Goal: Task Accomplishment & Management: Use online tool/utility

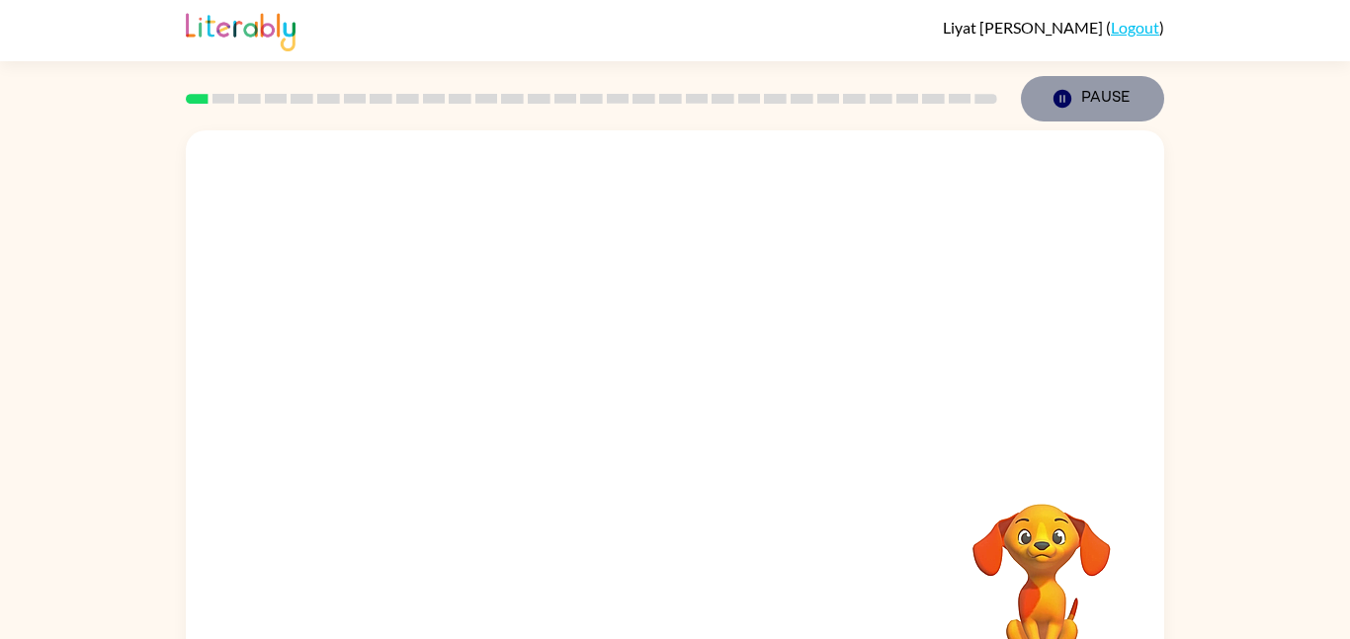
click at [1062, 92] on icon "button" at bounding box center [1063, 99] width 18 height 18
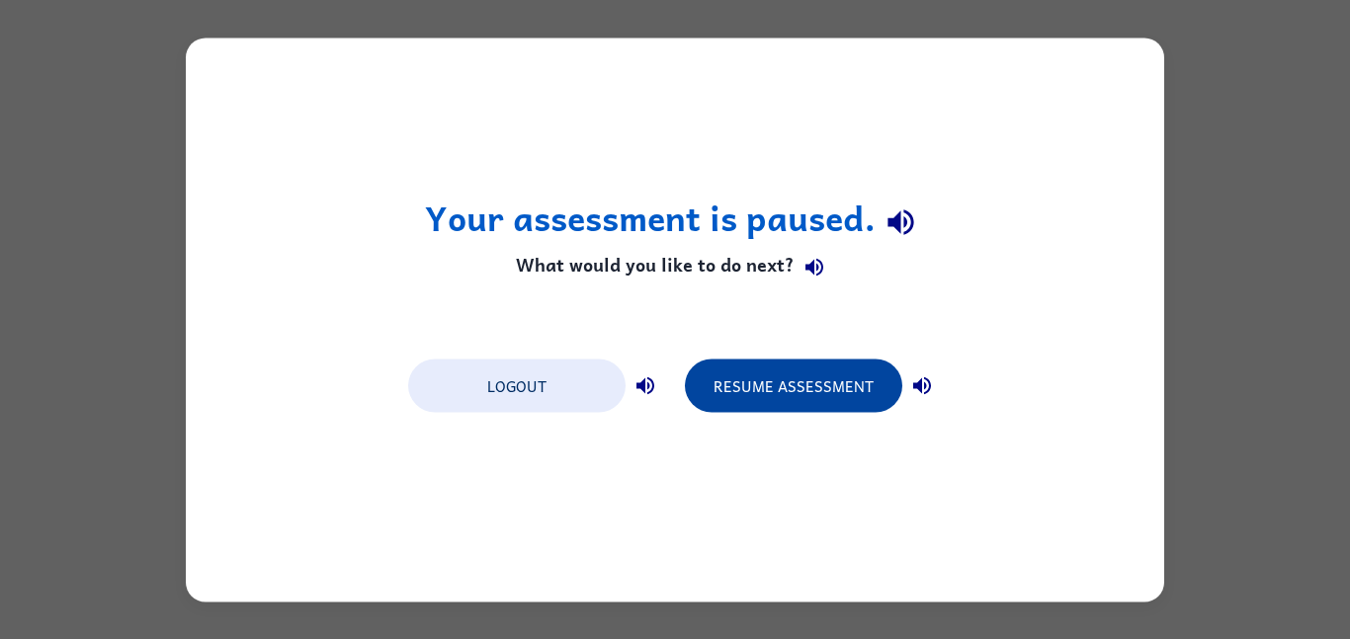
click at [818, 377] on button "Resume Assessment" at bounding box center [793, 385] width 217 height 53
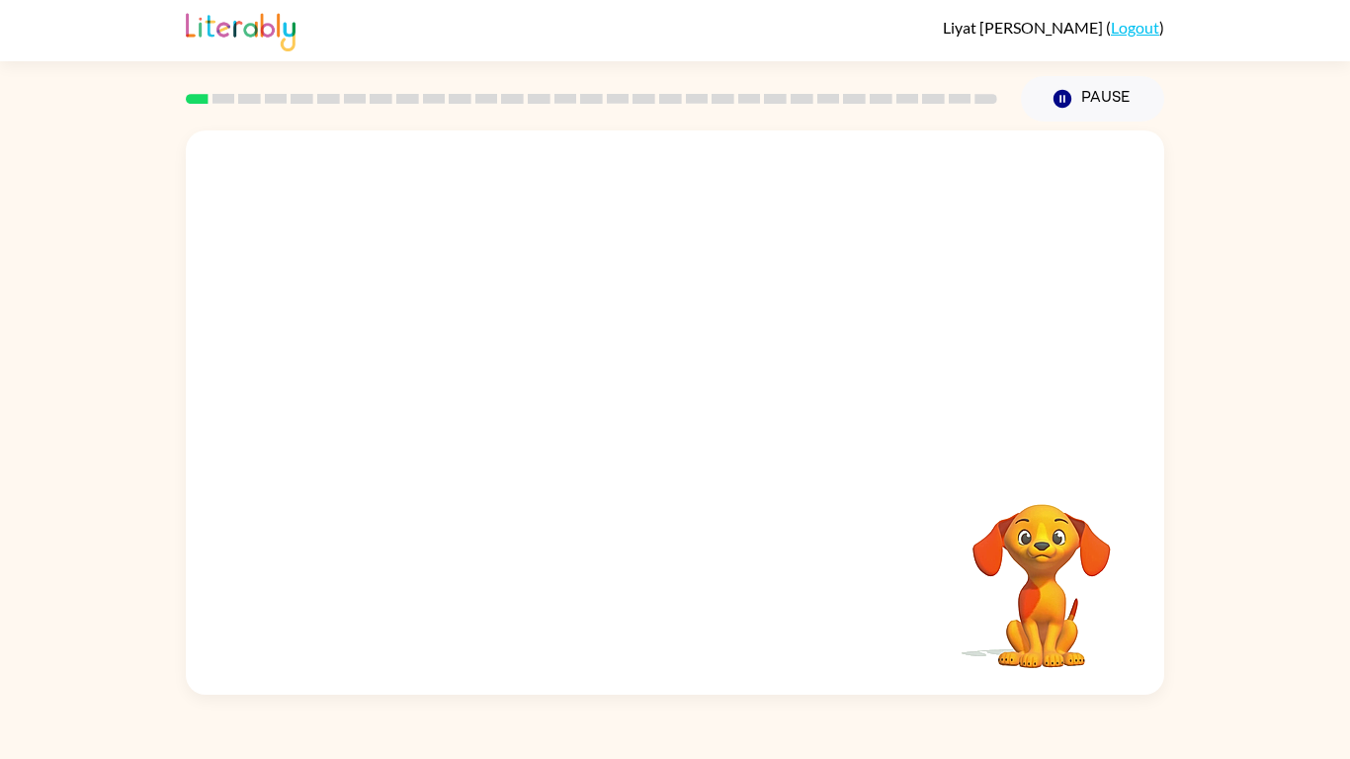
click at [456, 369] on video "Your browser must support playing .mp4 files to use Literably. Please try using…" at bounding box center [675, 296] width 978 height 332
click at [455, 370] on video "Your browser must support playing .mp4 files to use Literably. Please try using…" at bounding box center [675, 296] width 978 height 332
click at [454, 371] on video "Your browser must support playing .mp4 files to use Literably. Please try using…" at bounding box center [675, 296] width 978 height 332
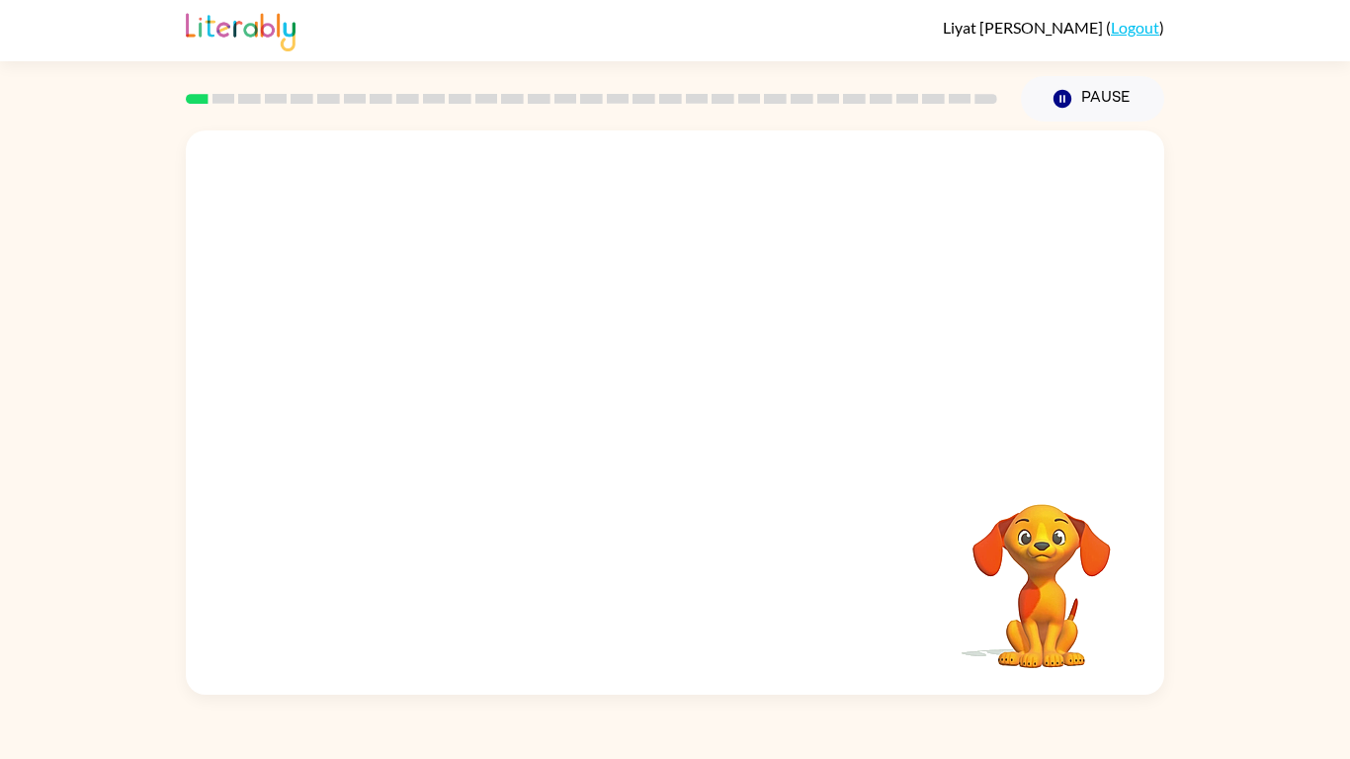
click at [442, 365] on video "Your browser must support playing .mp4 files to use Literably. Please try using…" at bounding box center [675, 296] width 978 height 332
click at [693, 408] on div at bounding box center [675, 422] width 127 height 72
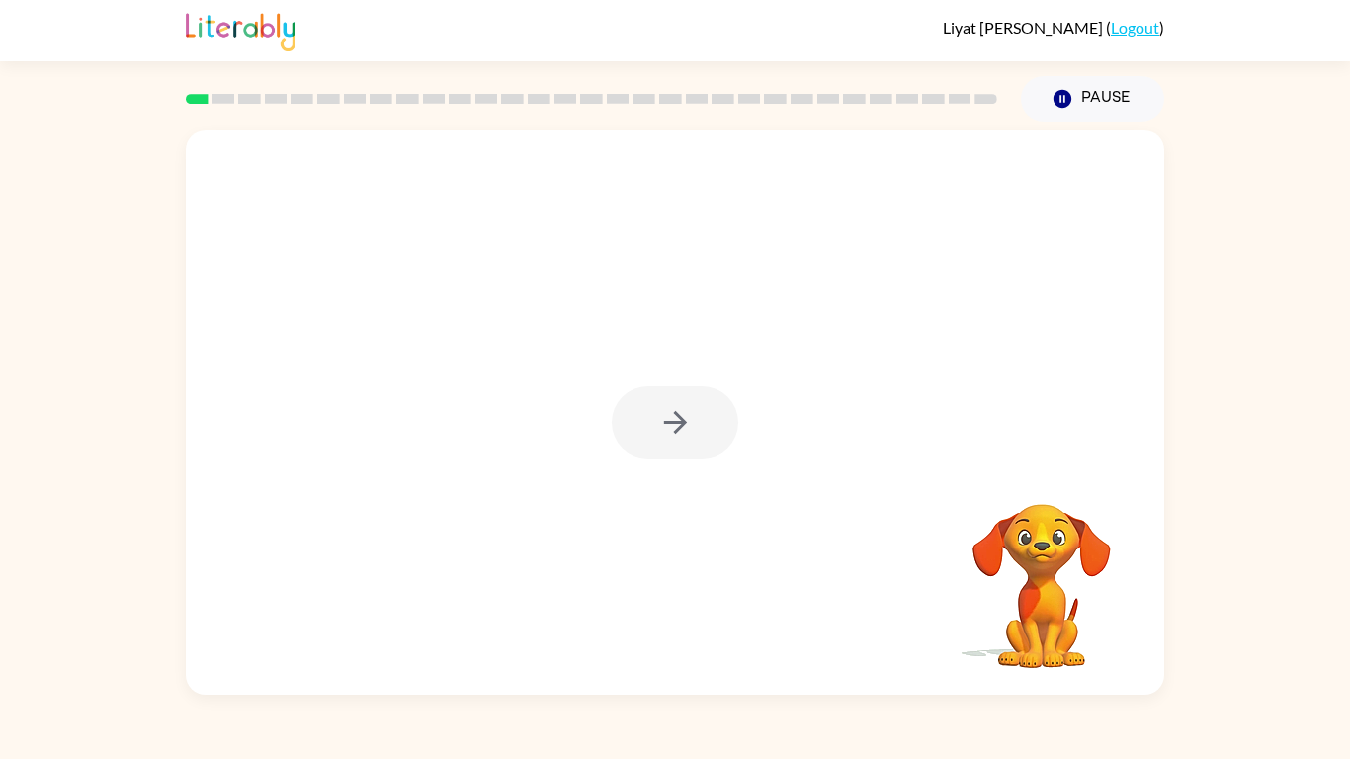
click at [692, 408] on div at bounding box center [675, 422] width 127 height 72
click at [663, 428] on icon "button" at bounding box center [675, 422] width 35 height 35
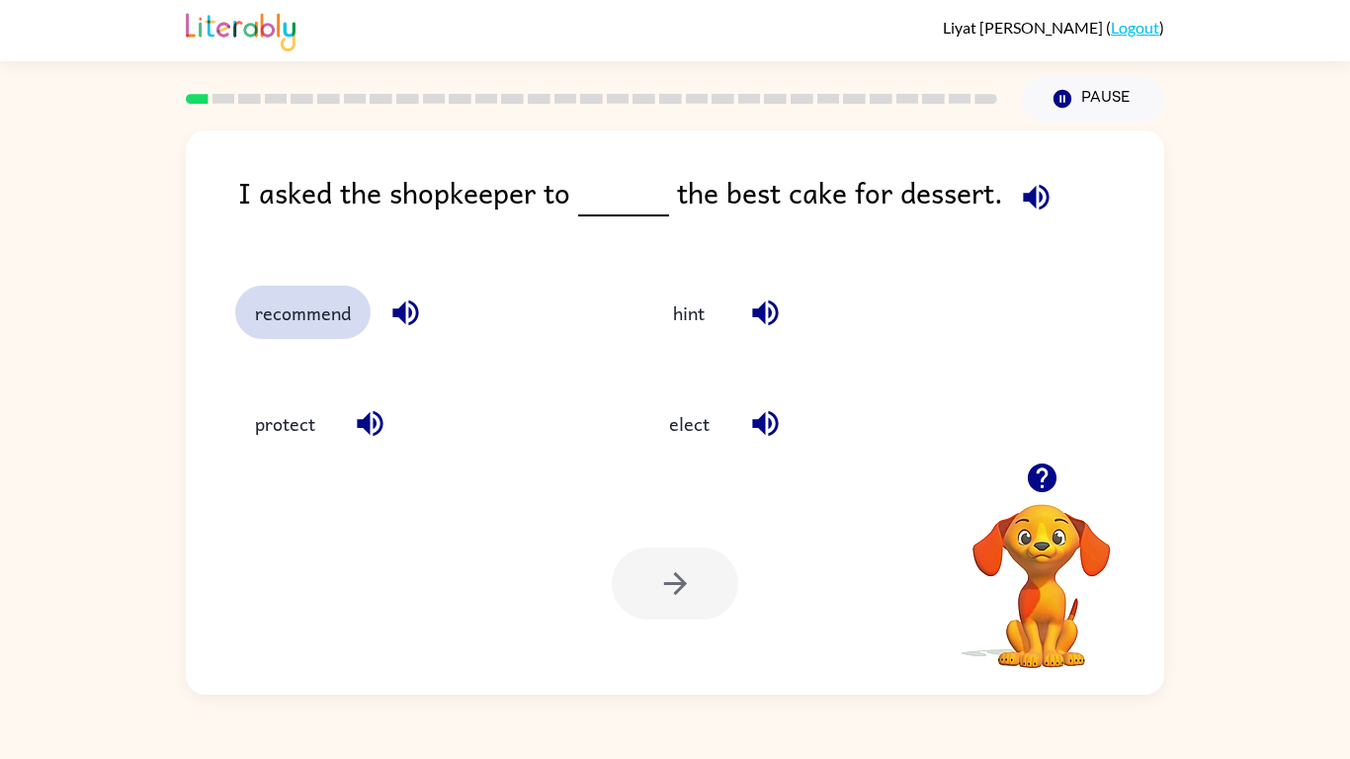
click at [304, 321] on button "recommend" at bounding box center [302, 312] width 135 height 53
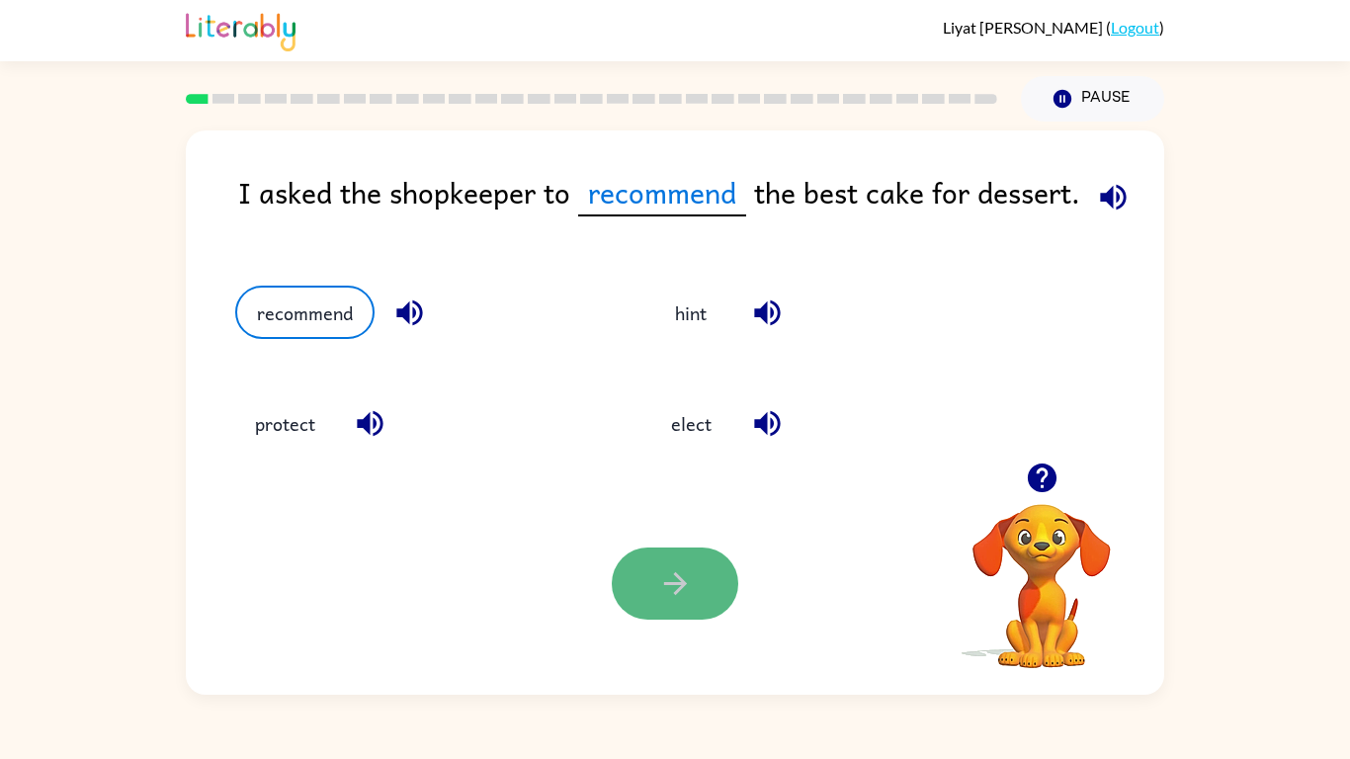
click at [643, 550] on button "button" at bounding box center [675, 584] width 127 height 72
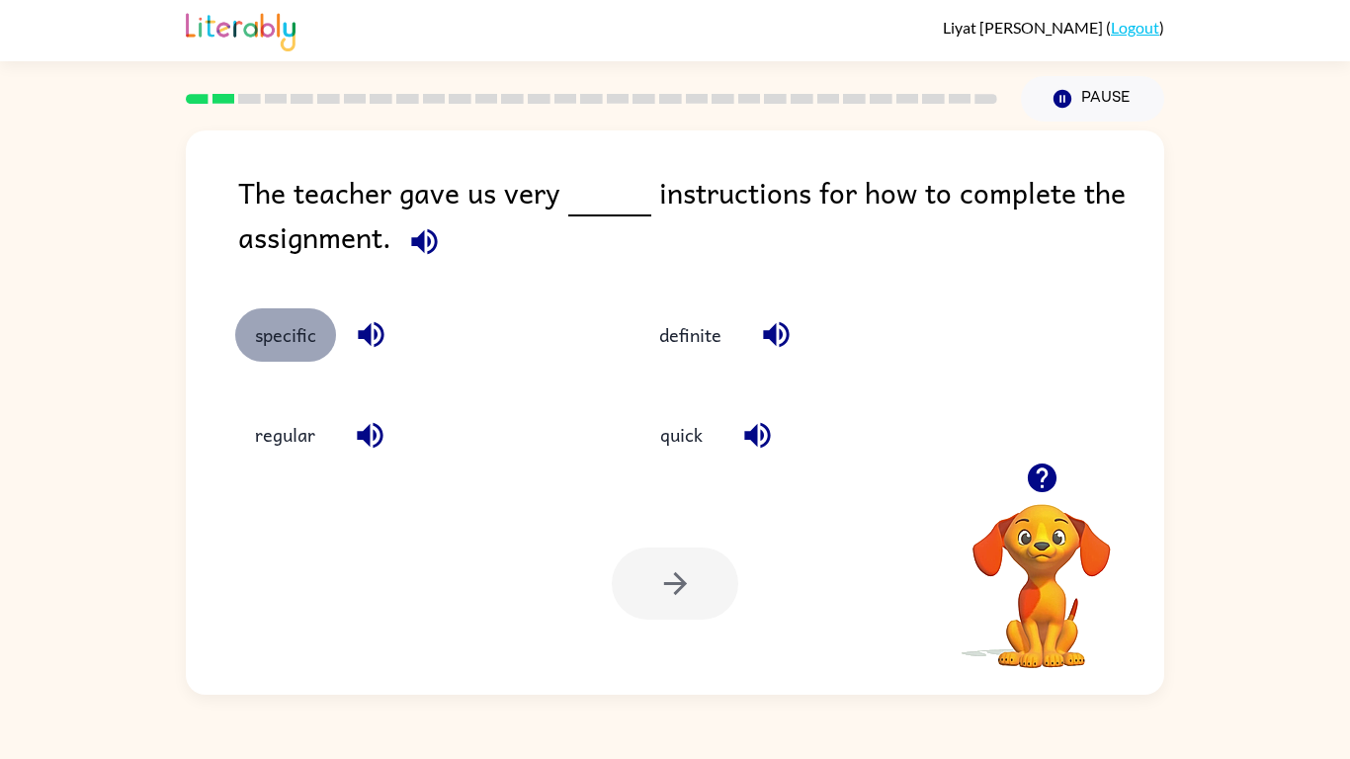
click at [315, 334] on button "specific" at bounding box center [285, 334] width 101 height 53
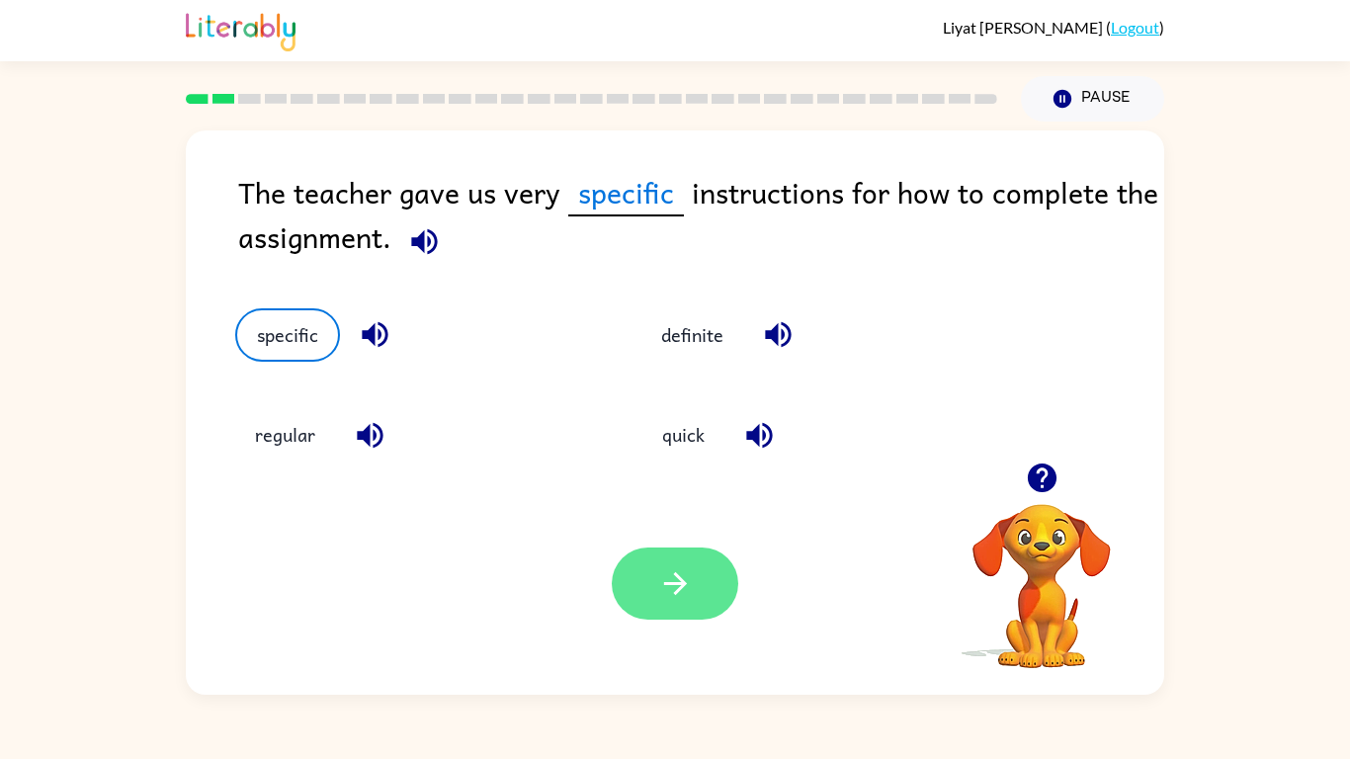
click at [635, 595] on button "button" at bounding box center [675, 584] width 127 height 72
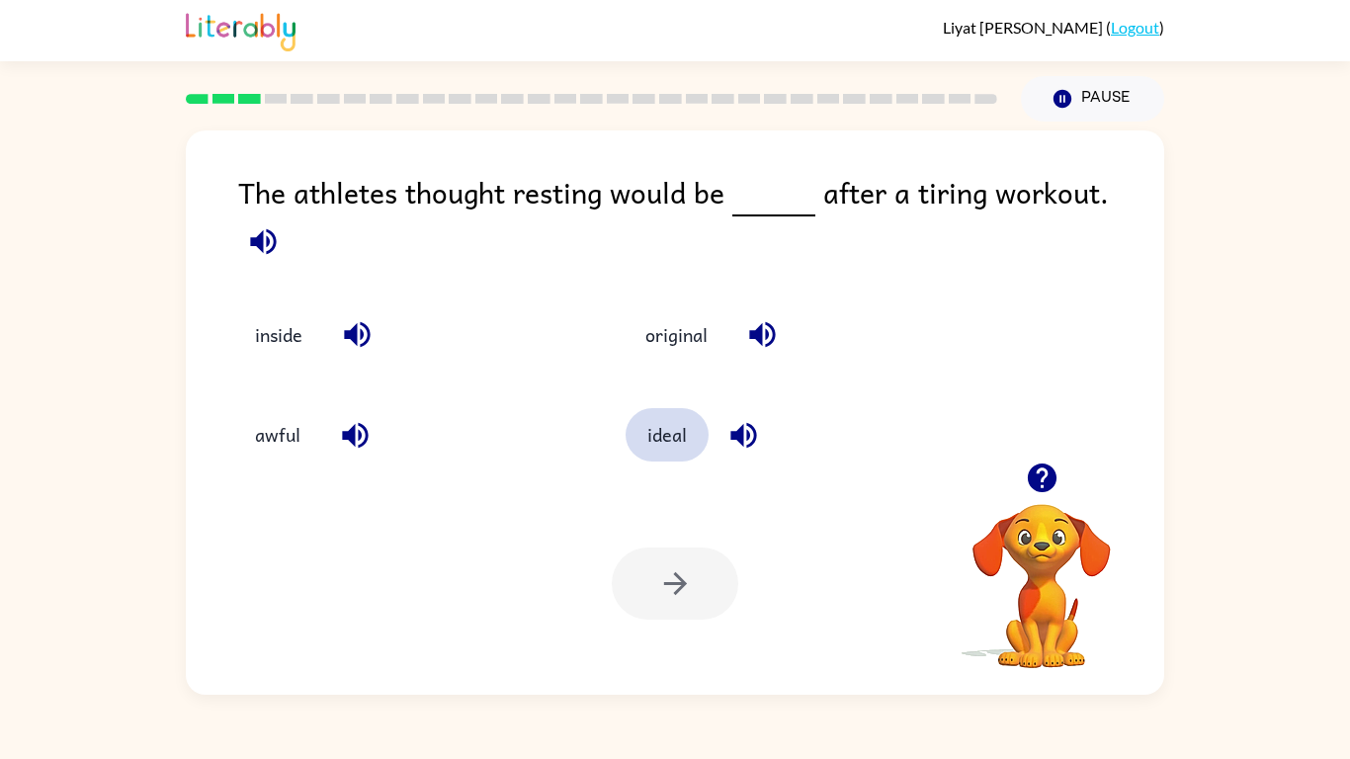
click at [648, 432] on button "ideal" at bounding box center [667, 434] width 83 height 53
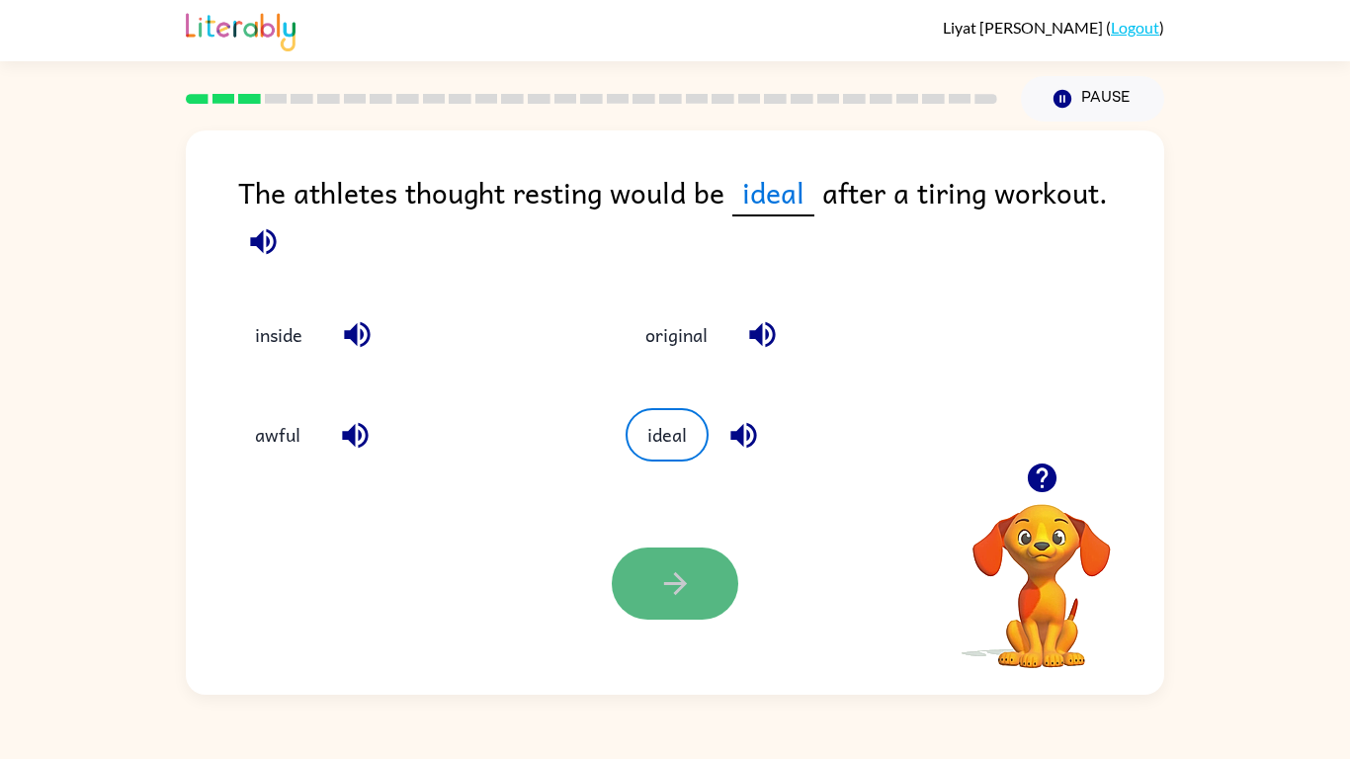
click at [677, 566] on icon "button" at bounding box center [675, 583] width 35 height 35
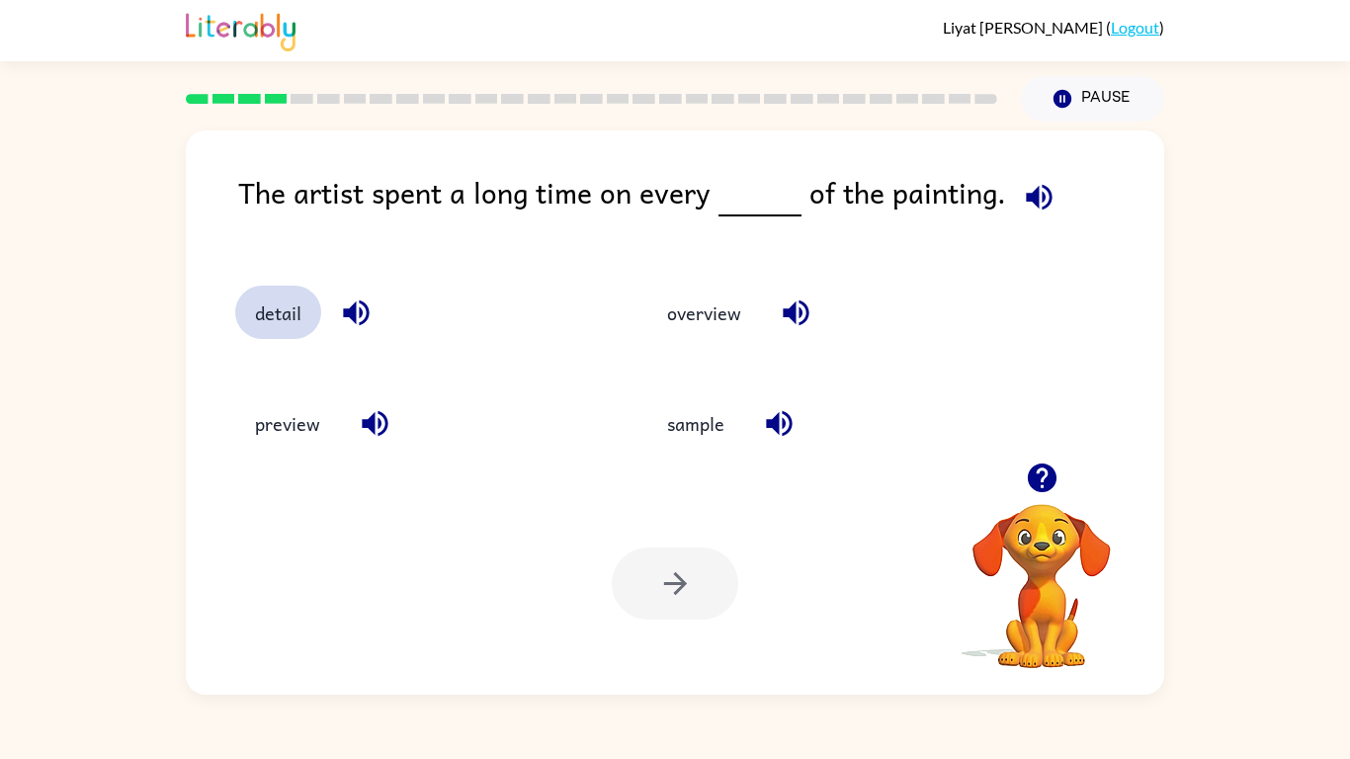
click at [293, 313] on button "detail" at bounding box center [278, 312] width 86 height 53
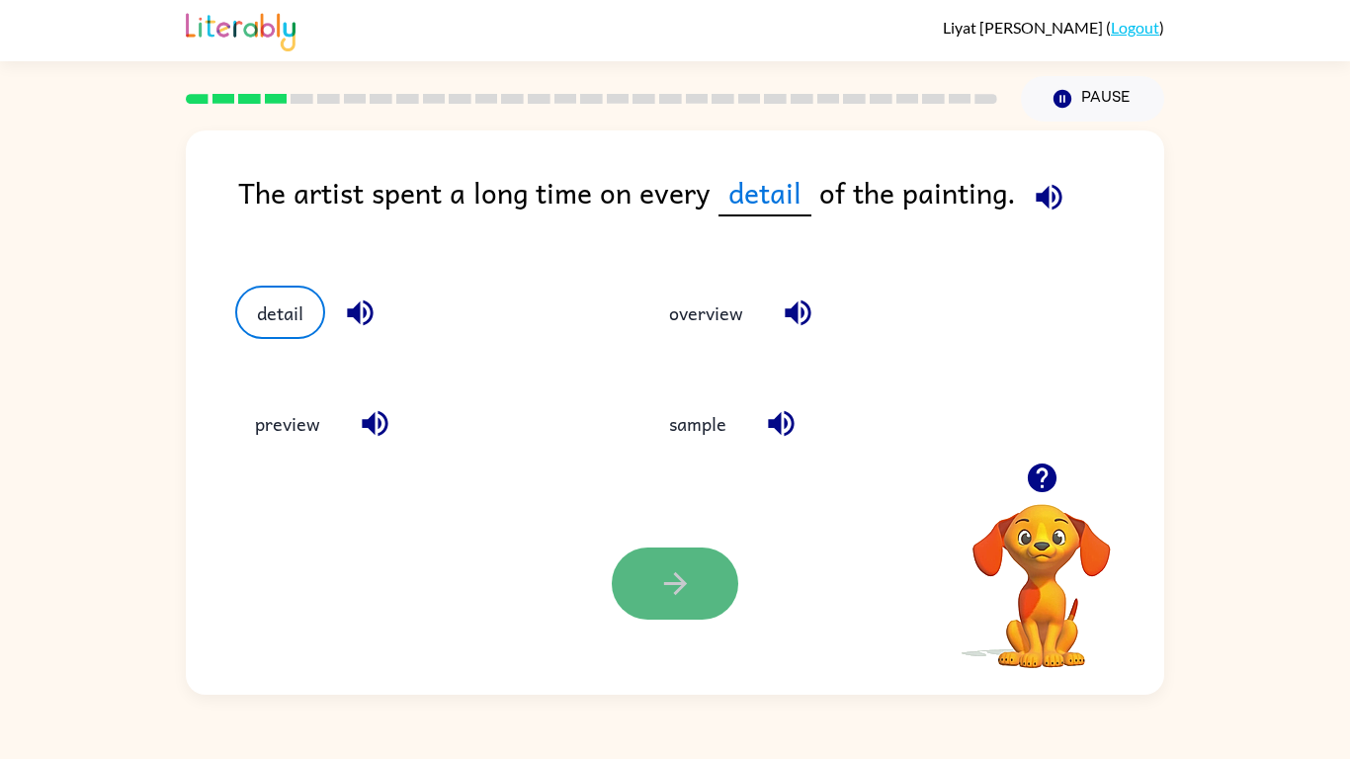
click at [726, 598] on button "button" at bounding box center [675, 584] width 127 height 72
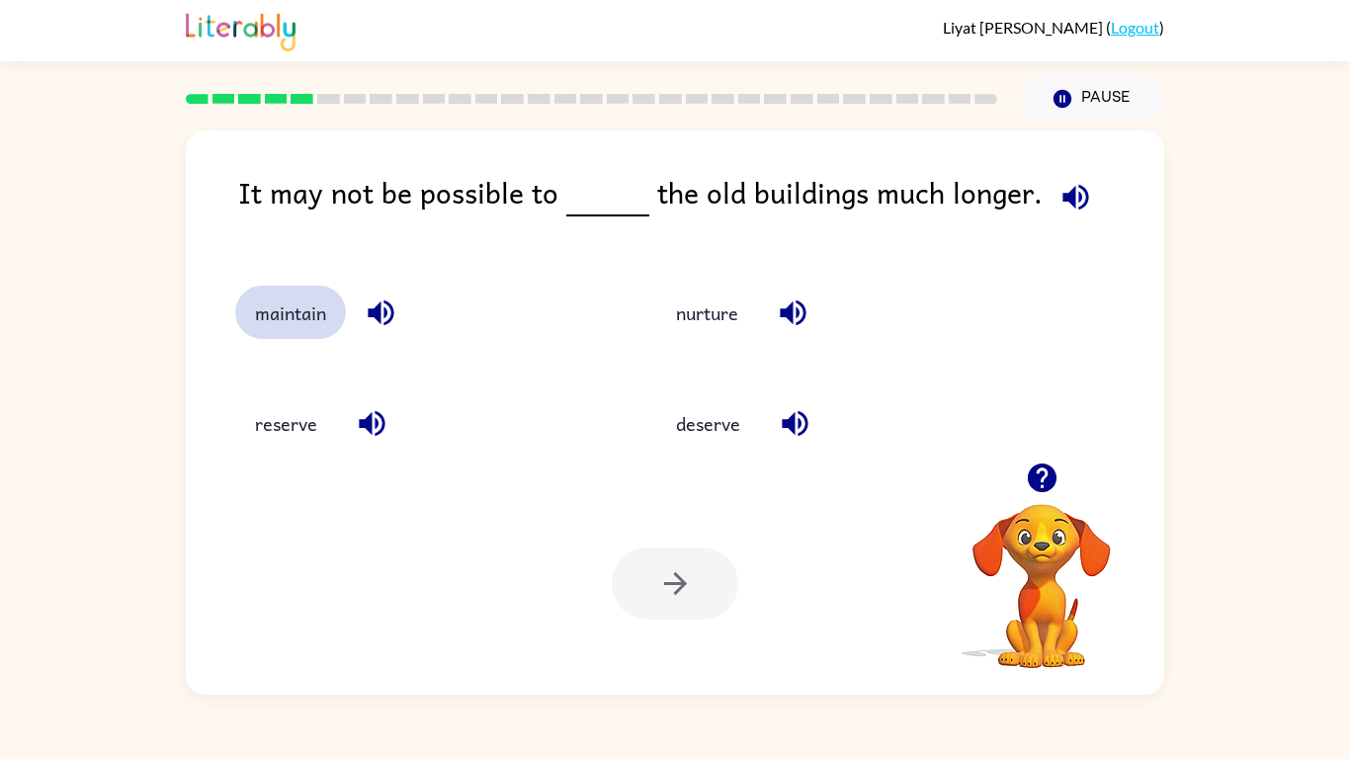
click at [242, 305] on button "maintain" at bounding box center [290, 312] width 111 height 53
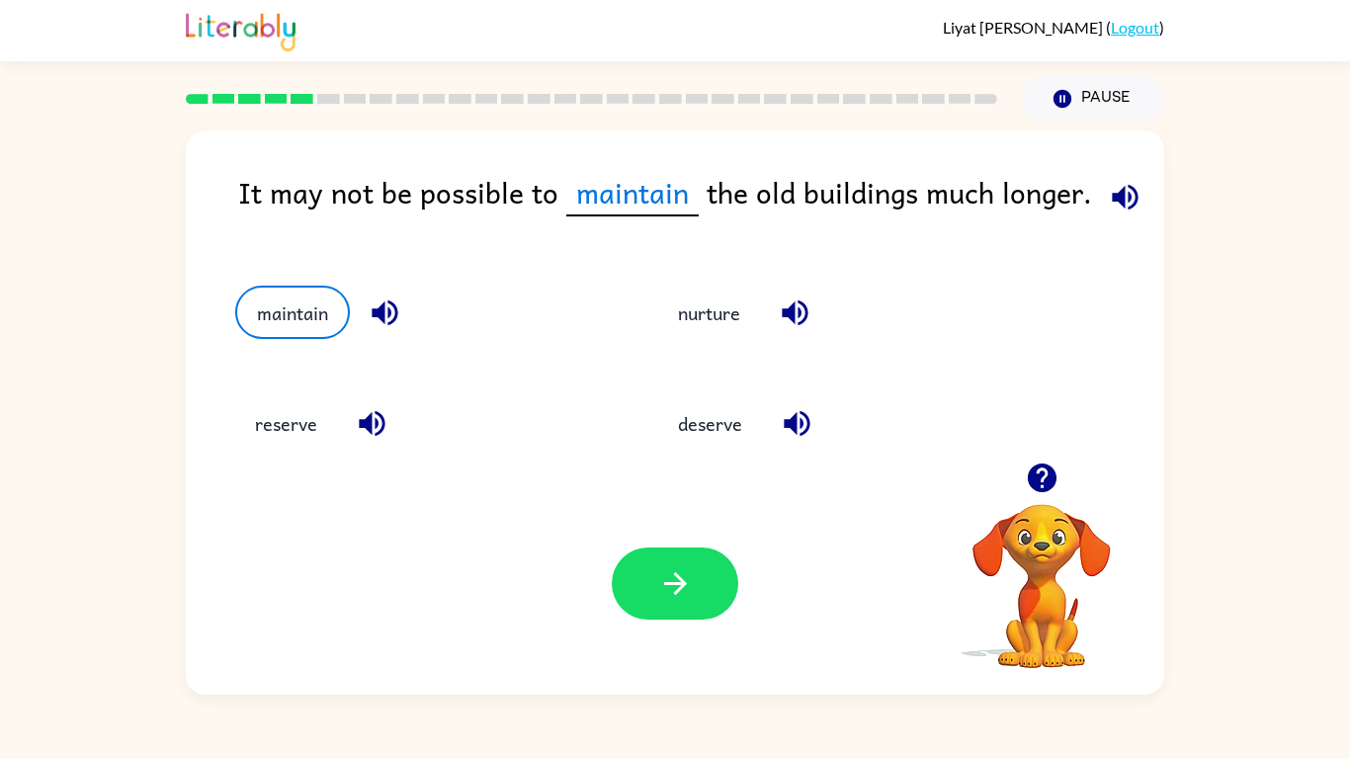
click at [763, 615] on div "Your browser must support playing .mp4 files to use Literably. Please try using…" at bounding box center [675, 583] width 978 height 222
click at [637, 587] on button "button" at bounding box center [675, 584] width 127 height 72
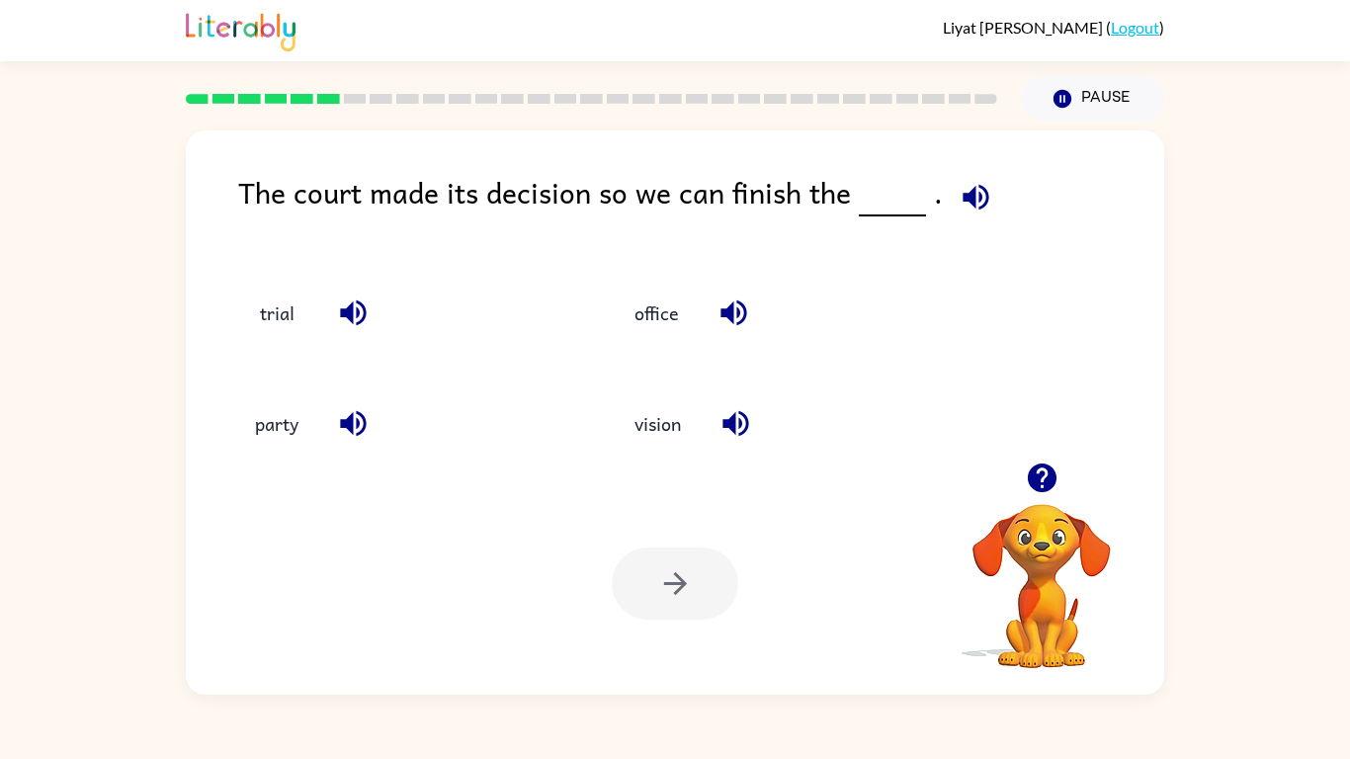
click at [299, 337] on div "trial" at bounding box center [402, 312] width 334 height 53
click at [284, 330] on button "trial" at bounding box center [276, 312] width 83 height 53
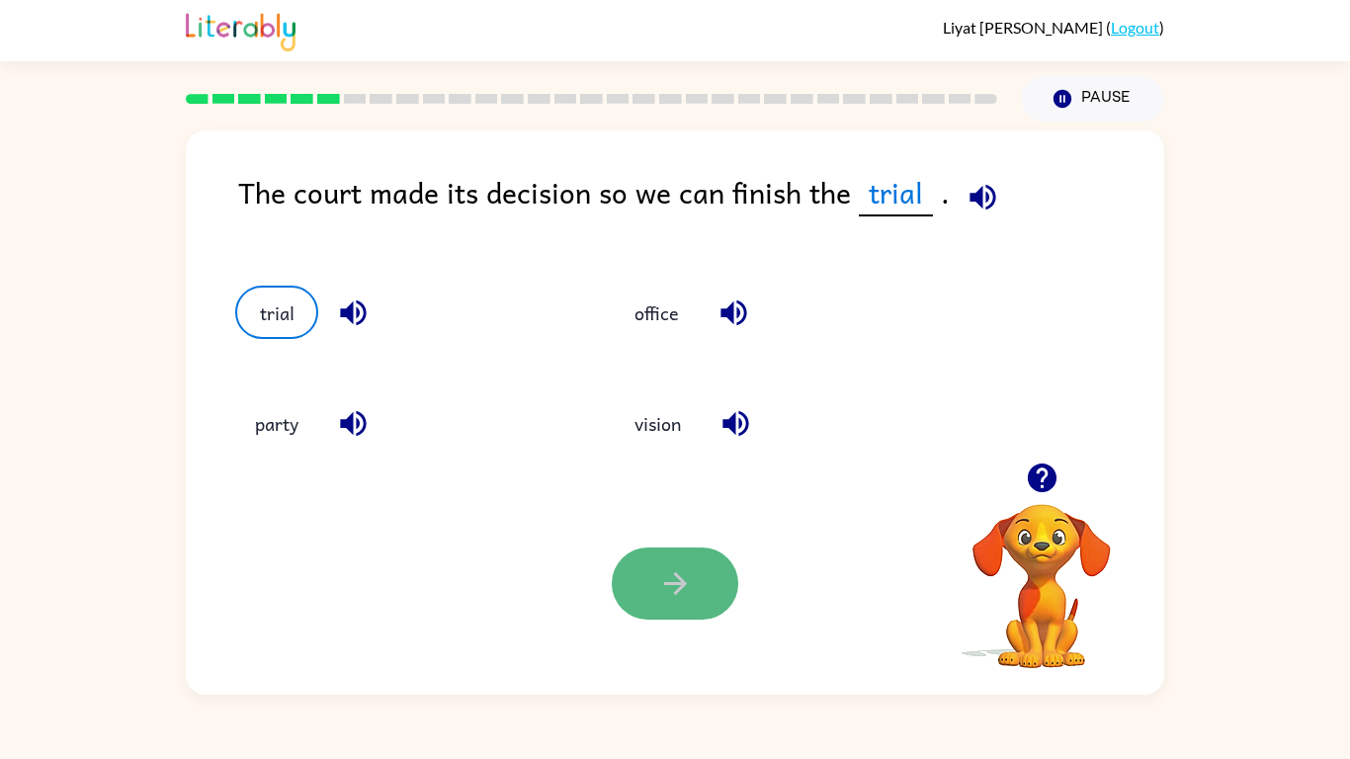
click at [629, 588] on button "button" at bounding box center [675, 584] width 127 height 72
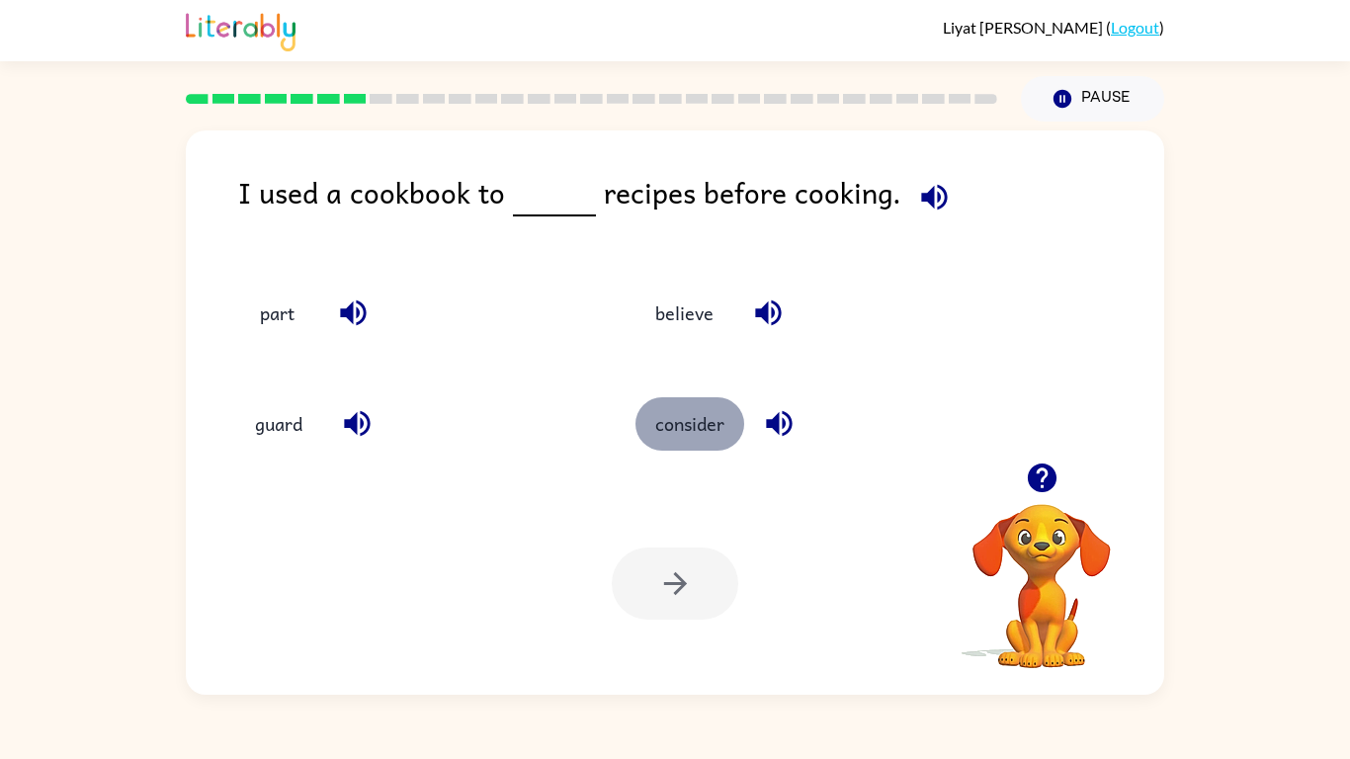
click at [676, 416] on button "consider" at bounding box center [689, 423] width 109 height 53
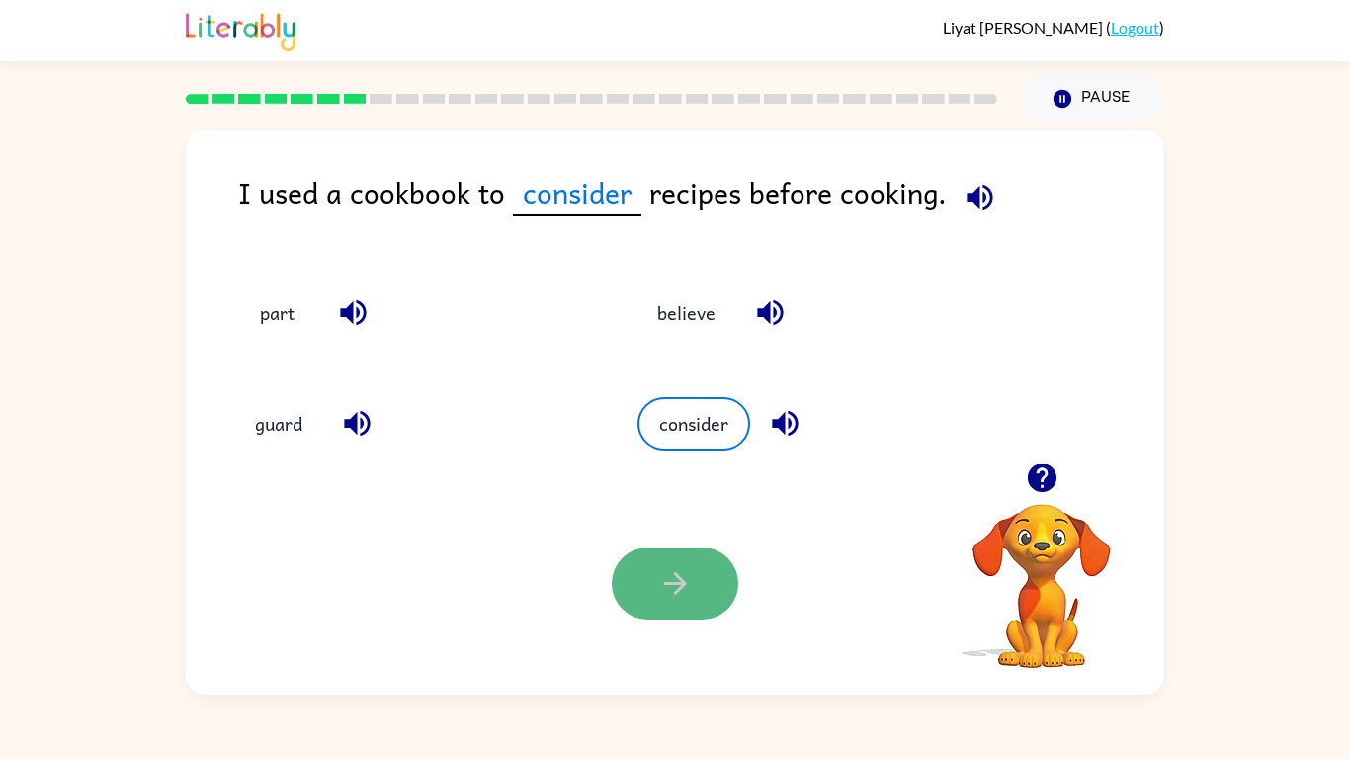
click at [685, 573] on icon "button" at bounding box center [675, 583] width 35 height 35
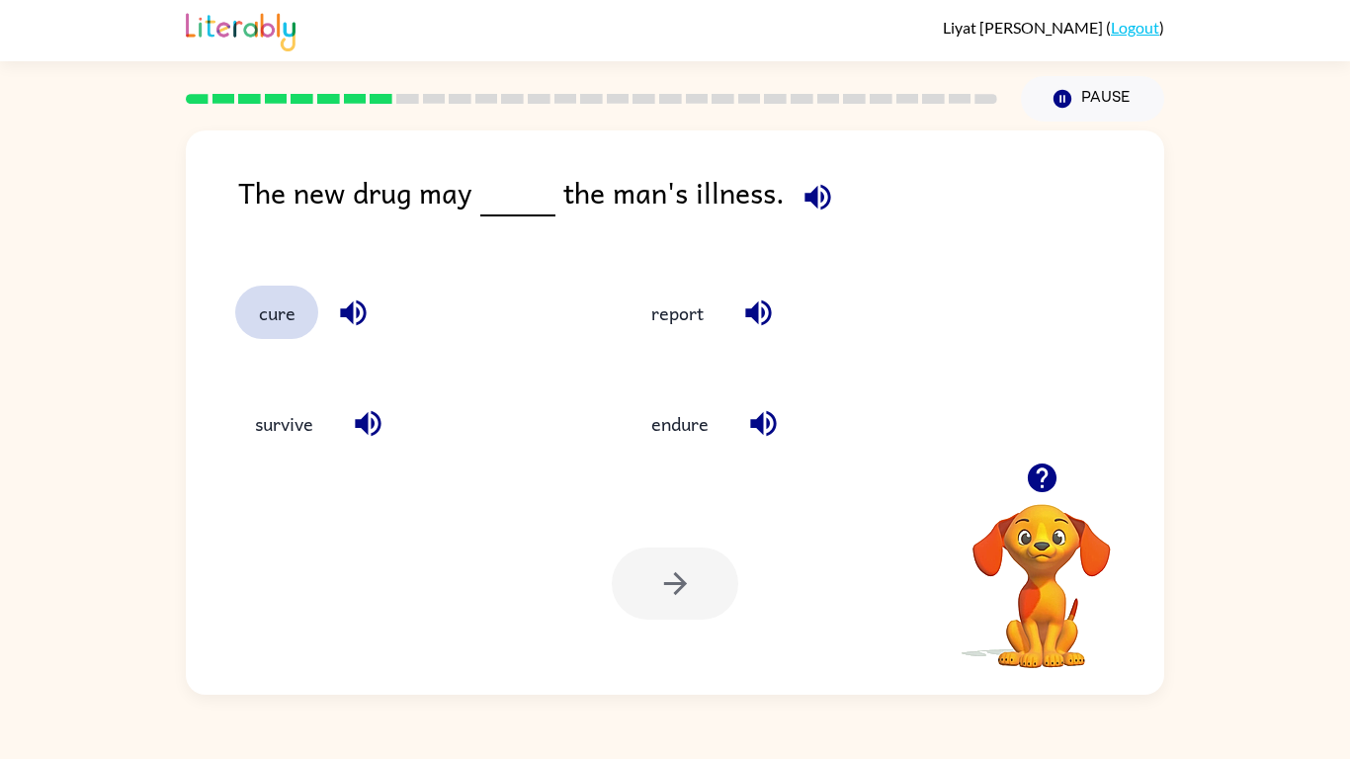
click at [272, 321] on button "cure" at bounding box center [276, 312] width 83 height 53
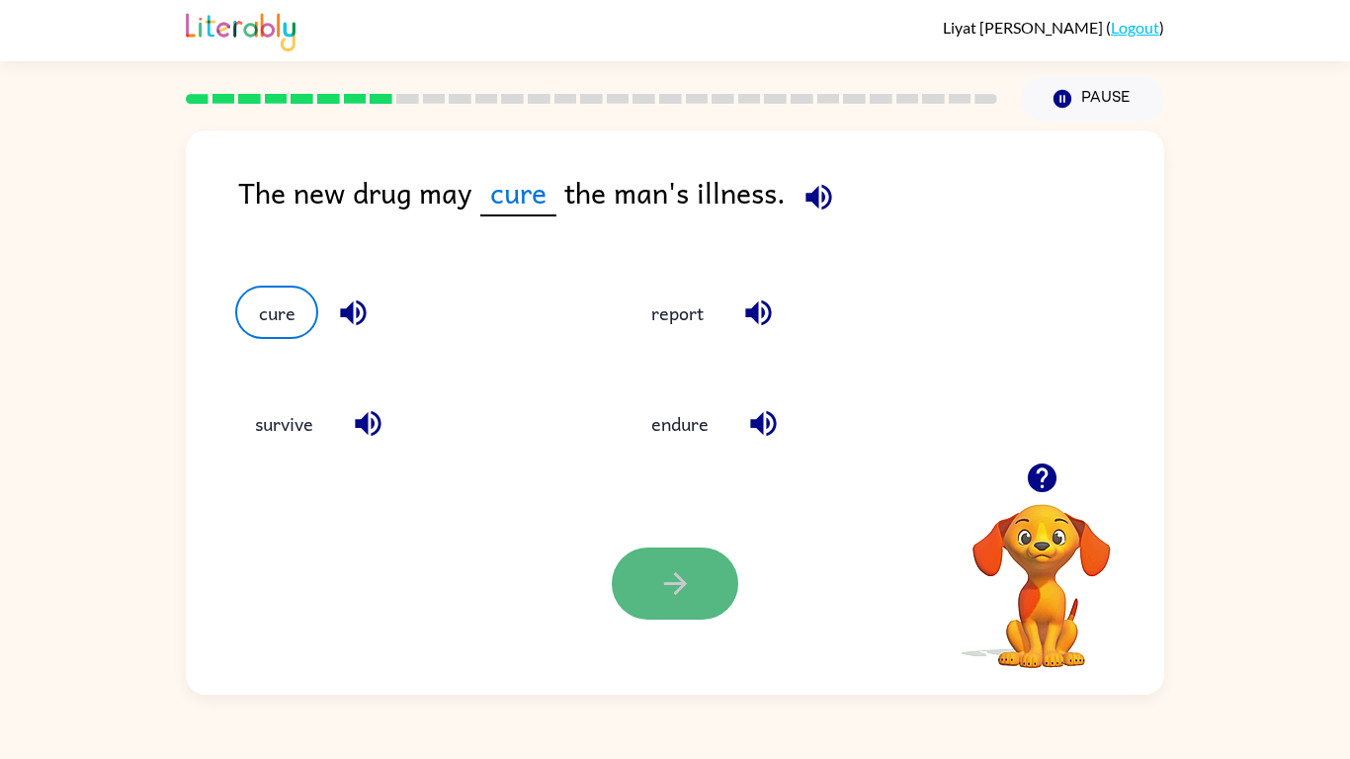
click at [671, 554] on button "button" at bounding box center [675, 584] width 127 height 72
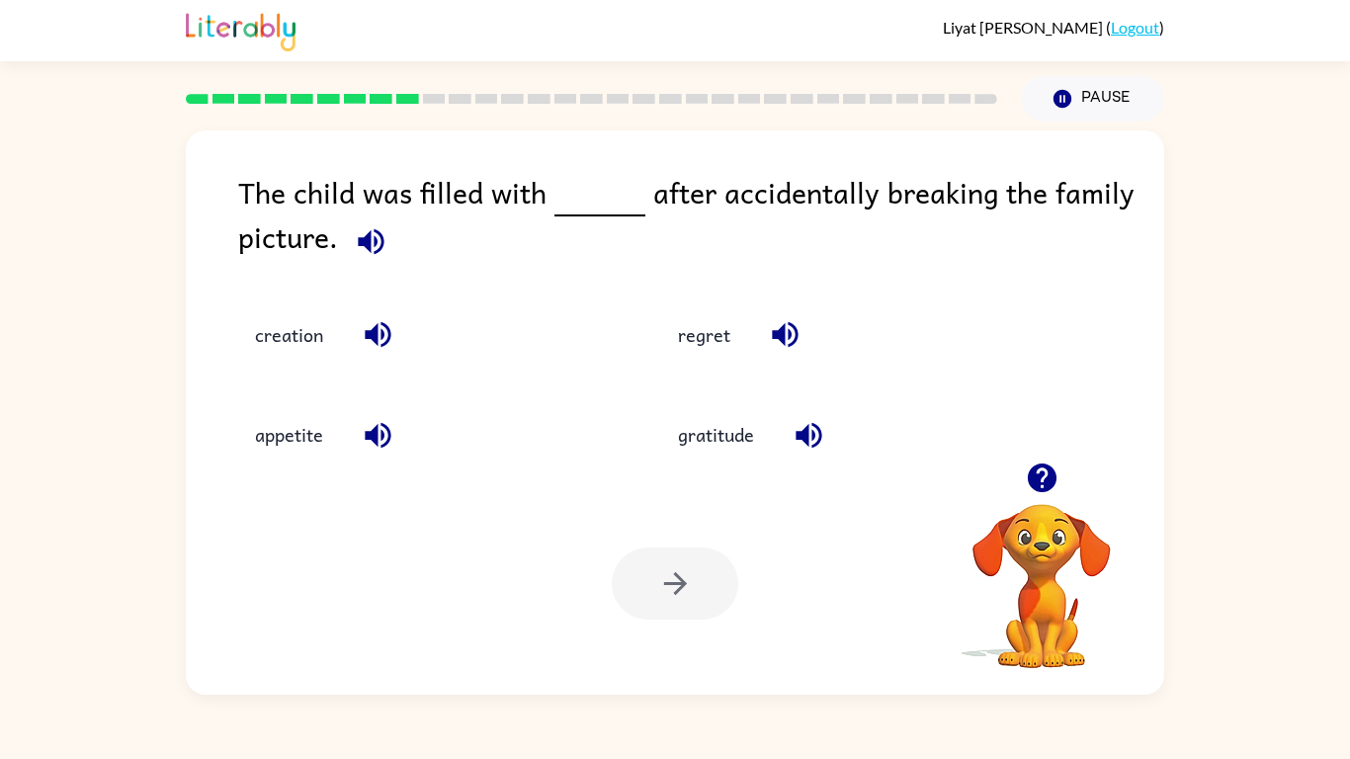
click at [696, 369] on div "regret" at bounding box center [832, 321] width 423 height 100
click at [695, 342] on button "regret" at bounding box center [704, 334] width 92 height 53
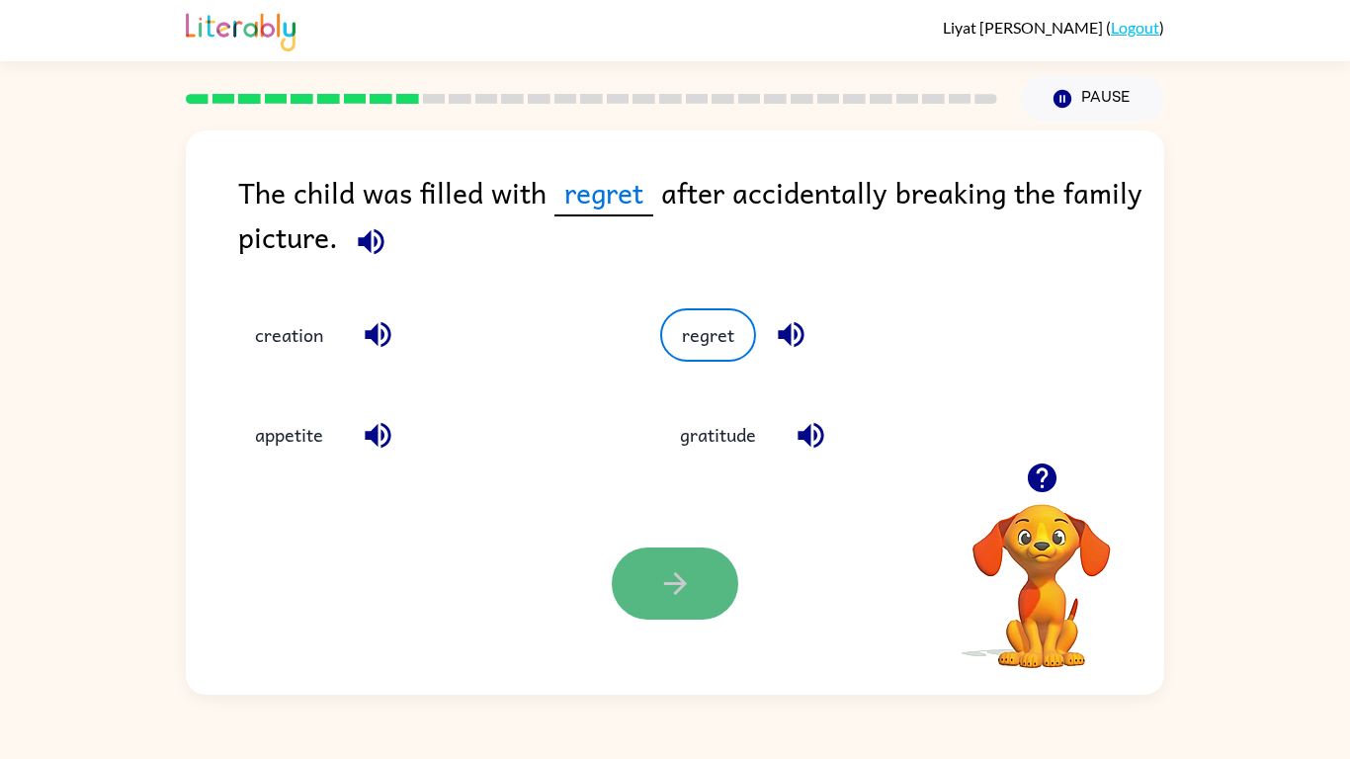
click at [647, 580] on button "button" at bounding box center [675, 584] width 127 height 72
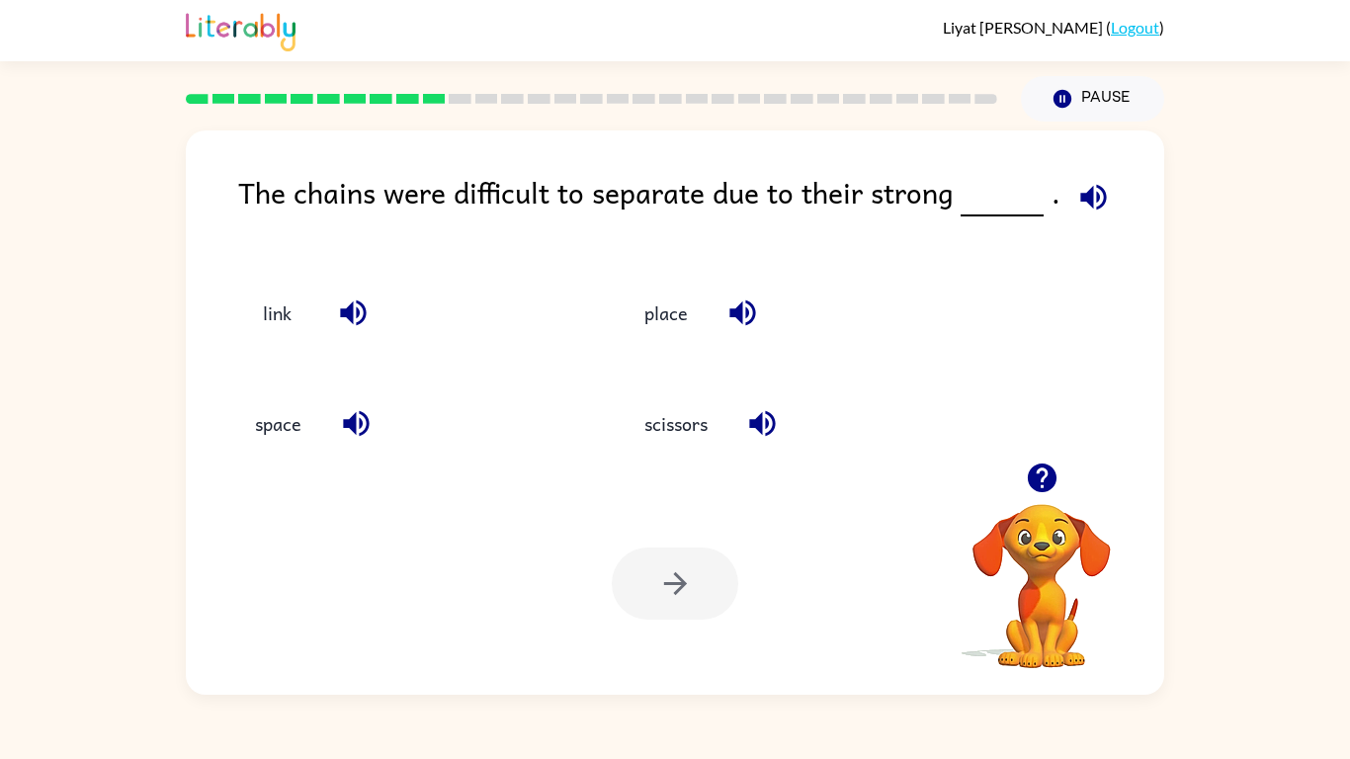
click at [575, 414] on div "space" at bounding box center [407, 423] width 344 height 53
click at [280, 314] on button "link" at bounding box center [276, 312] width 83 height 53
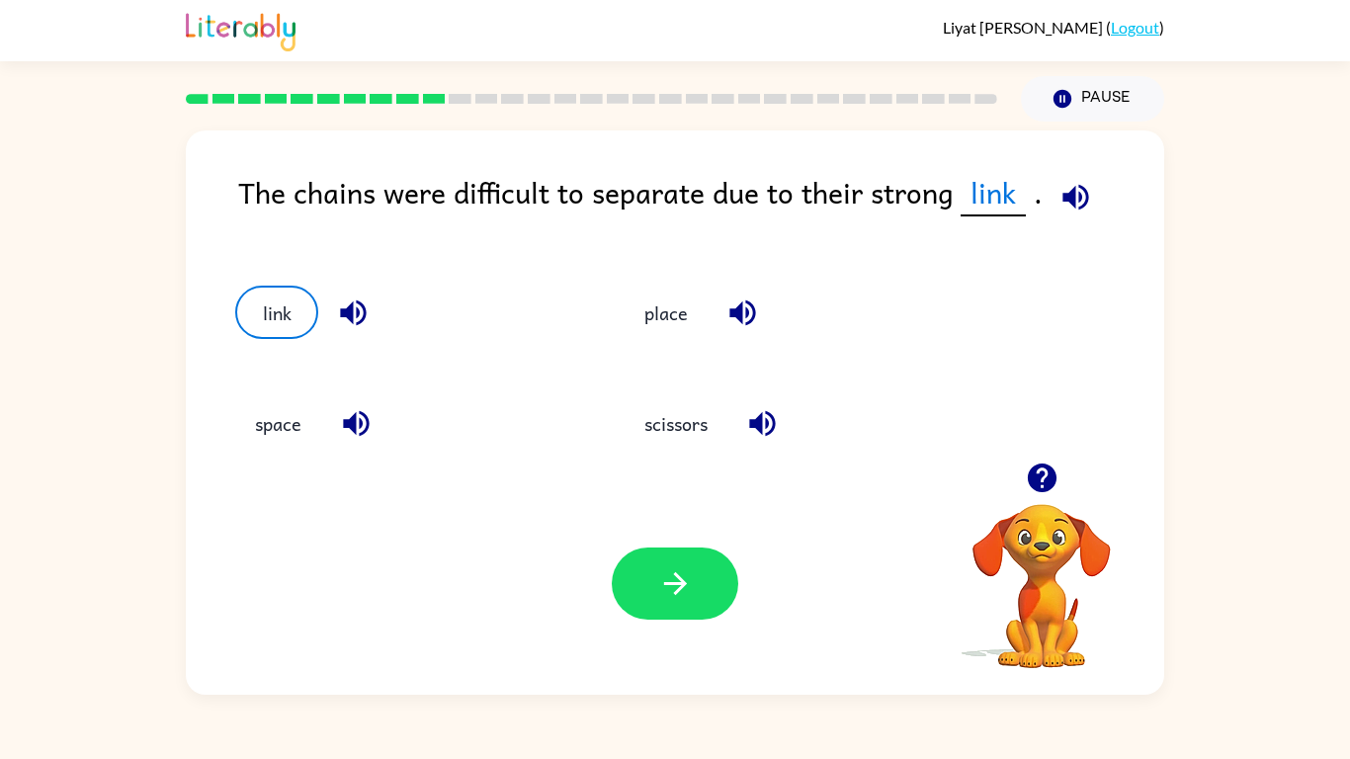
click at [726, 614] on div at bounding box center [675, 584] width 127 height 72
click at [724, 616] on div at bounding box center [675, 584] width 127 height 72
click at [714, 611] on button "button" at bounding box center [675, 584] width 127 height 72
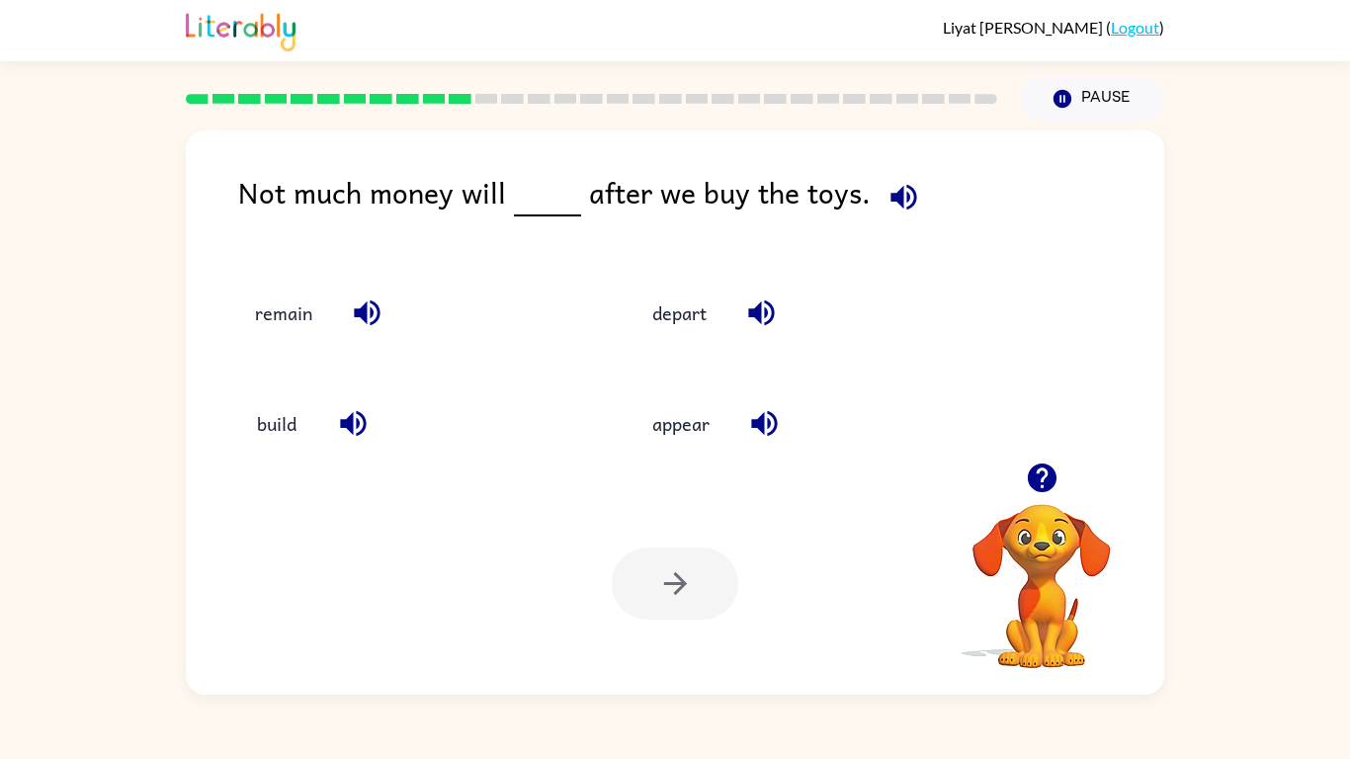
click at [284, 347] on div "remain" at bounding box center [396, 303] width 397 height 111
click at [284, 324] on button "remain" at bounding box center [283, 312] width 97 height 53
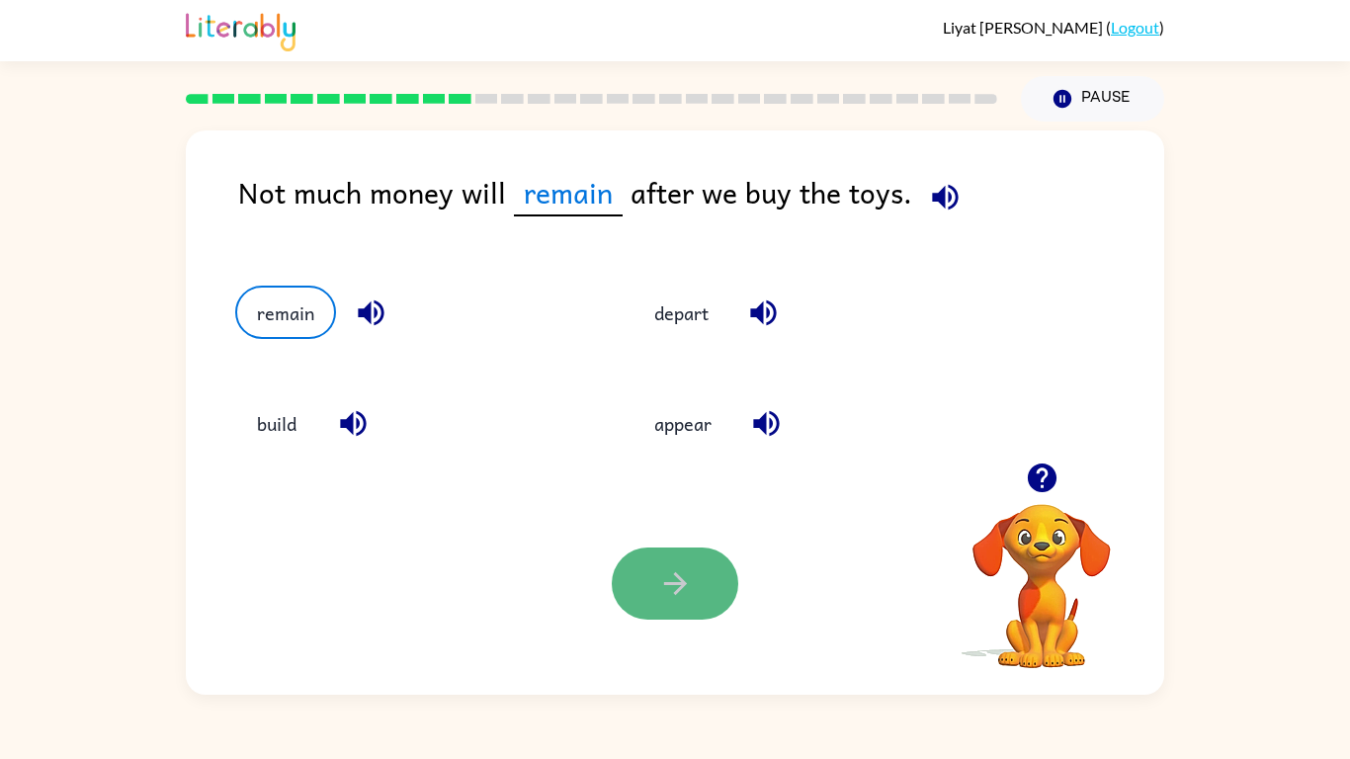
click at [650, 568] on button "button" at bounding box center [675, 584] width 127 height 72
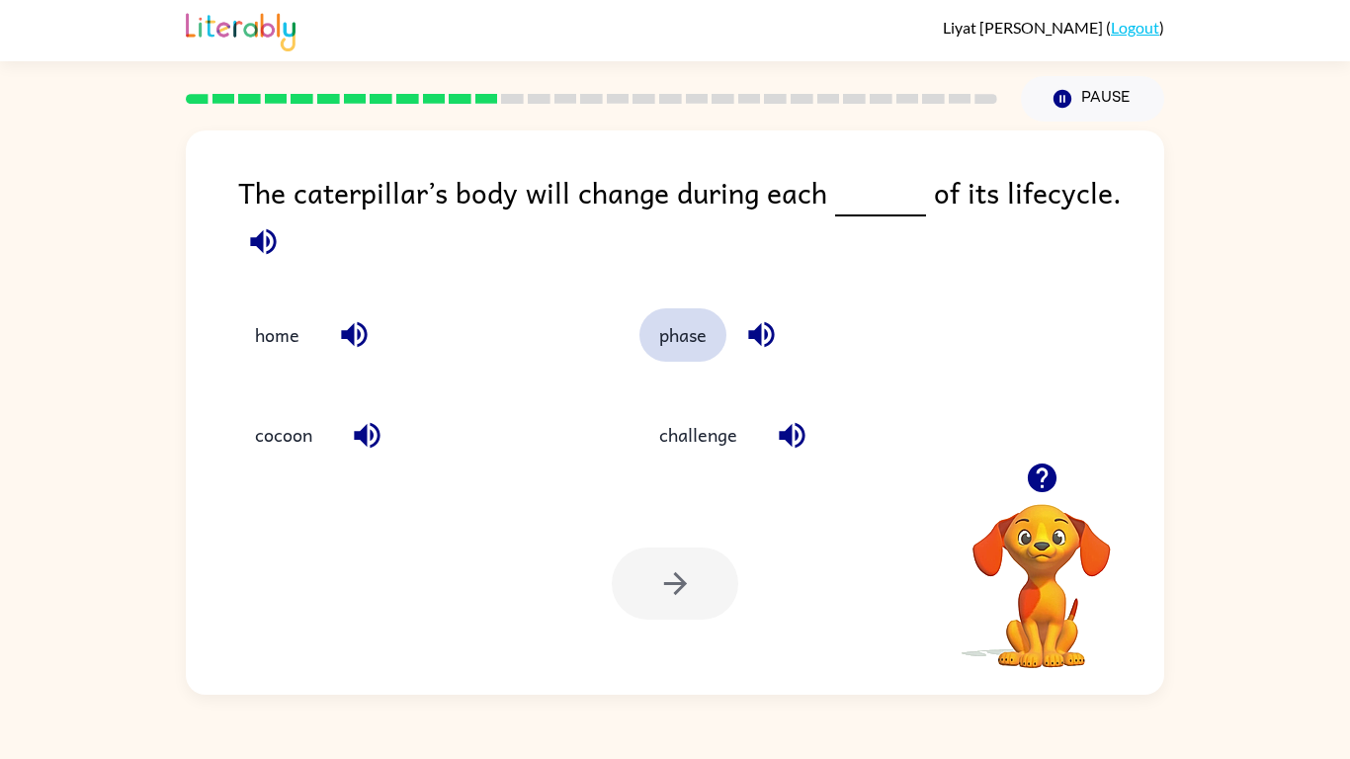
click at [671, 311] on button "phase" at bounding box center [682, 334] width 87 height 53
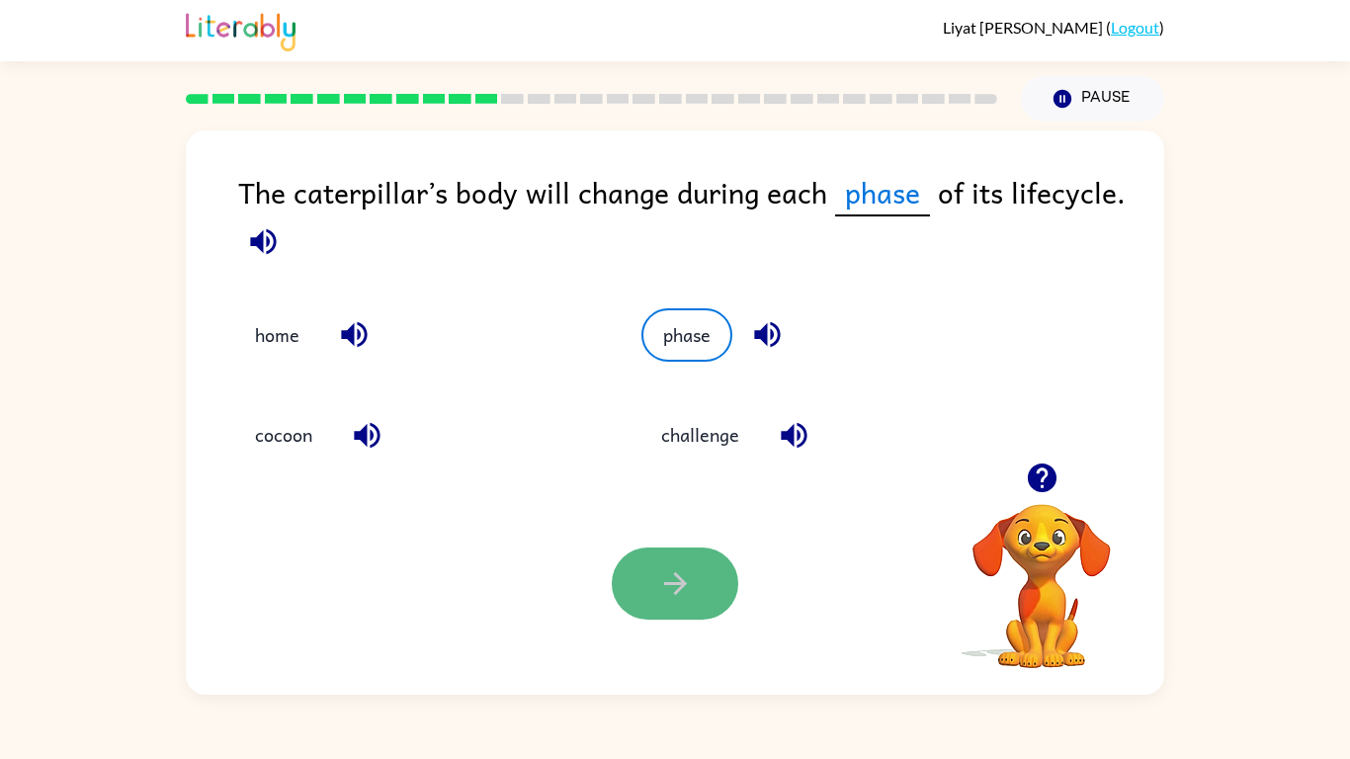
click at [649, 591] on button "button" at bounding box center [675, 584] width 127 height 72
click at [649, 591] on div at bounding box center [675, 584] width 127 height 72
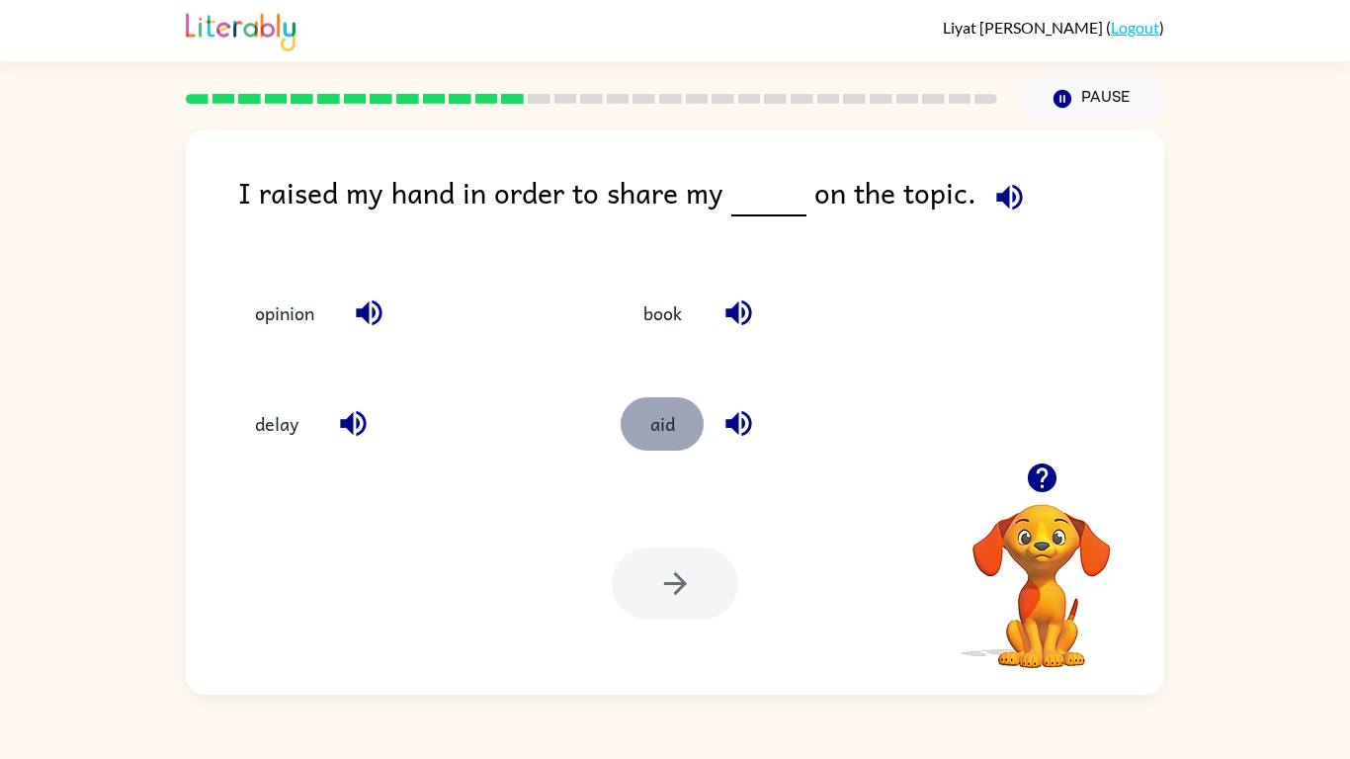
click at [669, 440] on button "aid" at bounding box center [662, 423] width 83 height 53
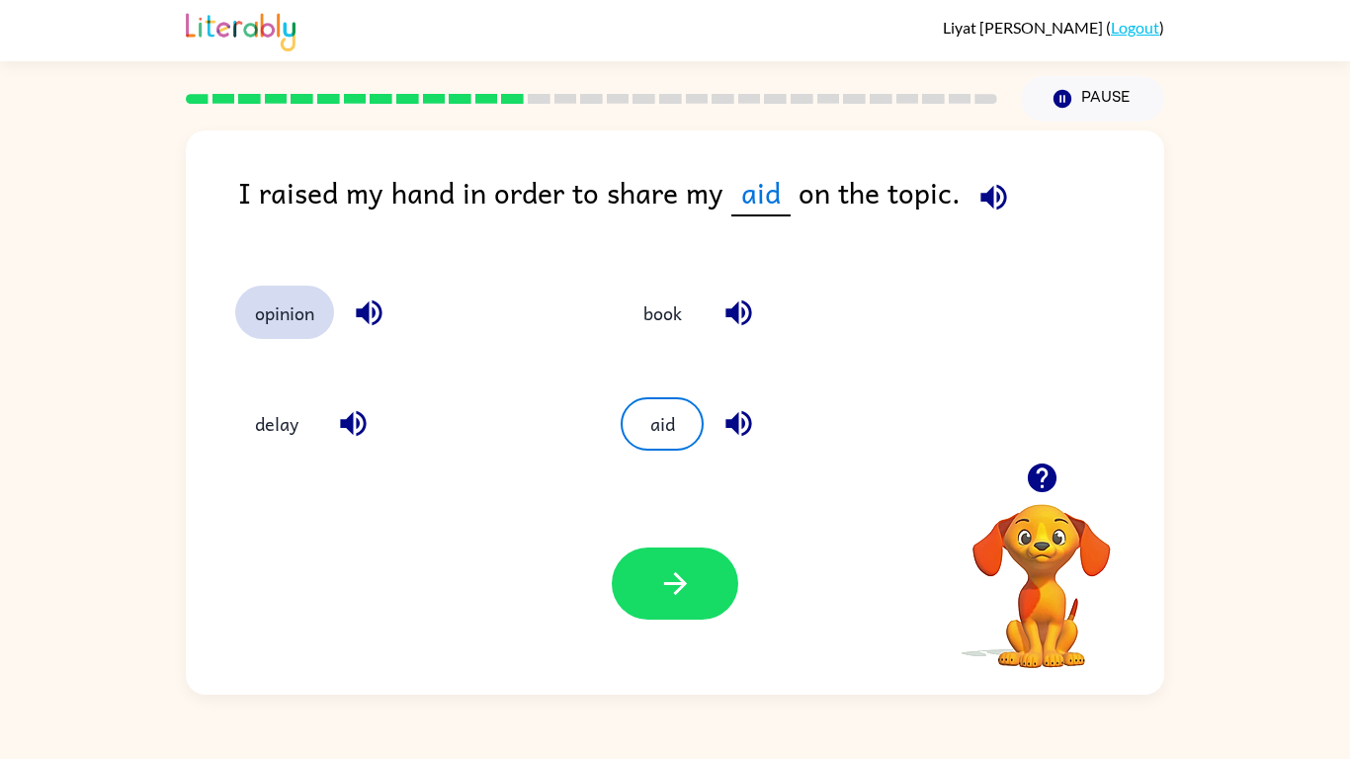
click at [313, 308] on button "opinion" at bounding box center [284, 312] width 99 height 53
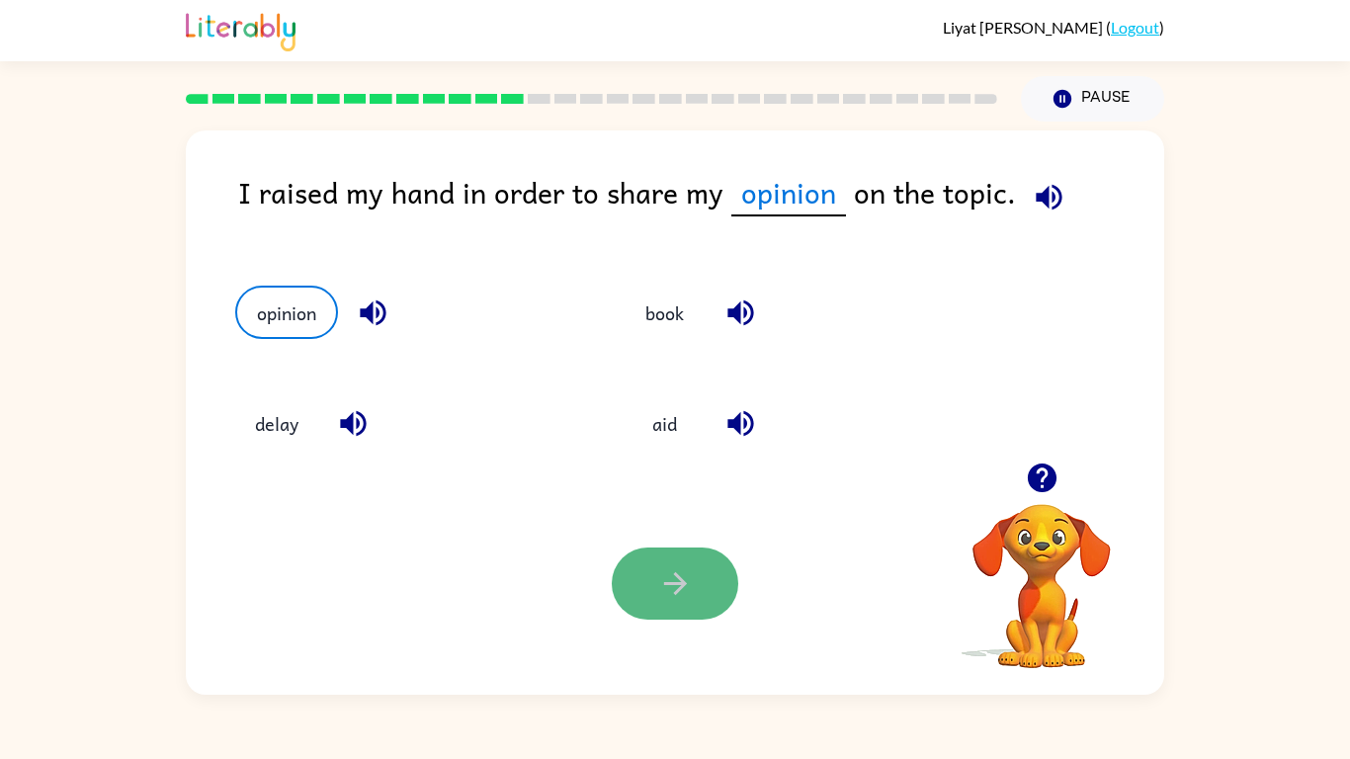
click at [690, 588] on icon "button" at bounding box center [675, 583] width 35 height 35
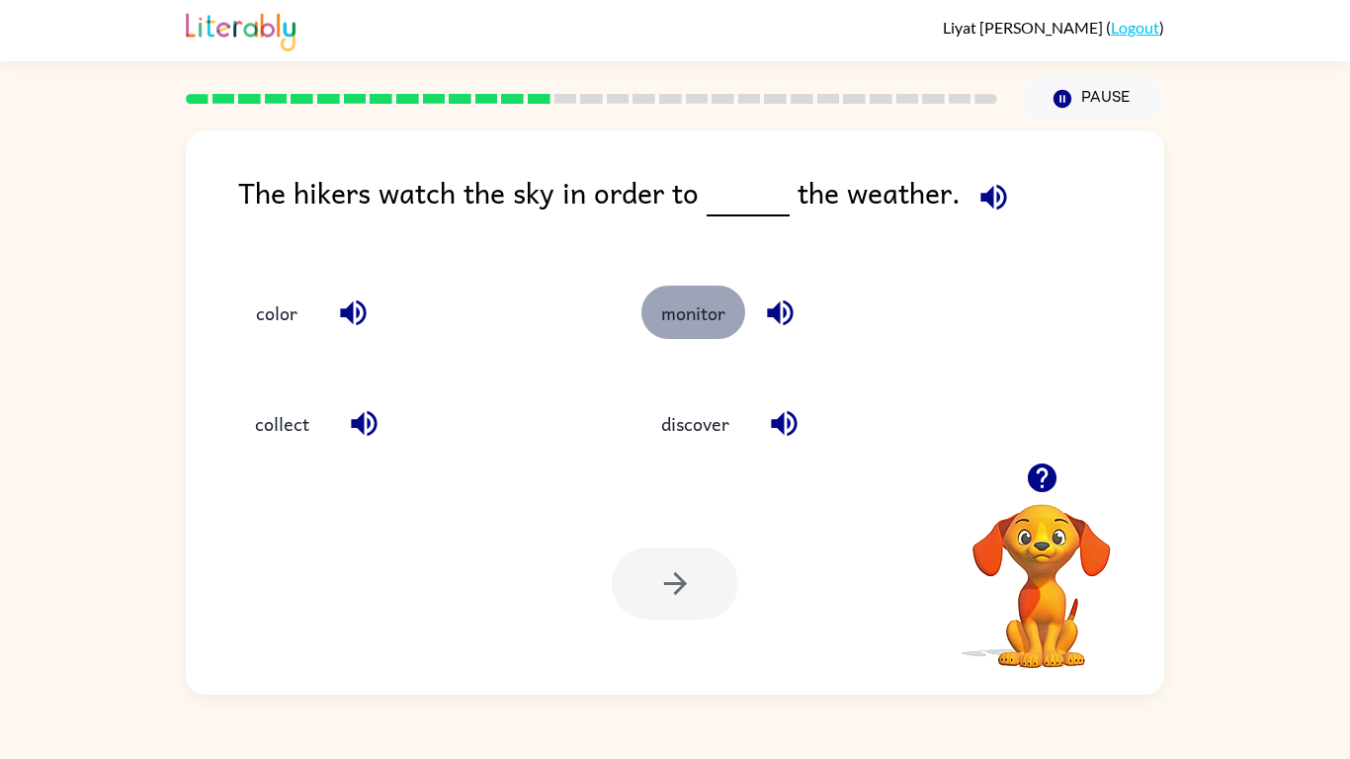
click at [702, 314] on button "monitor" at bounding box center [693, 312] width 104 height 53
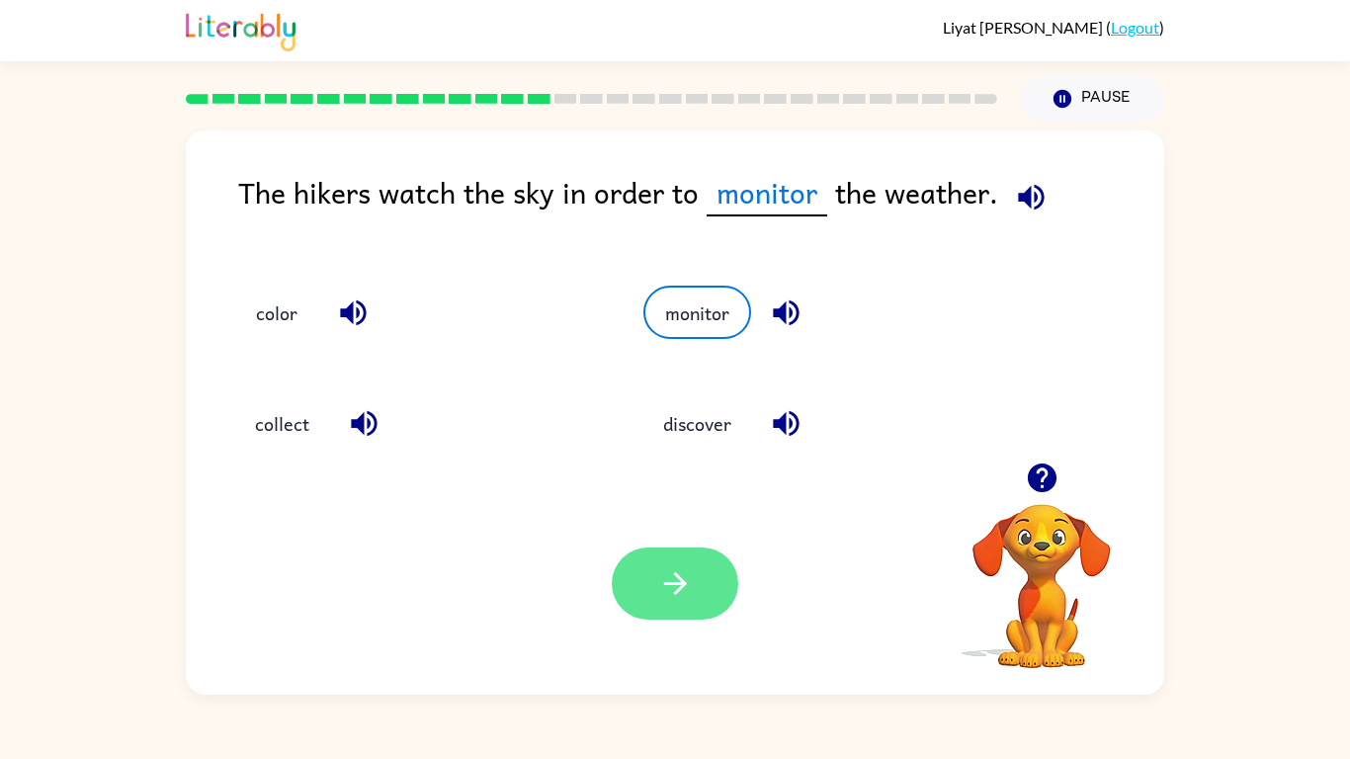
click at [659, 594] on icon "button" at bounding box center [675, 583] width 35 height 35
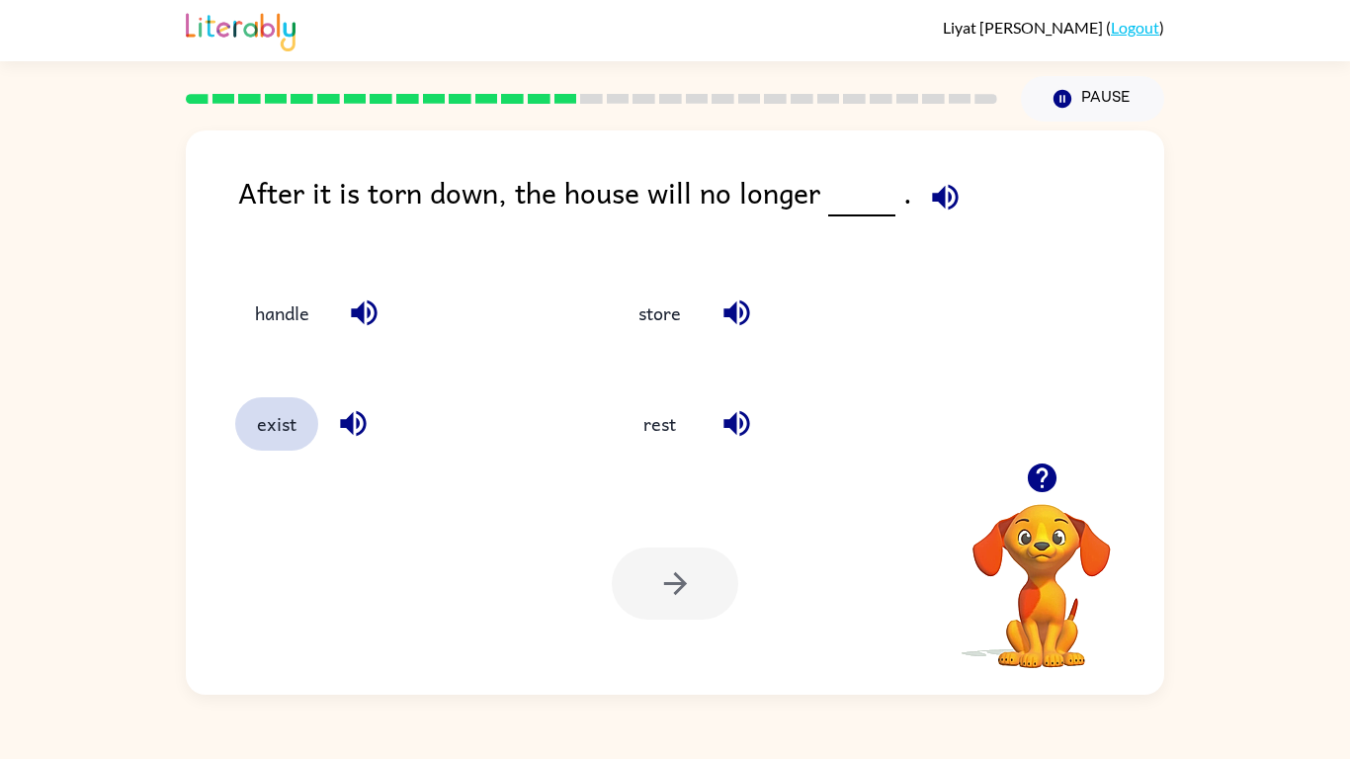
click at [263, 433] on button "exist" at bounding box center [276, 423] width 83 height 53
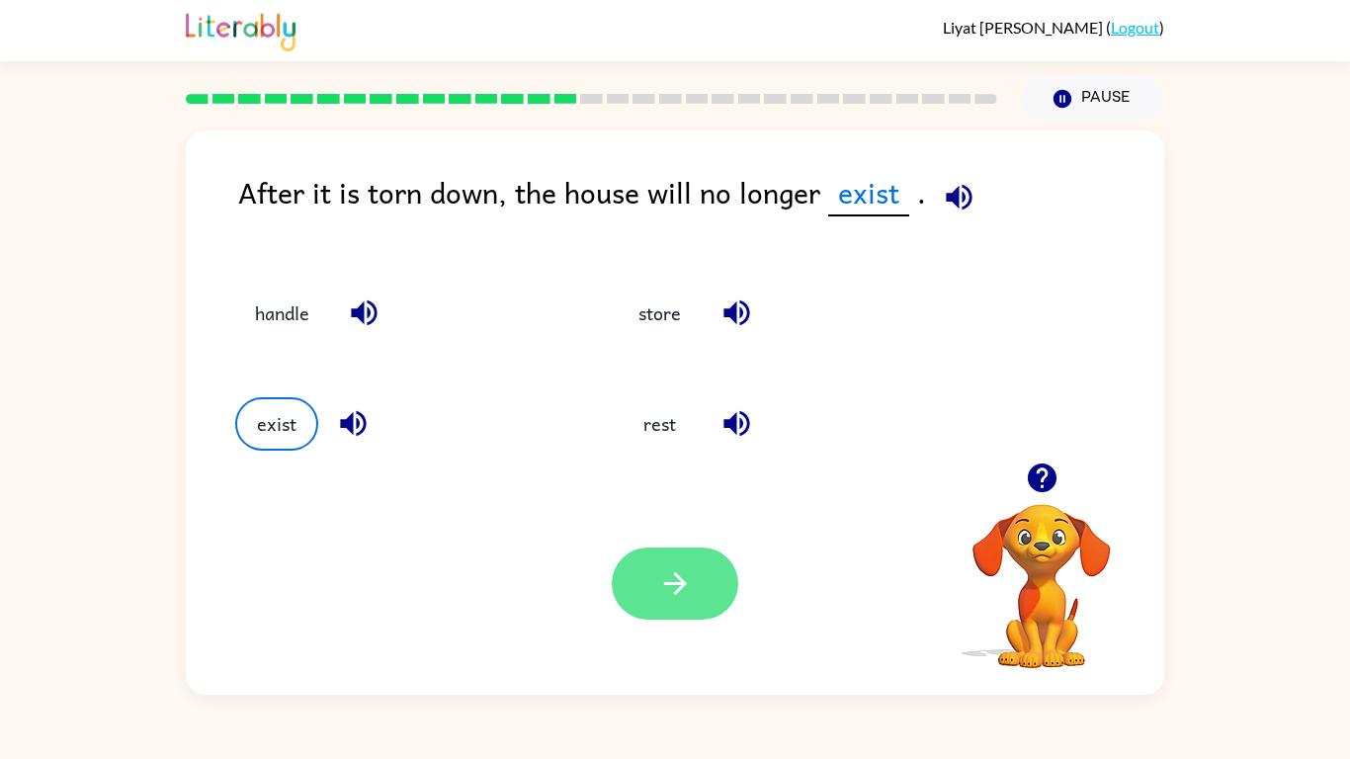
click at [688, 607] on button "button" at bounding box center [675, 584] width 127 height 72
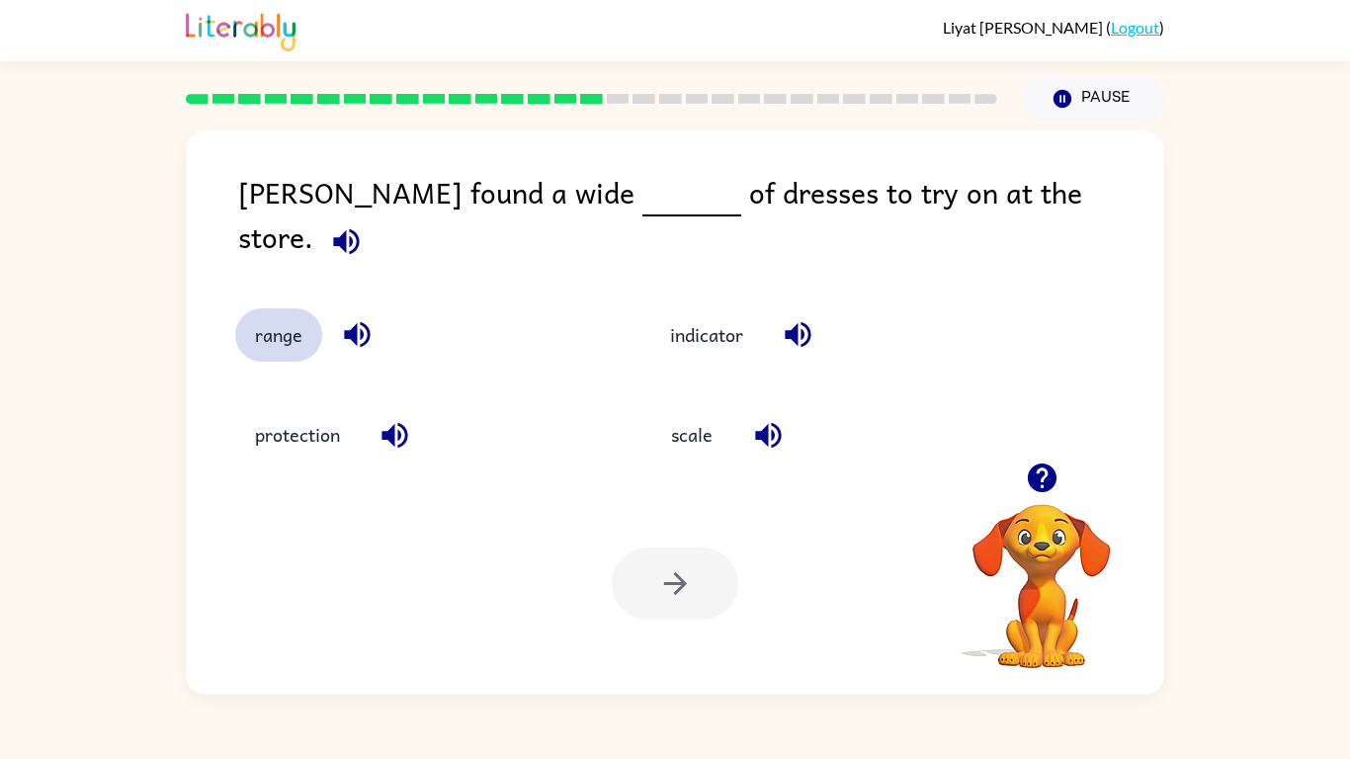
click at [273, 313] on button "range" at bounding box center [278, 334] width 87 height 53
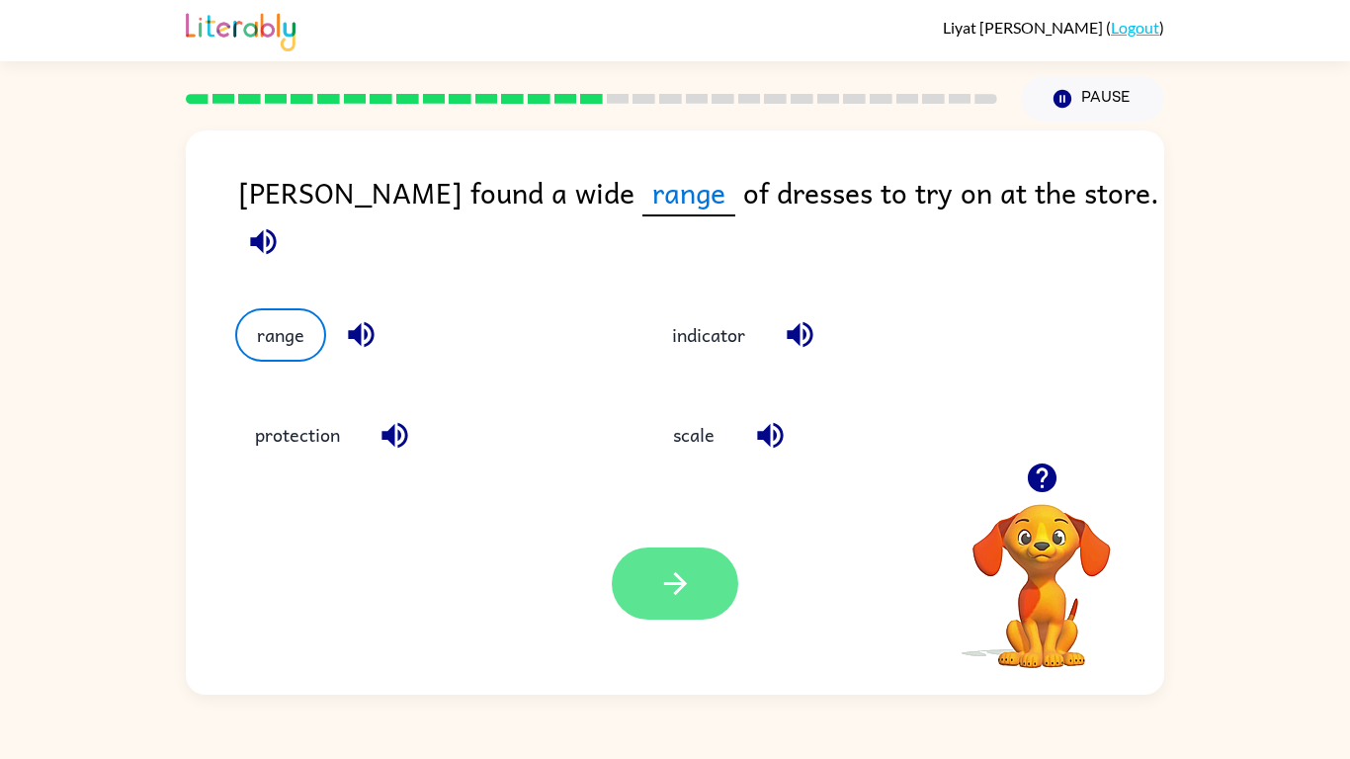
click at [679, 587] on icon "button" at bounding box center [675, 583] width 35 height 35
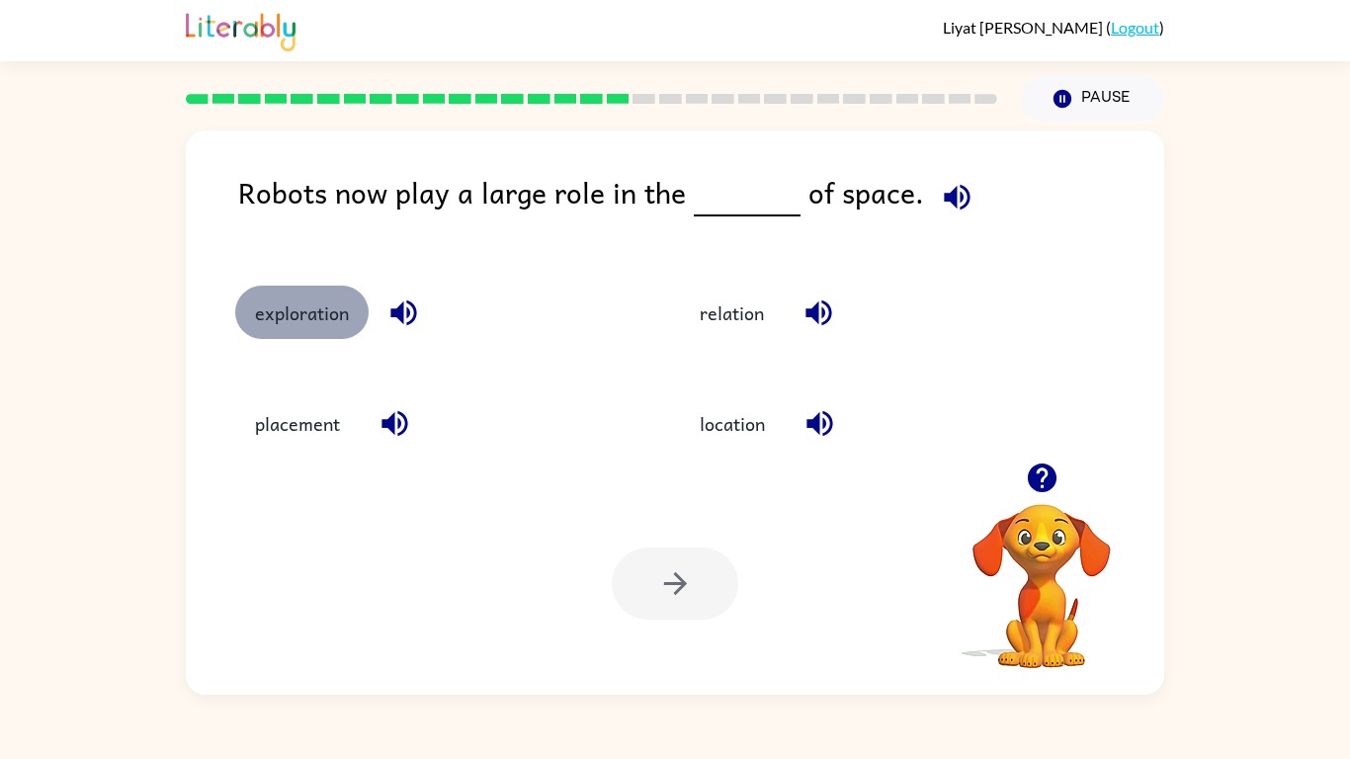
click at [333, 313] on button "exploration" at bounding box center [301, 312] width 133 height 53
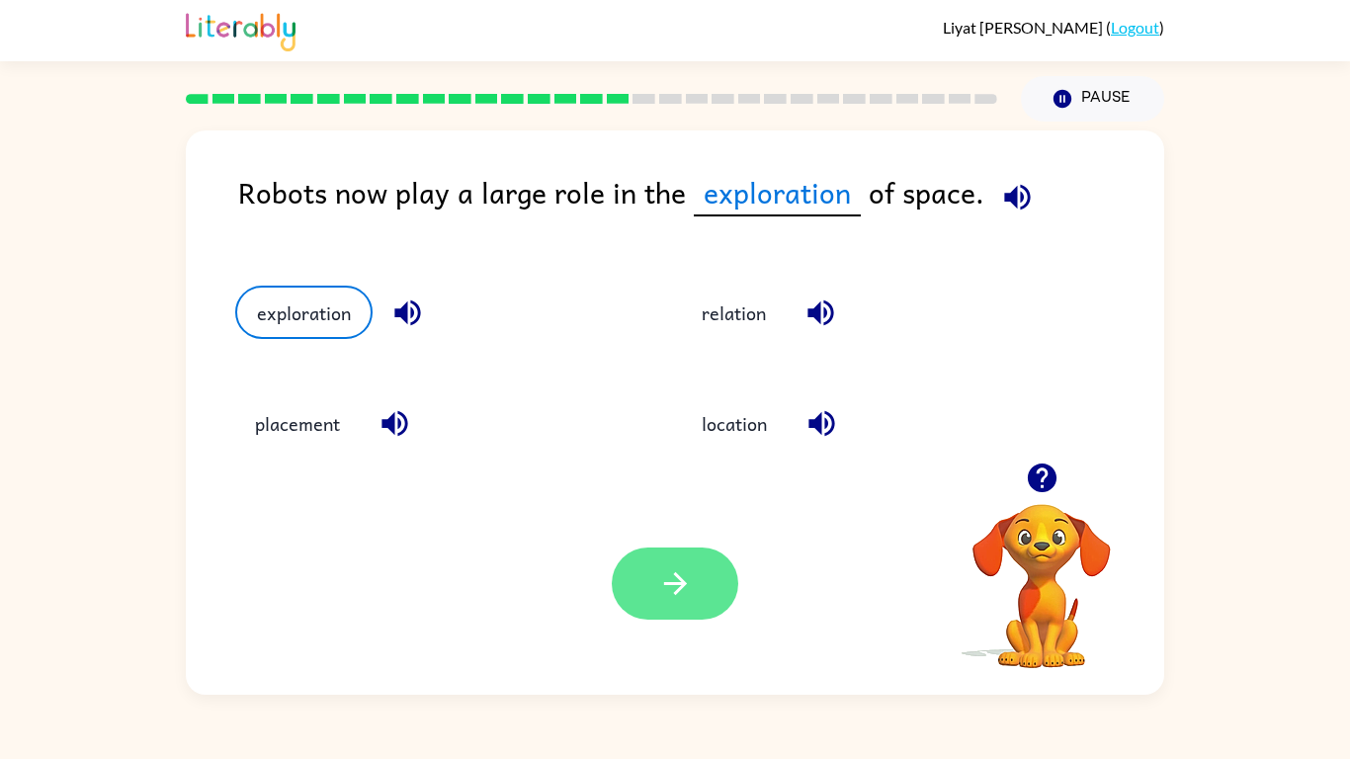
click at [690, 571] on icon "button" at bounding box center [675, 583] width 35 height 35
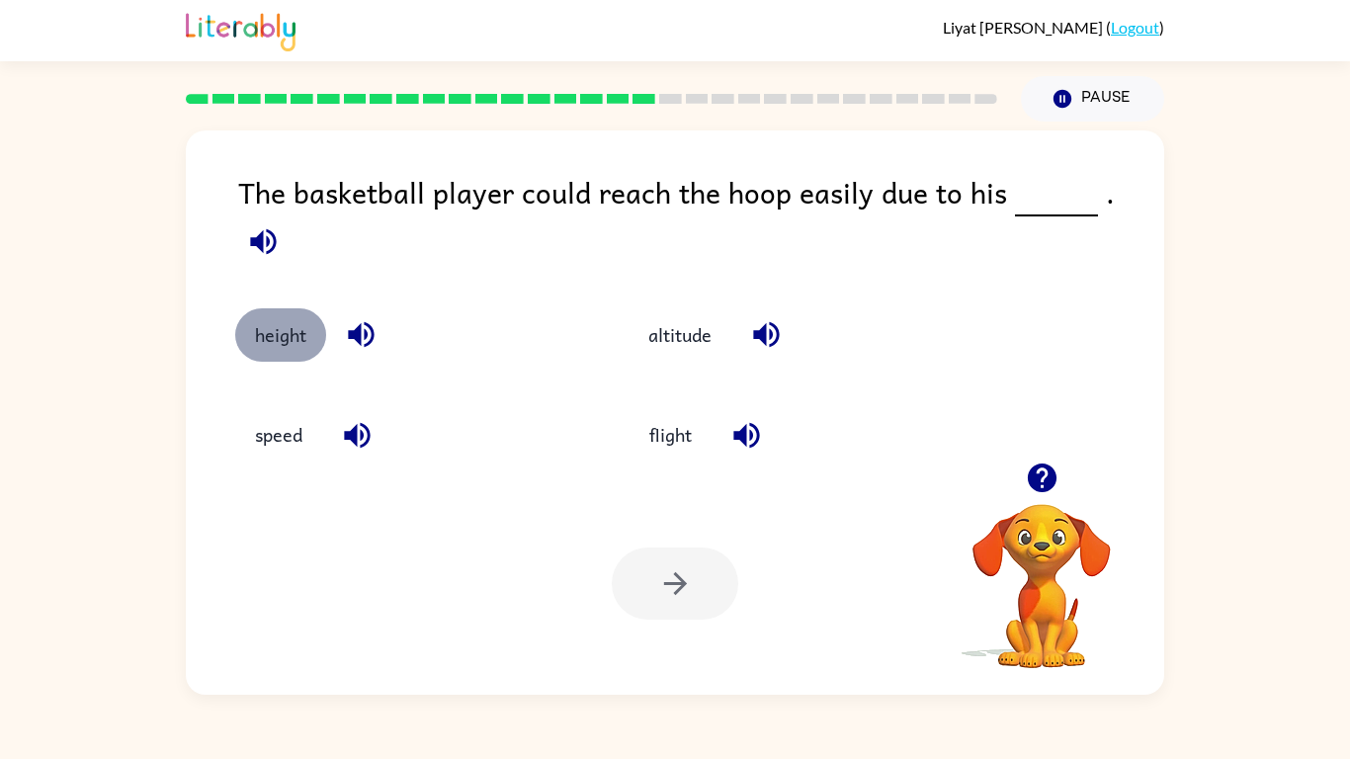
click at [242, 308] on button "height" at bounding box center [280, 334] width 91 height 53
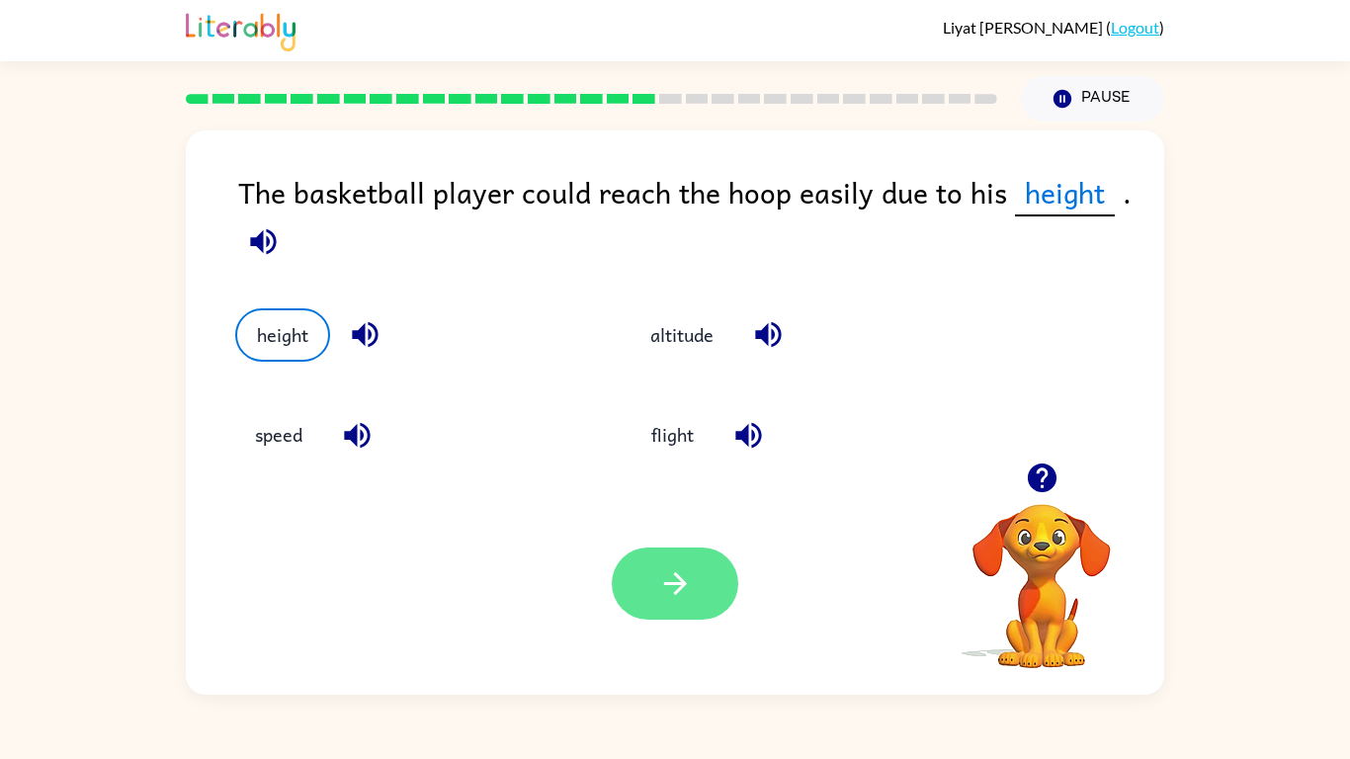
click at [638, 595] on button "button" at bounding box center [675, 584] width 127 height 72
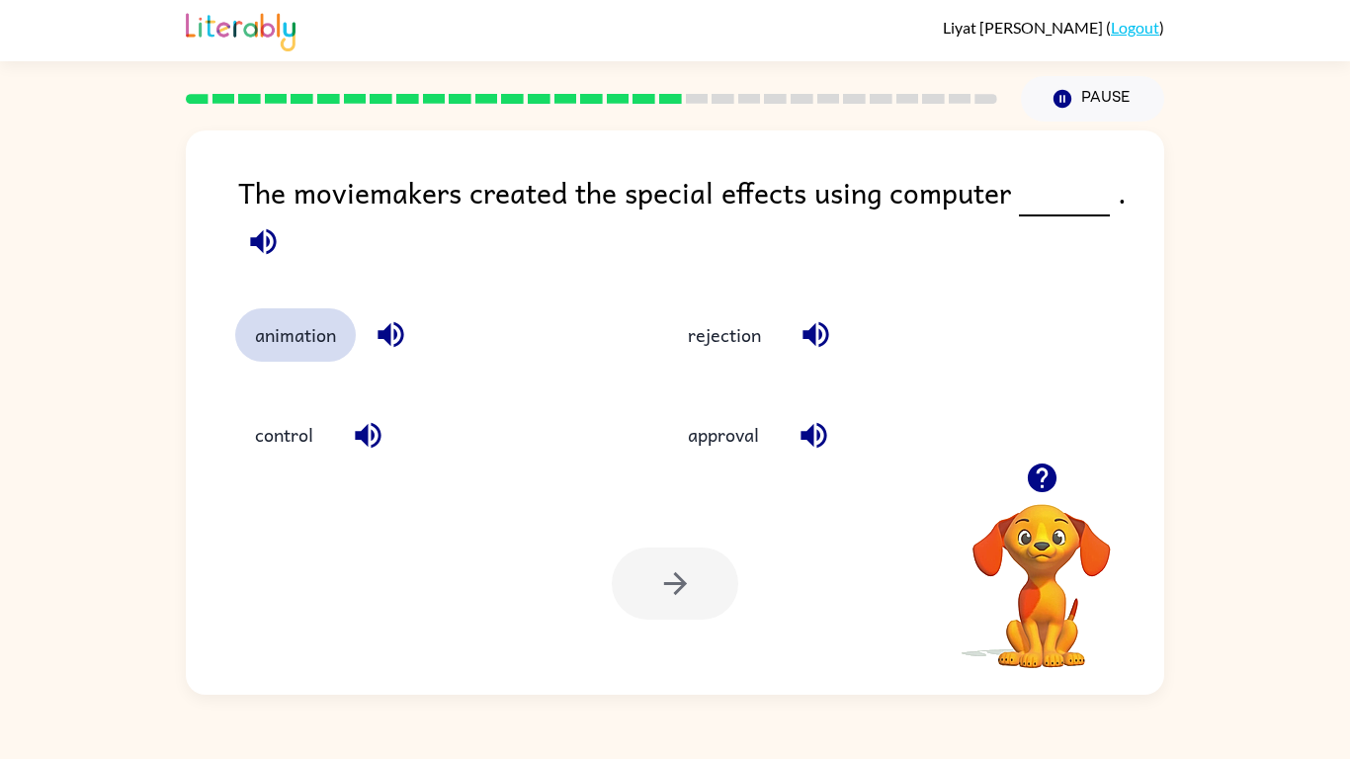
click at [299, 350] on button "animation" at bounding box center [295, 334] width 121 height 53
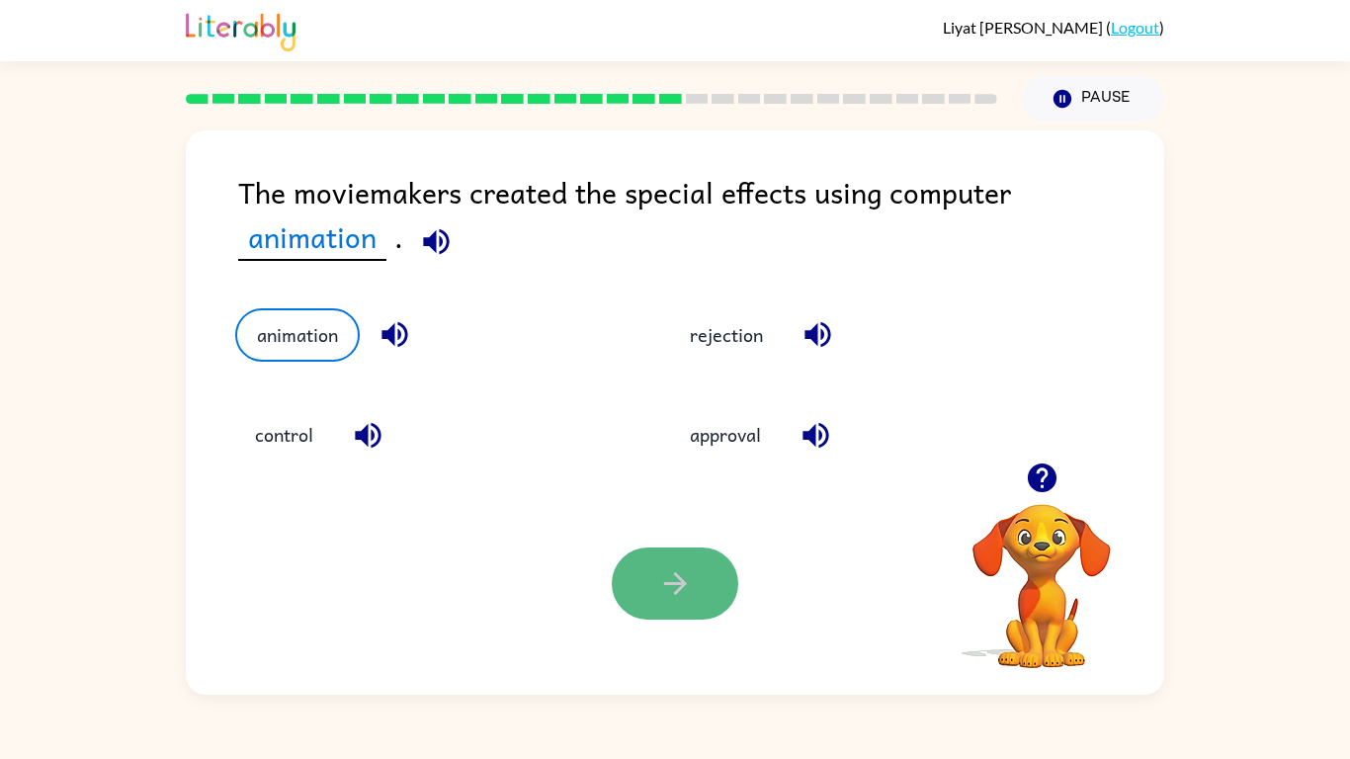
click at [728, 579] on button "button" at bounding box center [675, 584] width 127 height 72
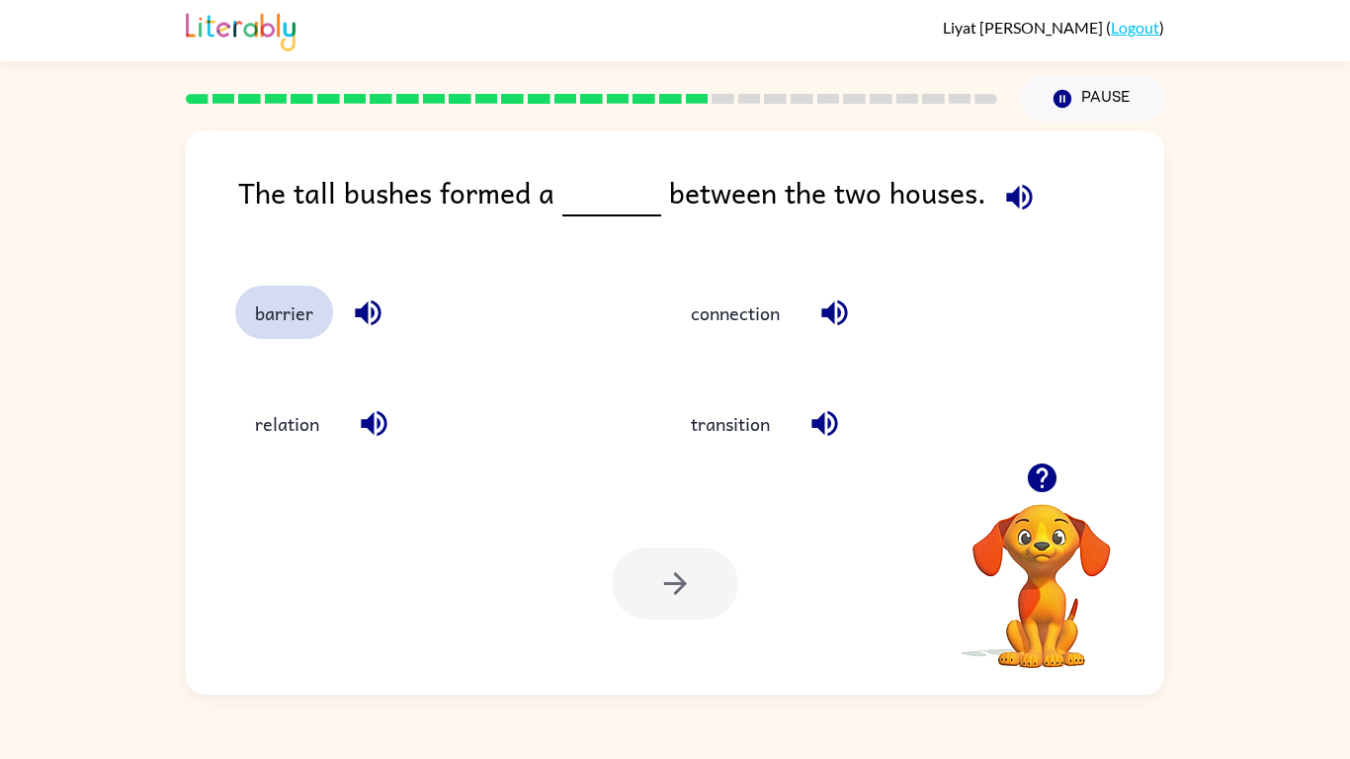
click at [301, 307] on button "barrier" at bounding box center [284, 312] width 98 height 53
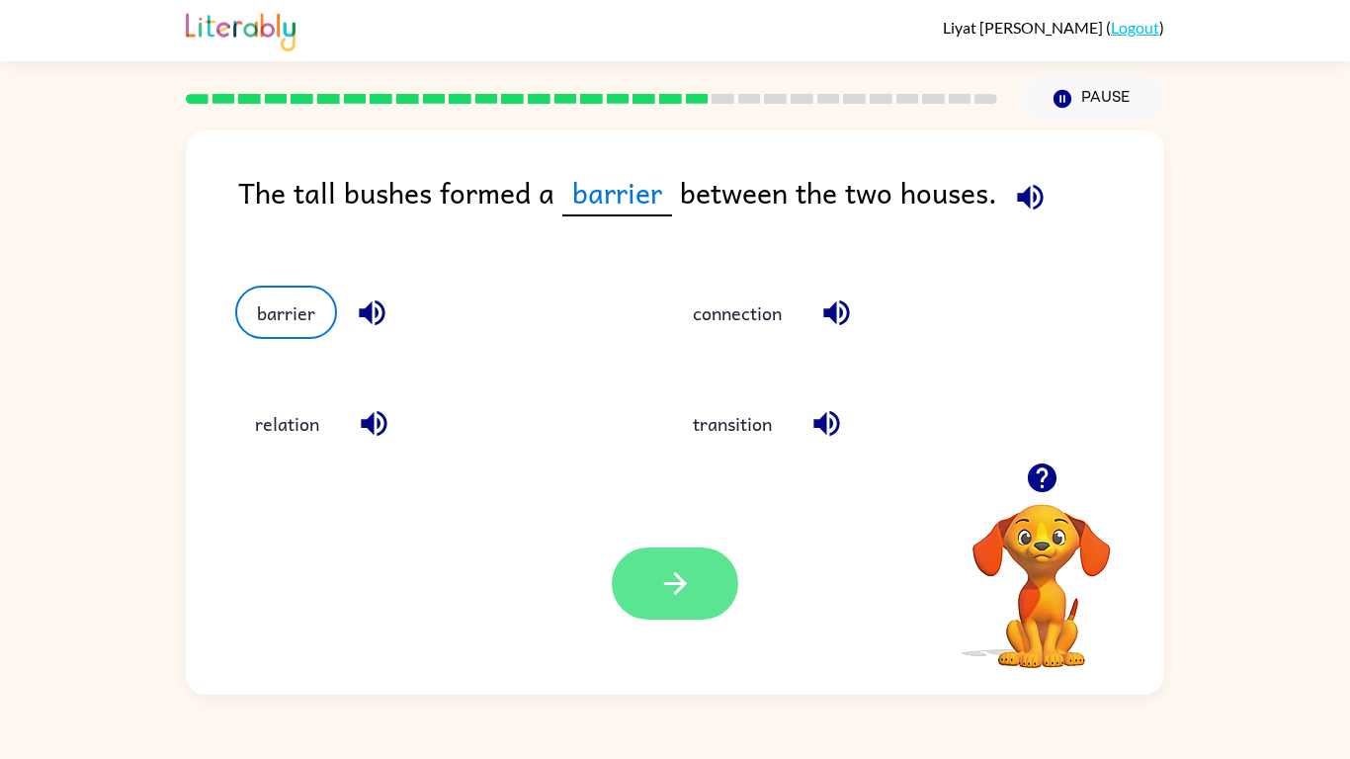
click at [689, 595] on icon "button" at bounding box center [675, 583] width 35 height 35
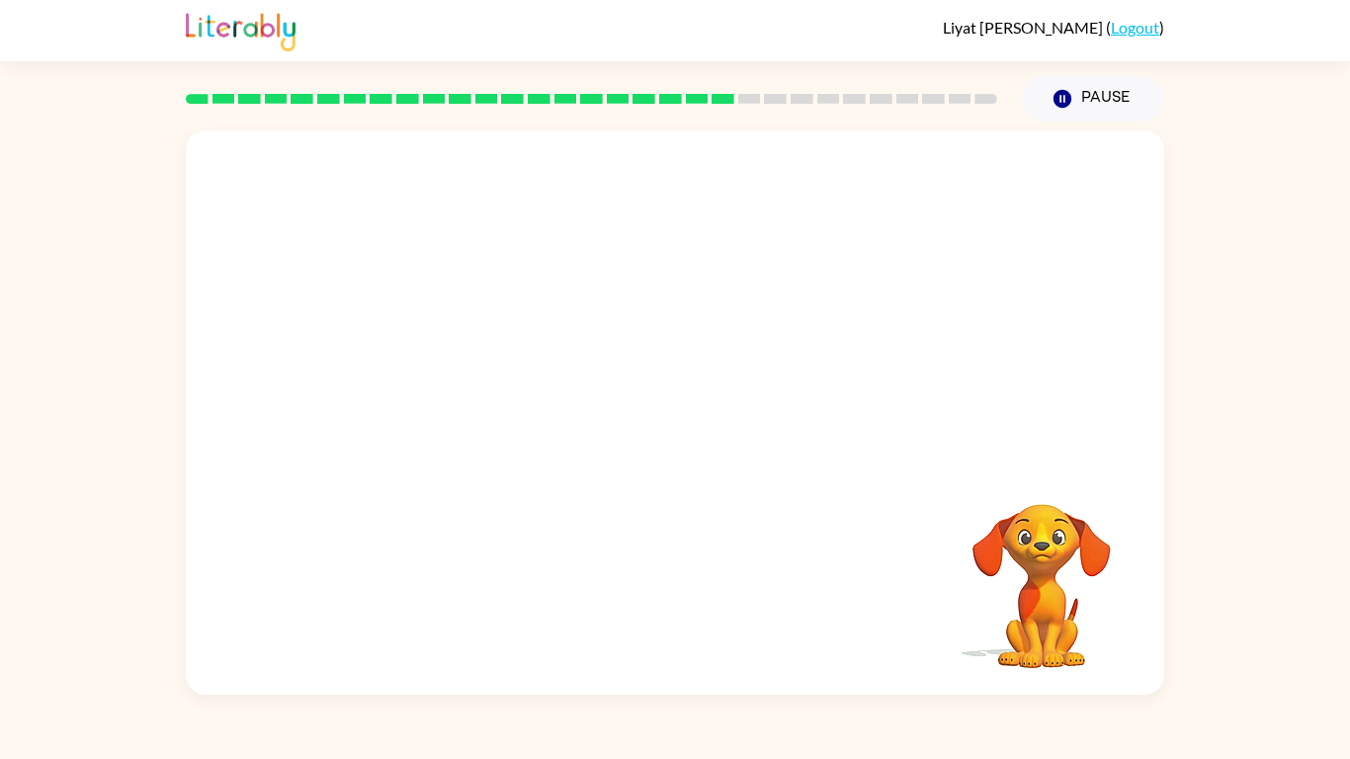
click at [485, 383] on video "Your browser must support playing .mp4 files to use Literably. Please try using…" at bounding box center [675, 296] width 978 height 332
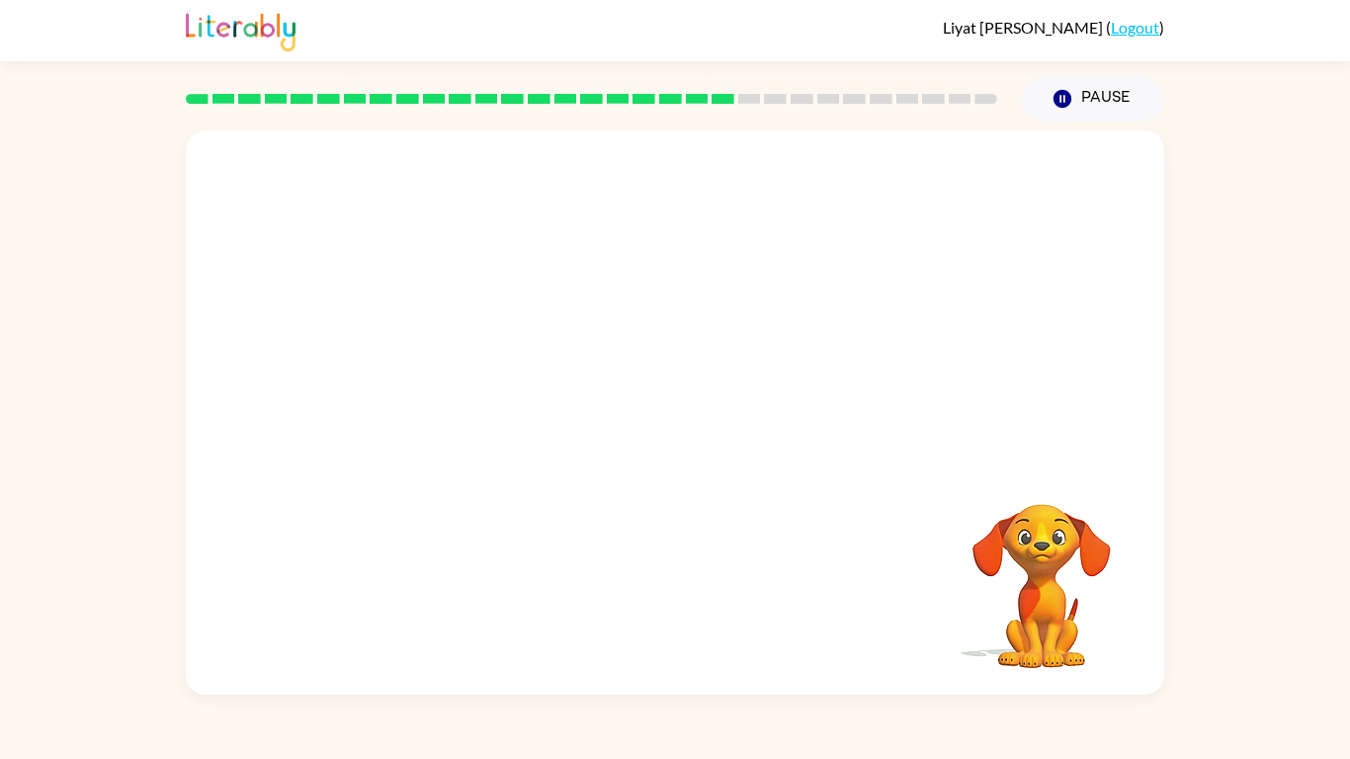
click at [486, 384] on video "Your browser must support playing .mp4 files to use Literably. Please try using…" at bounding box center [675, 296] width 978 height 332
click at [491, 402] on video "Your browser must support playing .mp4 files to use Literably. Please try using…" at bounding box center [675, 296] width 978 height 332
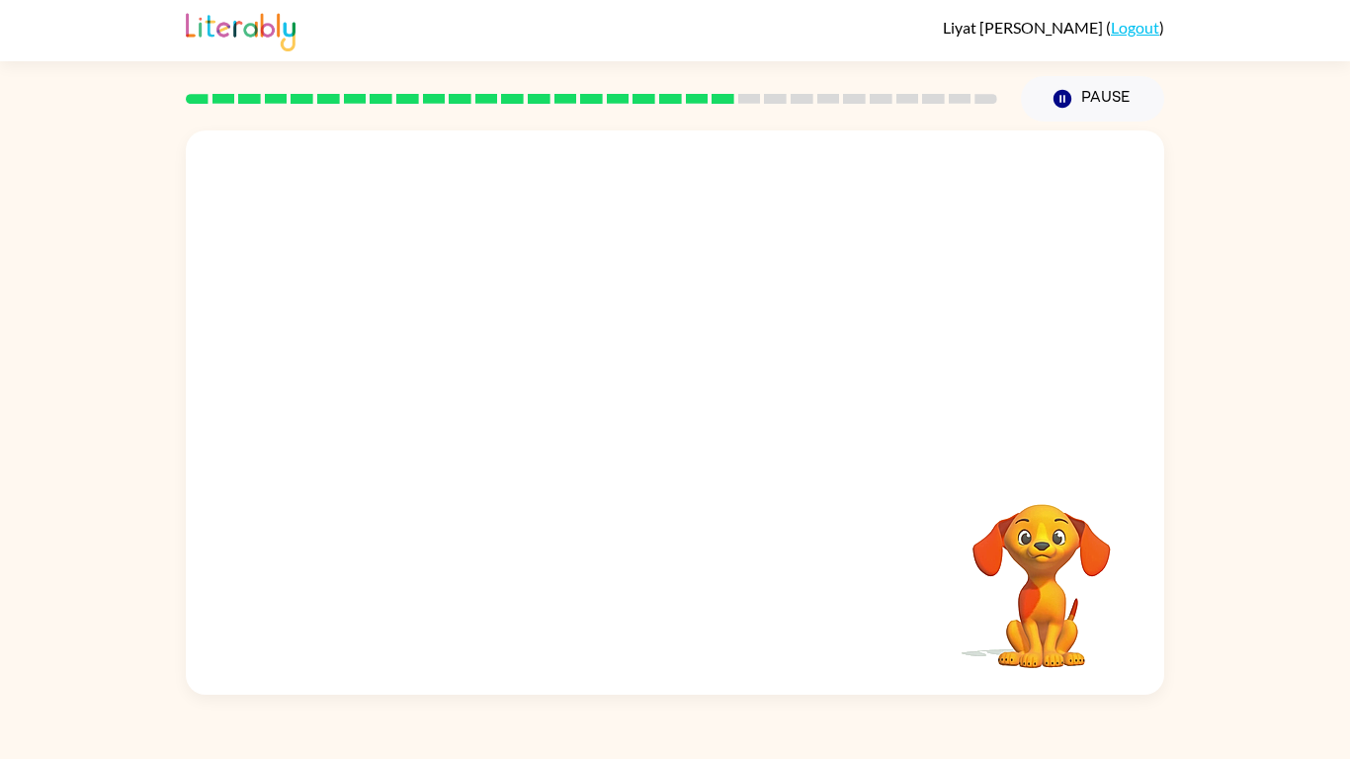
click at [491, 402] on video "Your browser must support playing .mp4 files to use Literably. Please try using…" at bounding box center [675, 296] width 978 height 332
click at [519, 432] on video "Your browser must support playing .mp4 files to use Literably. Please try using…" at bounding box center [675, 296] width 978 height 332
click at [722, 413] on button "button" at bounding box center [675, 422] width 127 height 72
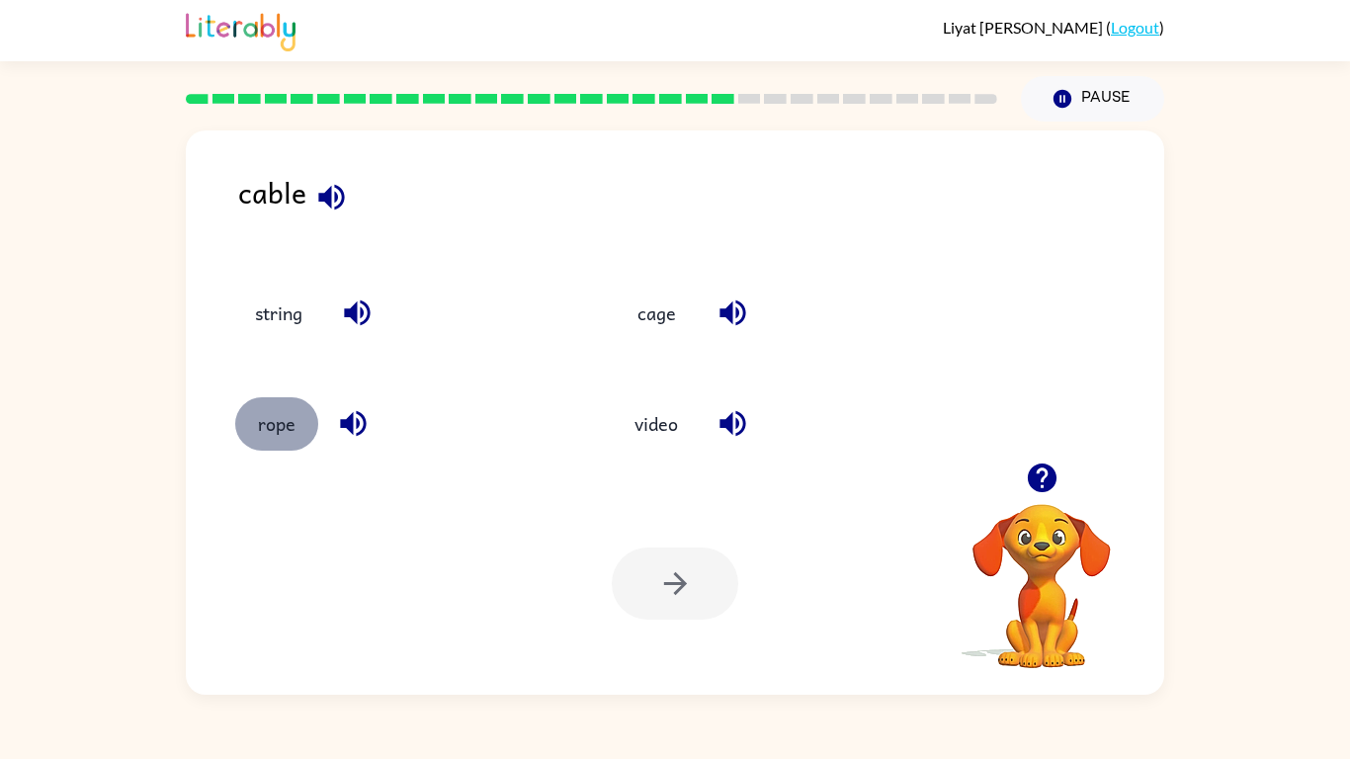
click at [287, 409] on button "rope" at bounding box center [276, 423] width 83 height 53
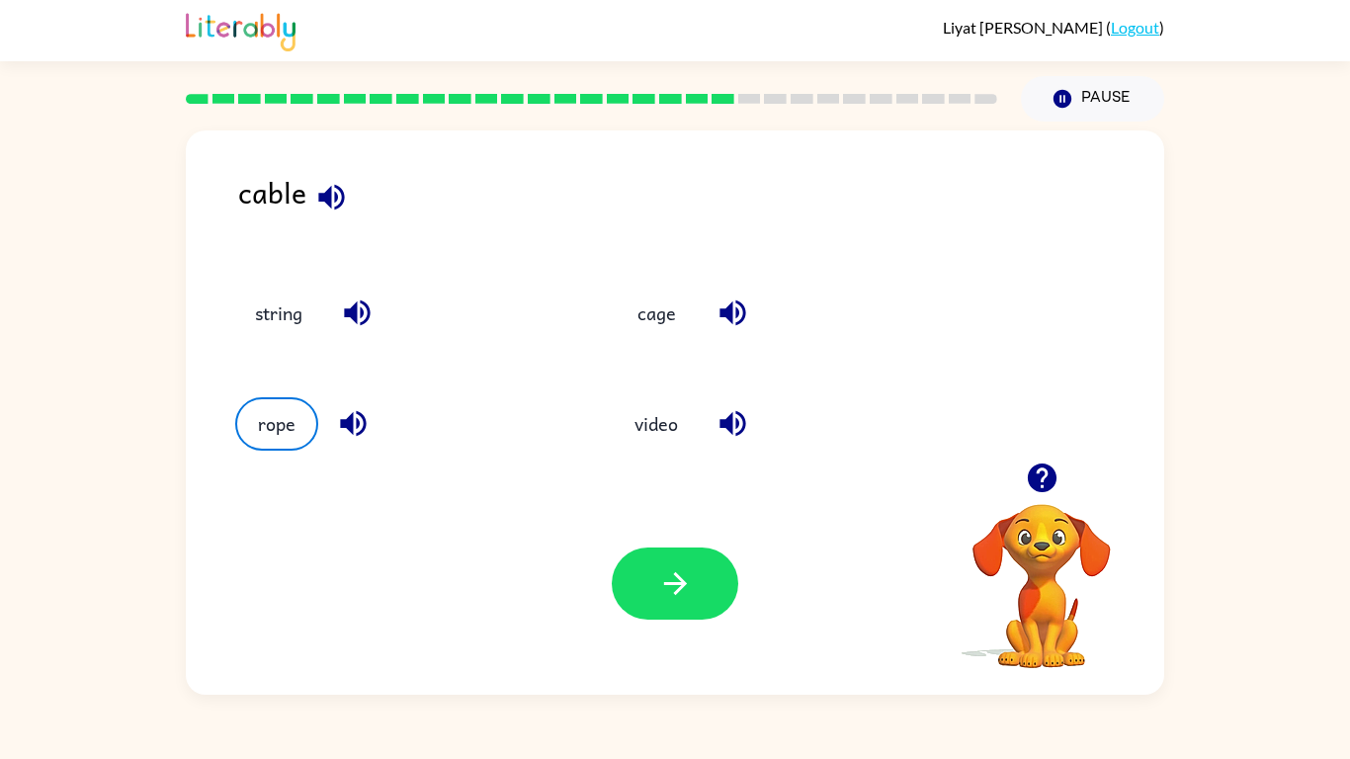
click at [657, 528] on div "Your browser must support playing .mp4 files to use Literably. Please try using…" at bounding box center [675, 583] width 978 height 222
click at [662, 556] on button "button" at bounding box center [675, 584] width 127 height 72
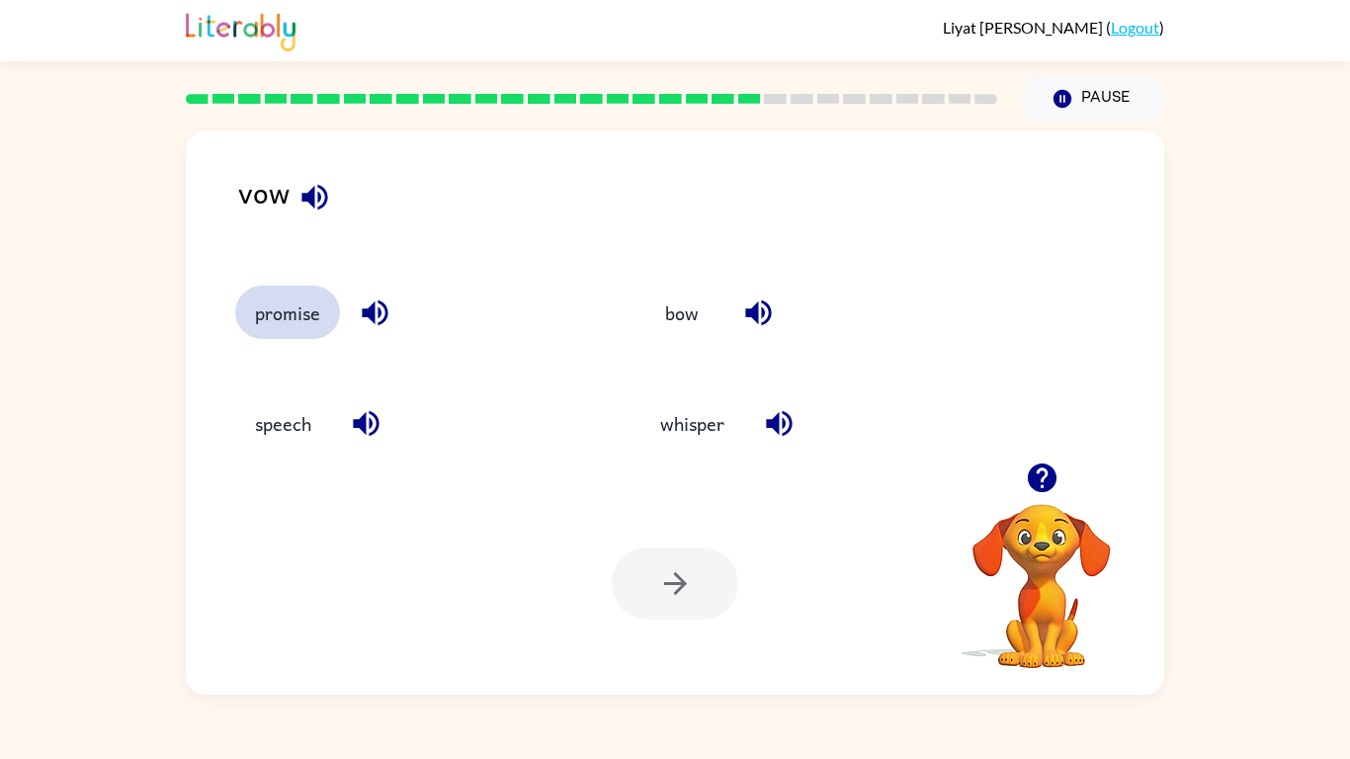
click at [305, 314] on button "promise" at bounding box center [287, 312] width 105 height 53
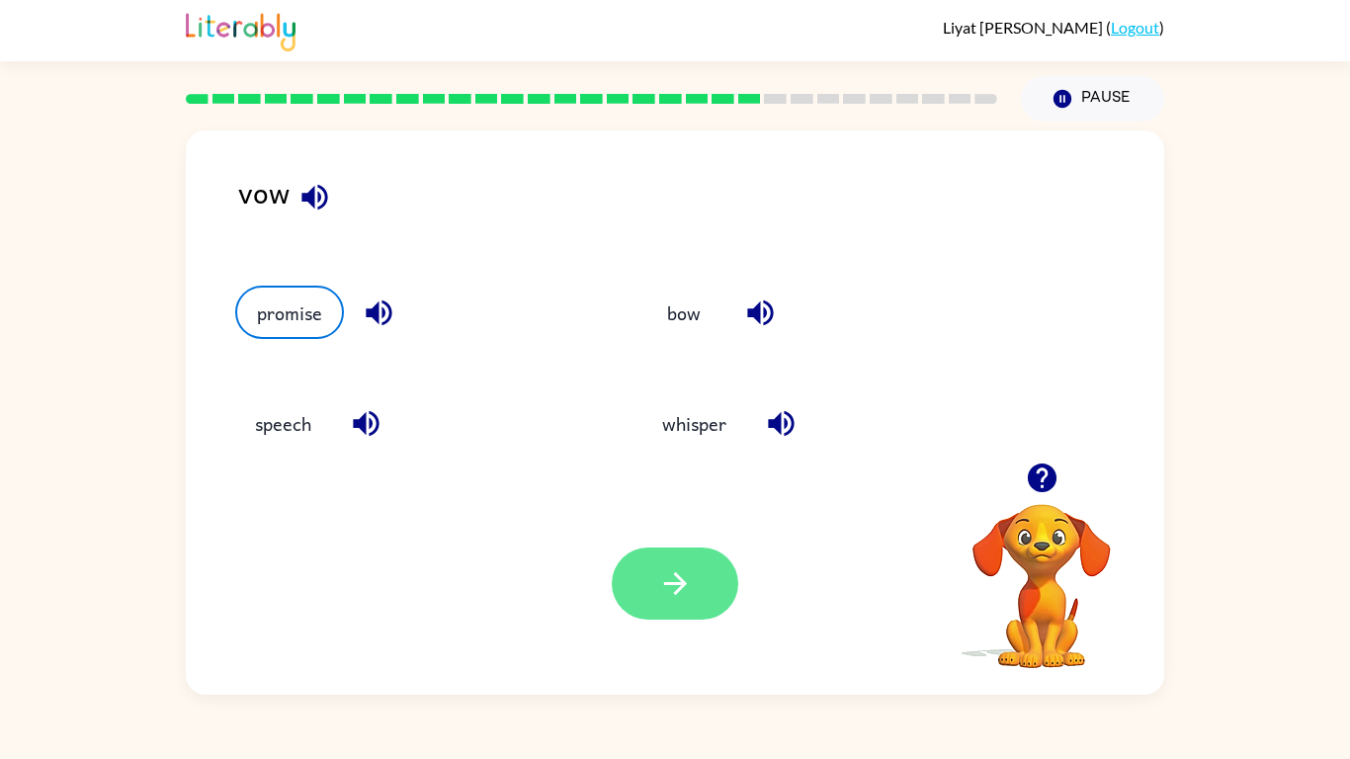
click at [641, 589] on button "button" at bounding box center [675, 584] width 127 height 72
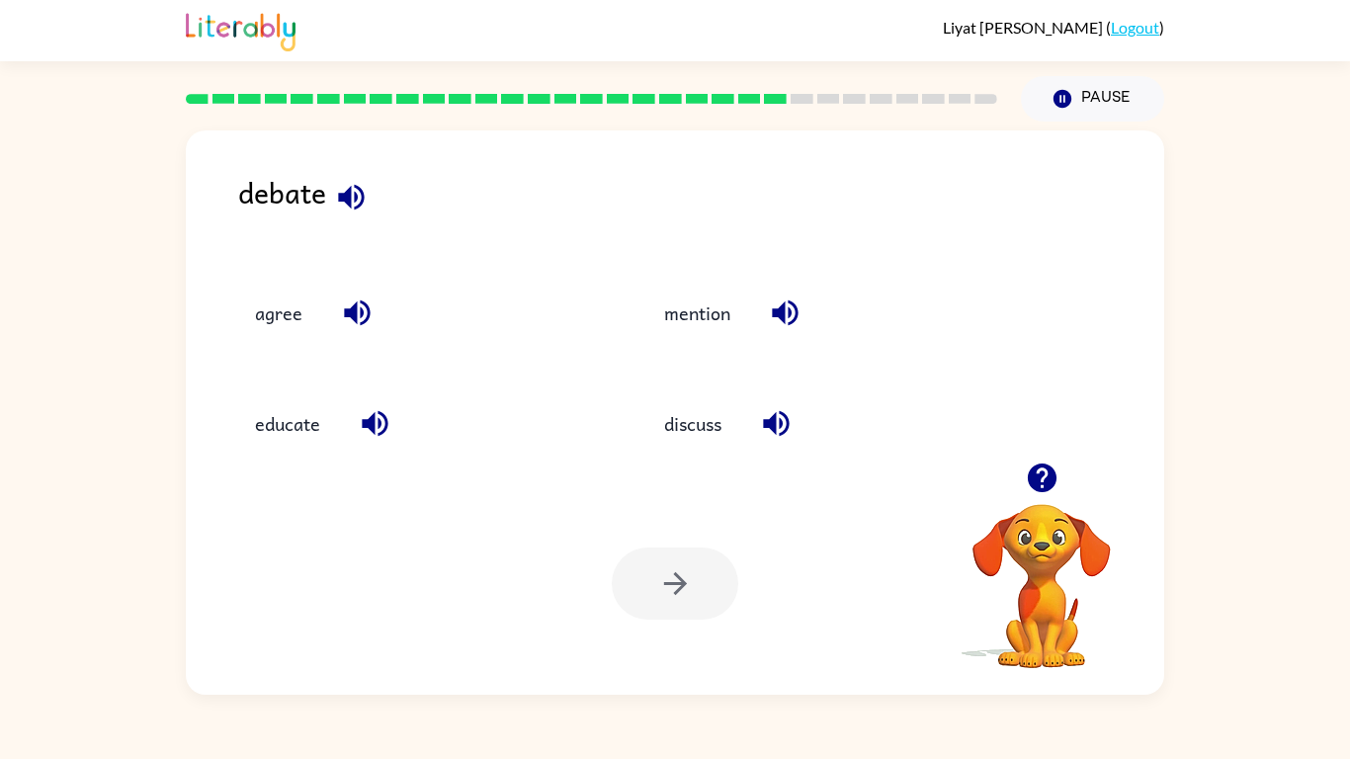
click at [9, 638] on div "Liyat [PERSON_NAME] ( Logout ) Pause Pause debate agree mention educate discuss…" at bounding box center [675, 379] width 1350 height 759
click at [0, 638] on div "Liyat [PERSON_NAME] ( Logout ) Pause Pause debate agree mention educate discuss…" at bounding box center [675, 379] width 1350 height 759
click at [672, 397] on button "discuss" at bounding box center [692, 423] width 97 height 53
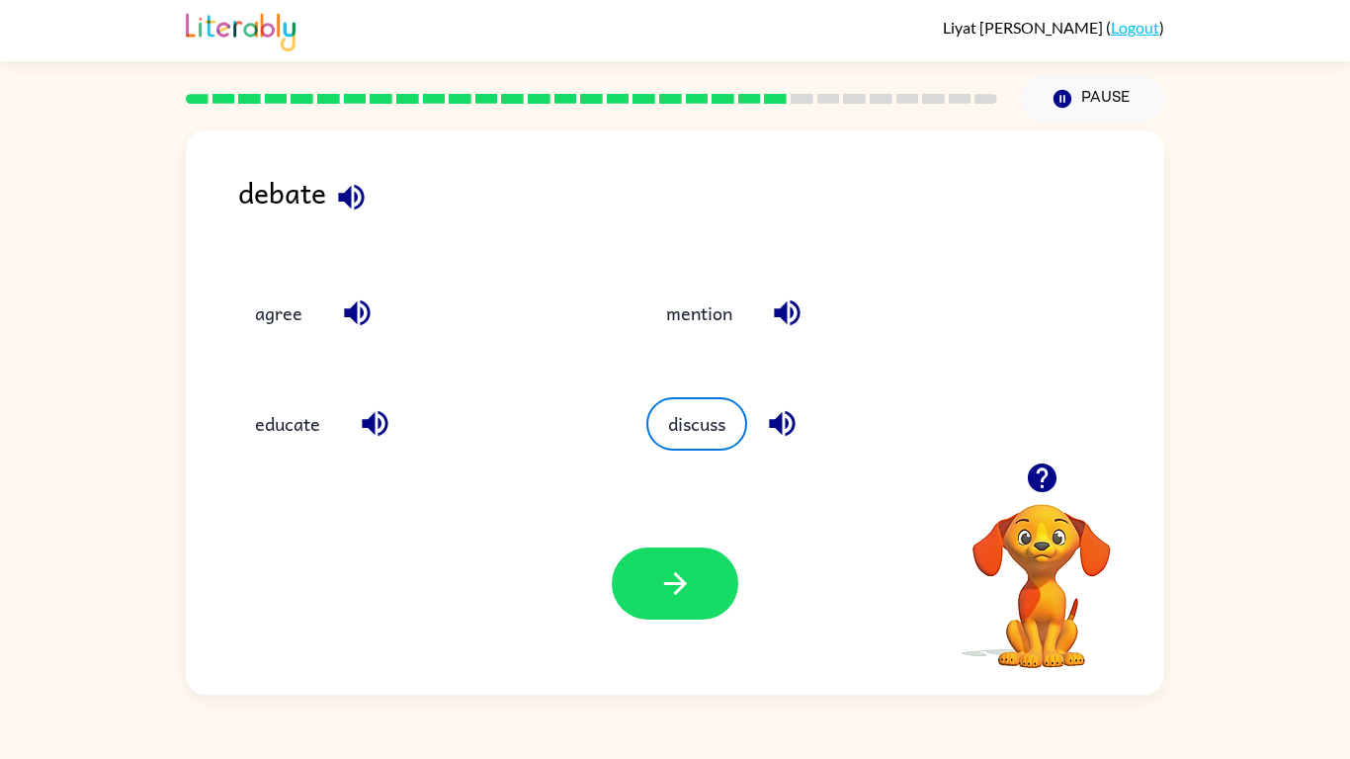
click at [637, 620] on div "Your browser must support playing .mp4 files to use Literably. Please try using…" at bounding box center [675, 583] width 978 height 222
click at [638, 577] on button "button" at bounding box center [675, 584] width 127 height 72
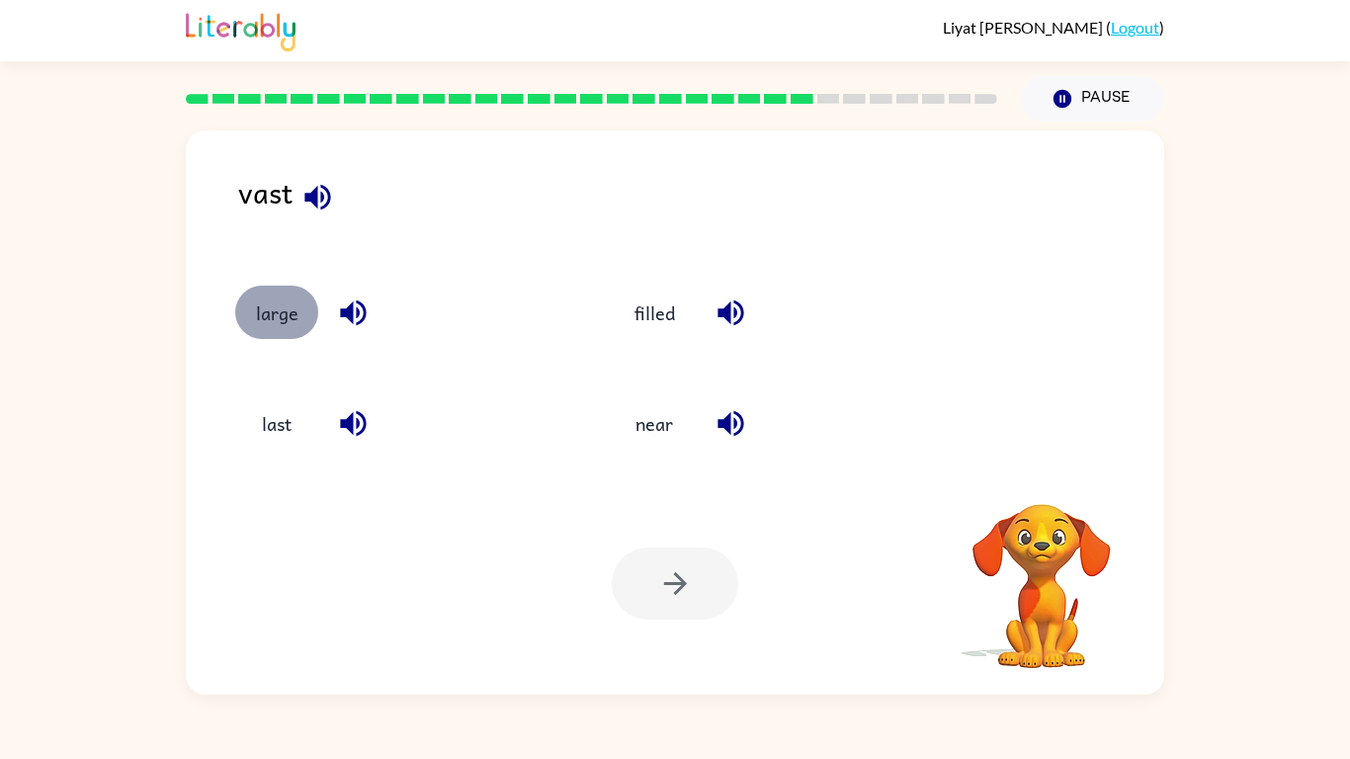
click at [270, 315] on button "large" at bounding box center [276, 312] width 83 height 53
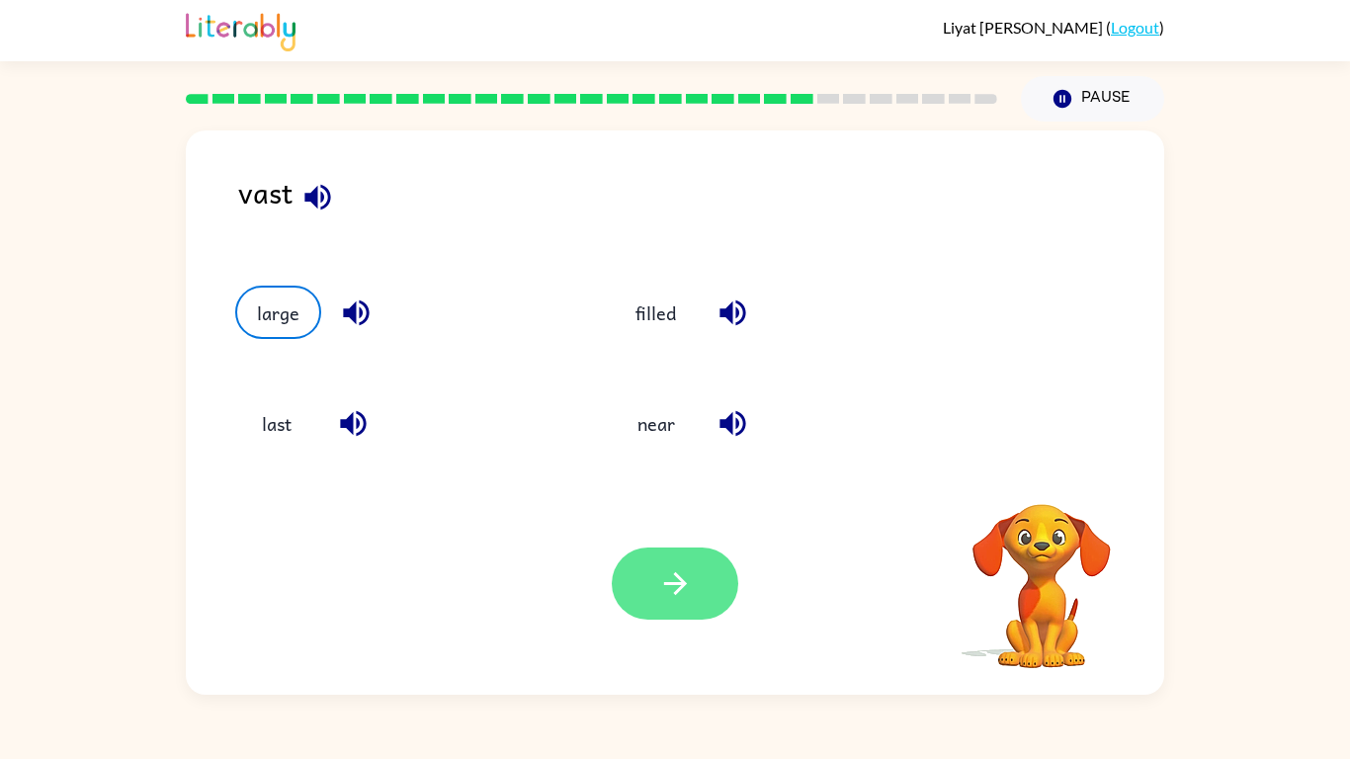
click at [663, 580] on icon "button" at bounding box center [675, 583] width 35 height 35
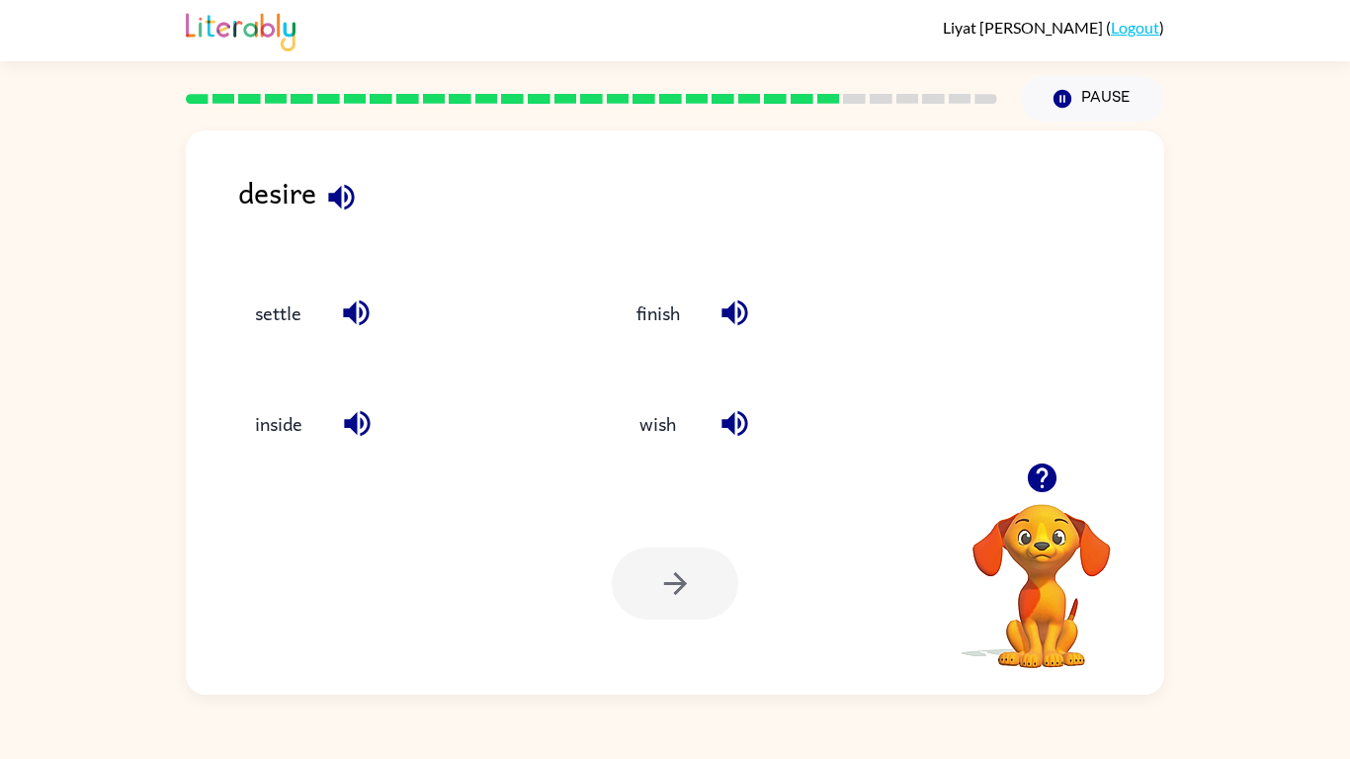
click at [610, 521] on div "Your browser must support playing .mp4 files to use Literably. Please try using…" at bounding box center [675, 583] width 978 height 222
click at [48, 385] on div "desire settle finish inside wish Your browser must support playing .mp4 files t…" at bounding box center [675, 408] width 1350 height 573
click at [46, 550] on div "desire settle finish inside wish Your browser must support playing .mp4 files t…" at bounding box center [675, 408] width 1350 height 573
click at [634, 415] on button "wish" at bounding box center [658, 423] width 83 height 53
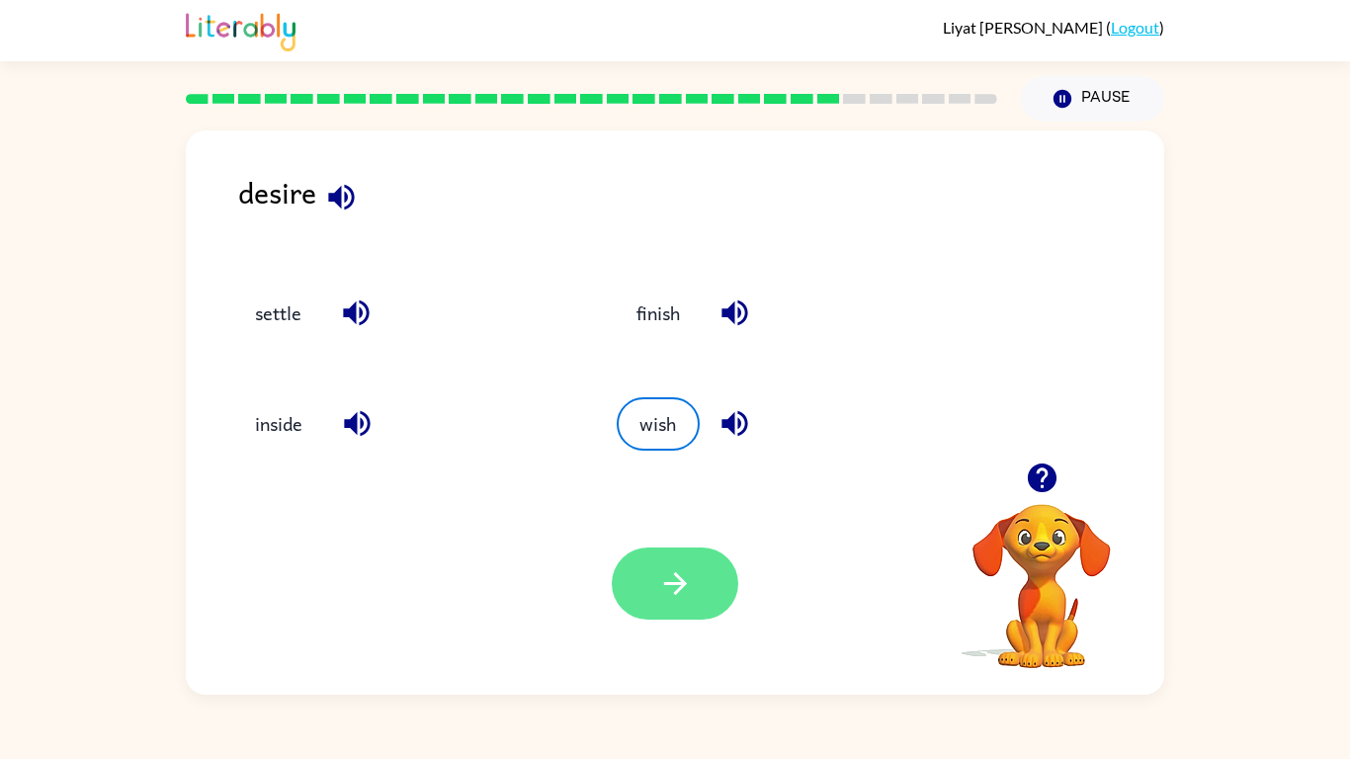
click at [679, 582] on icon "button" at bounding box center [674, 583] width 23 height 23
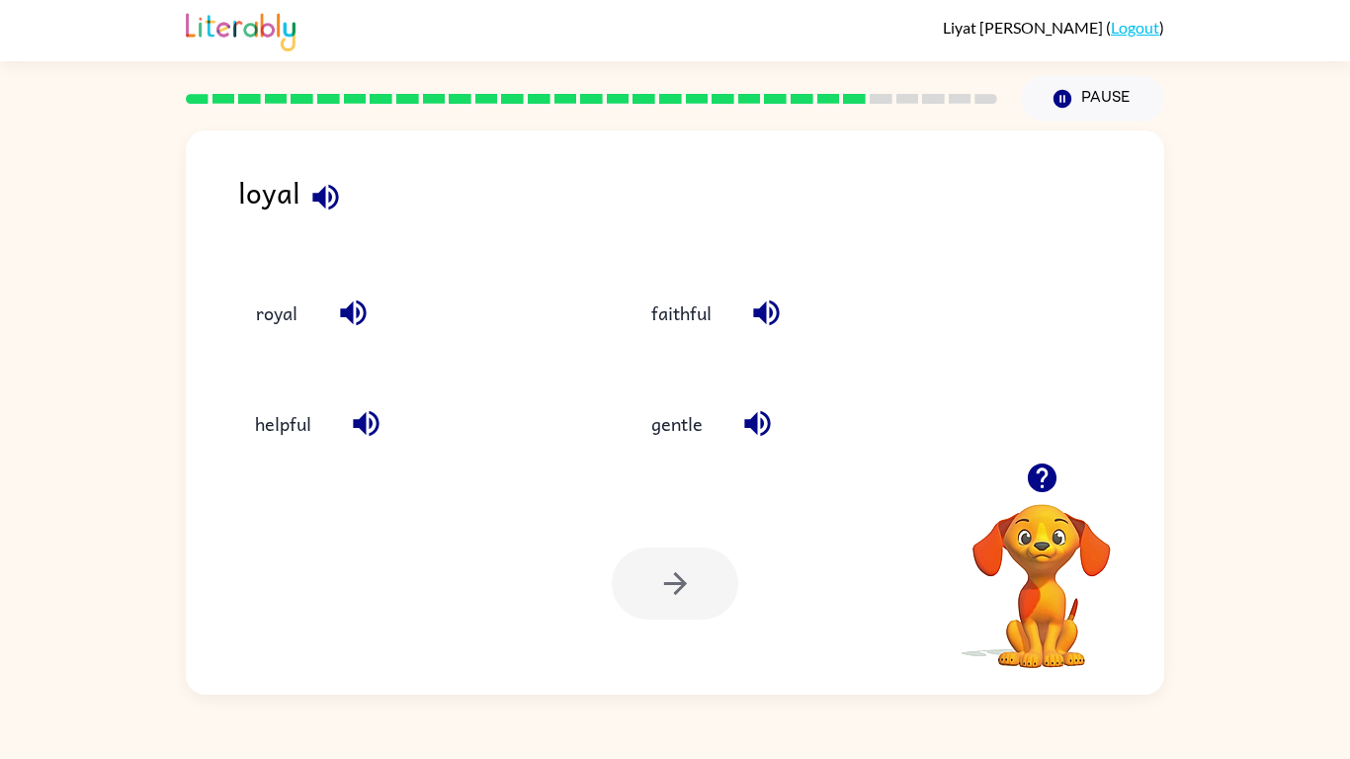
click at [625, 271] on div "faithful" at bounding box center [792, 303] width 396 height 111
click at [646, 286] on div "faithful" at bounding box center [807, 312] width 351 height 53
click at [646, 287] on button "faithful" at bounding box center [682, 312] width 100 height 53
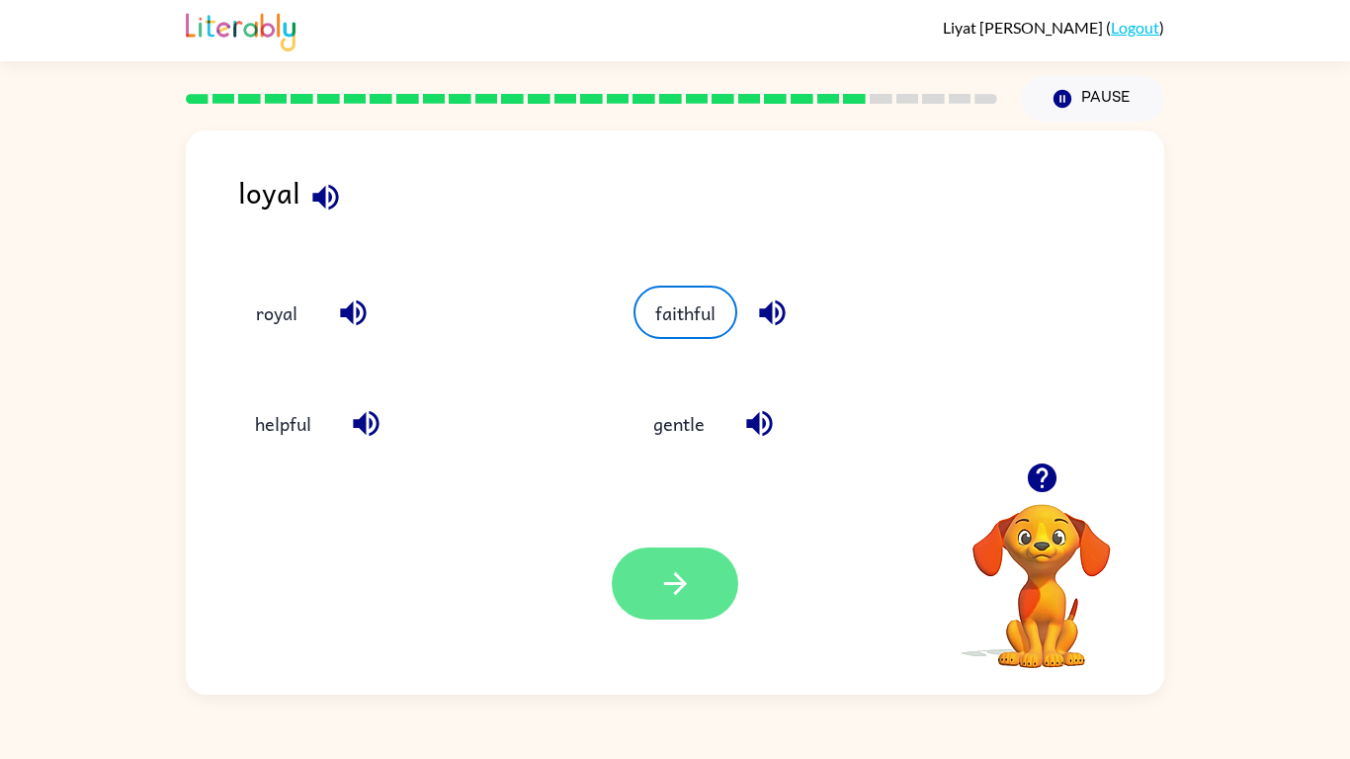
click at [658, 566] on icon "button" at bounding box center [675, 583] width 35 height 35
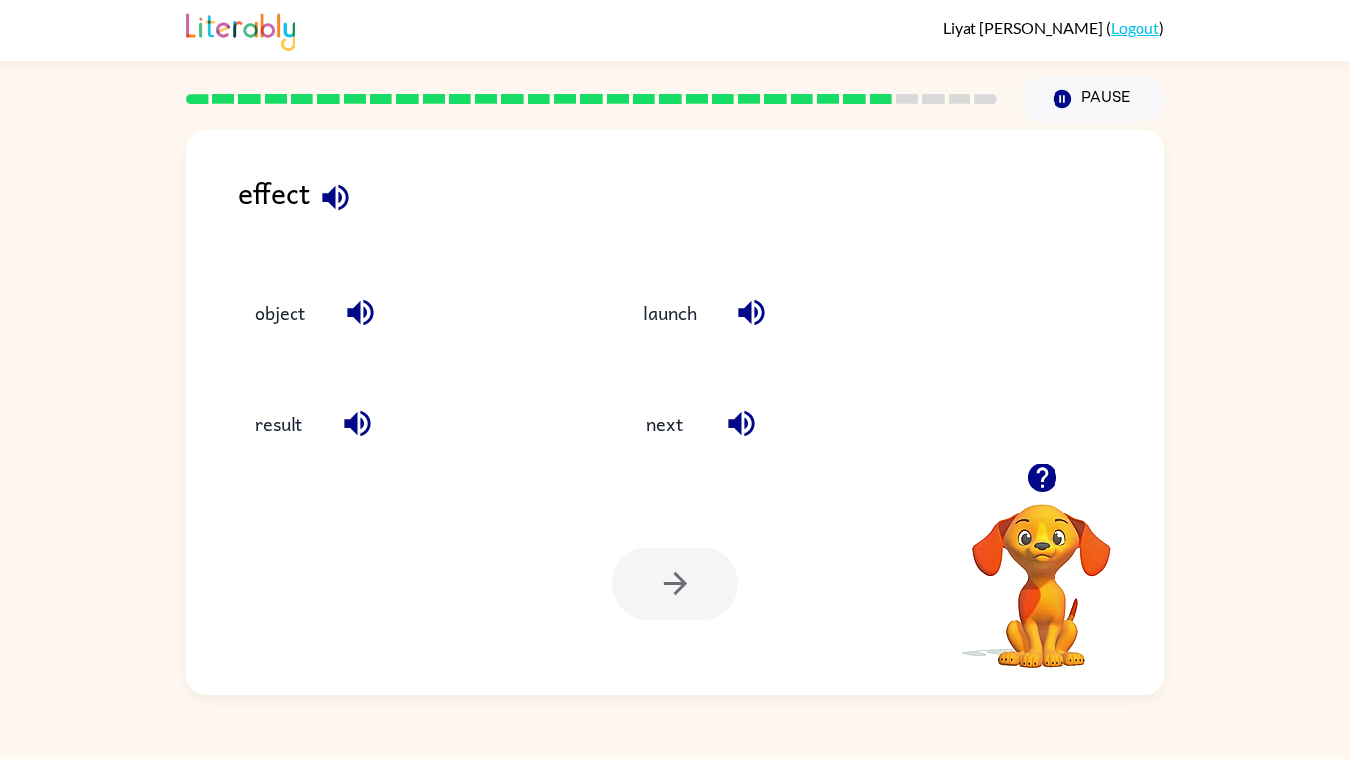
click at [0, 127] on div "effect object launch result next Your browser must support playing .mp4 files t…" at bounding box center [675, 408] width 1350 height 573
click at [275, 442] on button "result" at bounding box center [278, 423] width 87 height 53
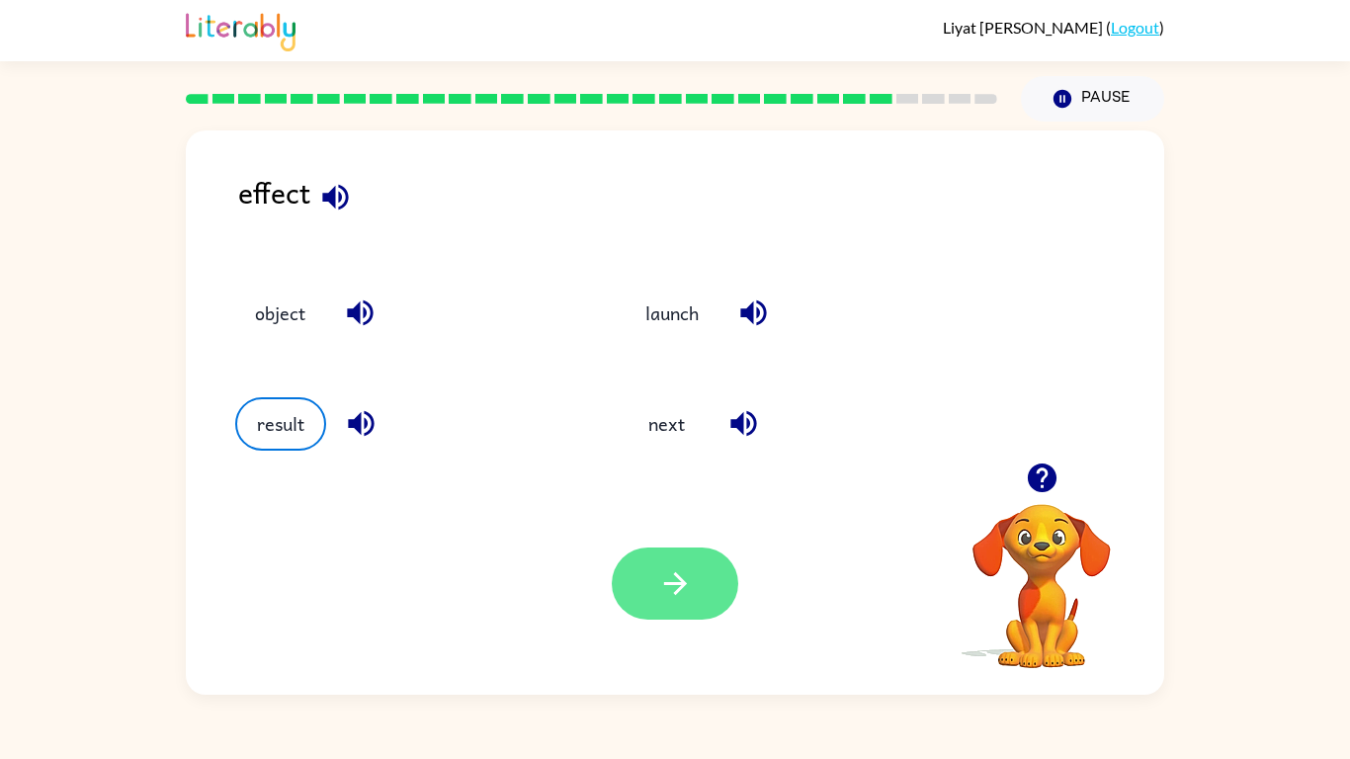
click at [682, 589] on icon "button" at bounding box center [675, 583] width 35 height 35
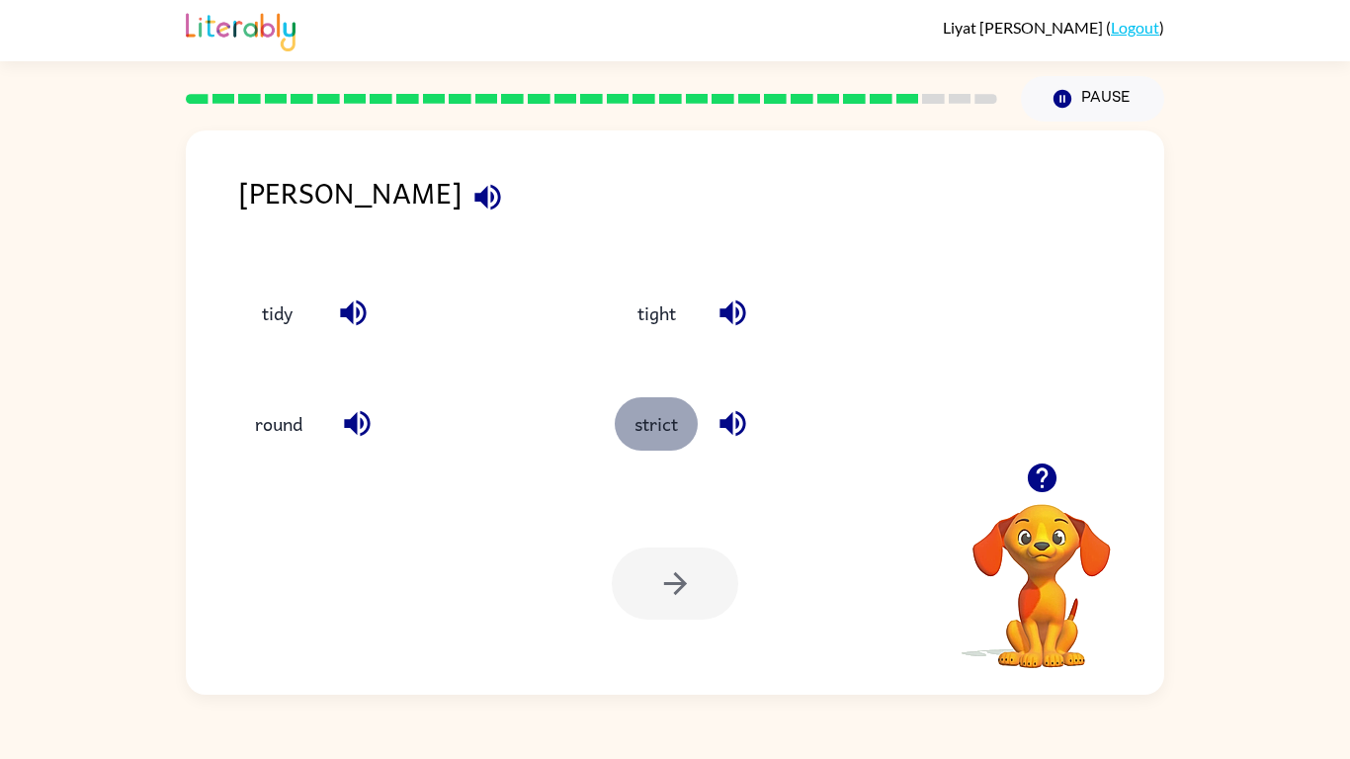
click at [674, 423] on button "strict" at bounding box center [656, 423] width 83 height 53
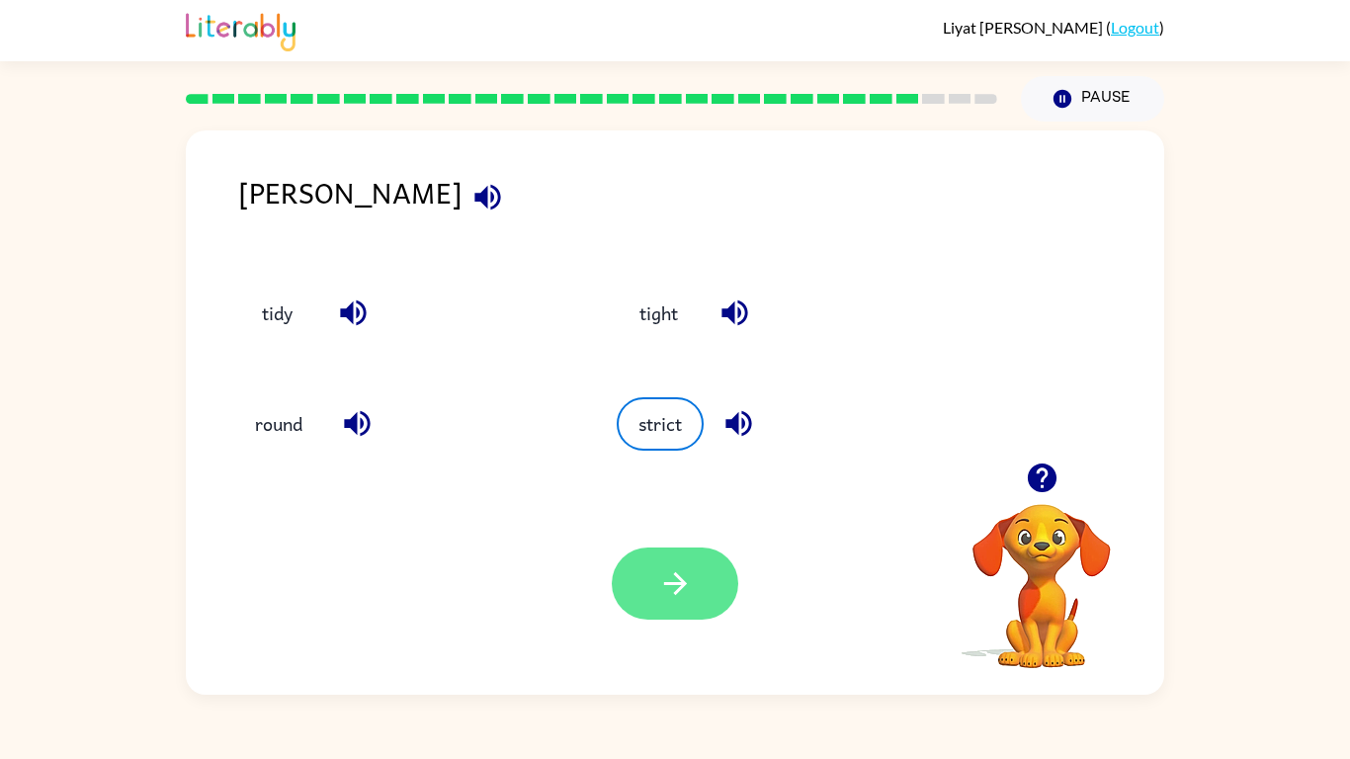
click at [703, 594] on button "button" at bounding box center [675, 584] width 127 height 72
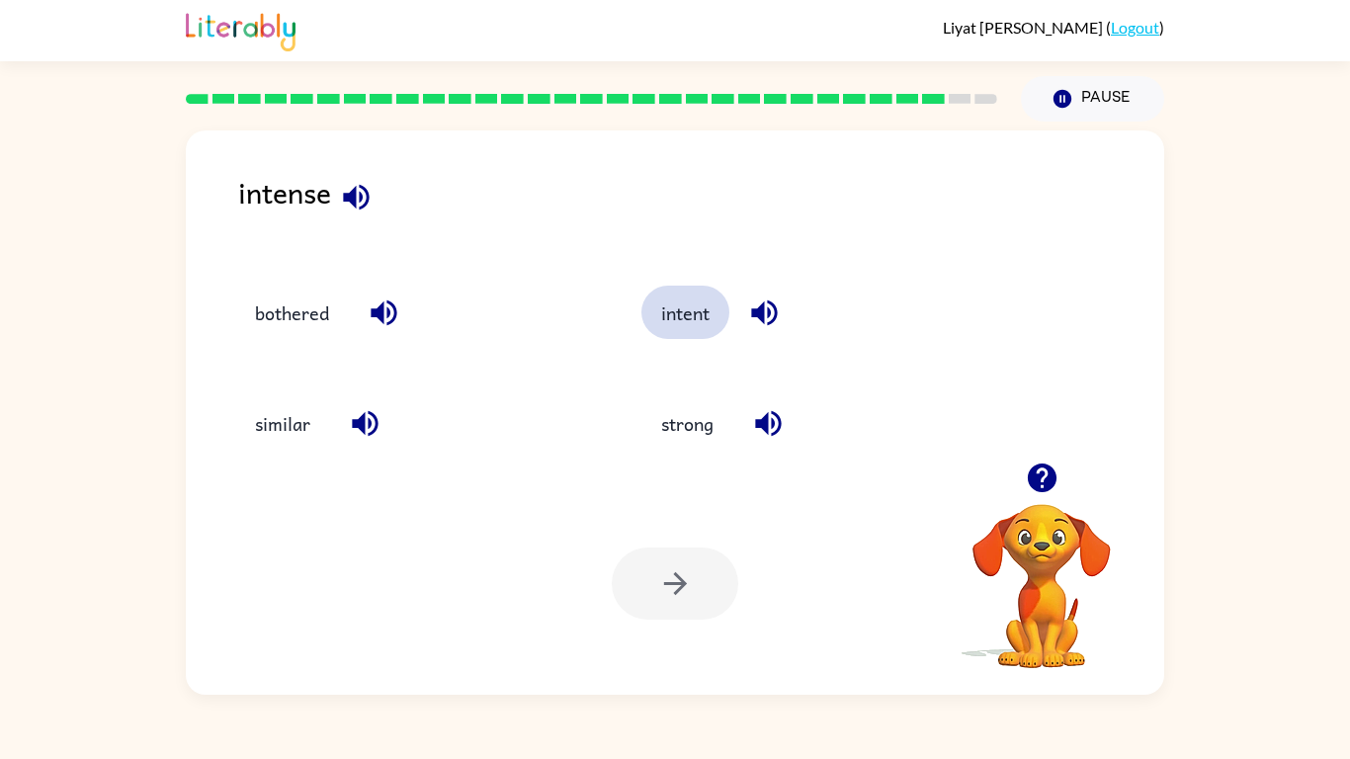
click at [680, 321] on button "intent" at bounding box center [685, 312] width 88 height 53
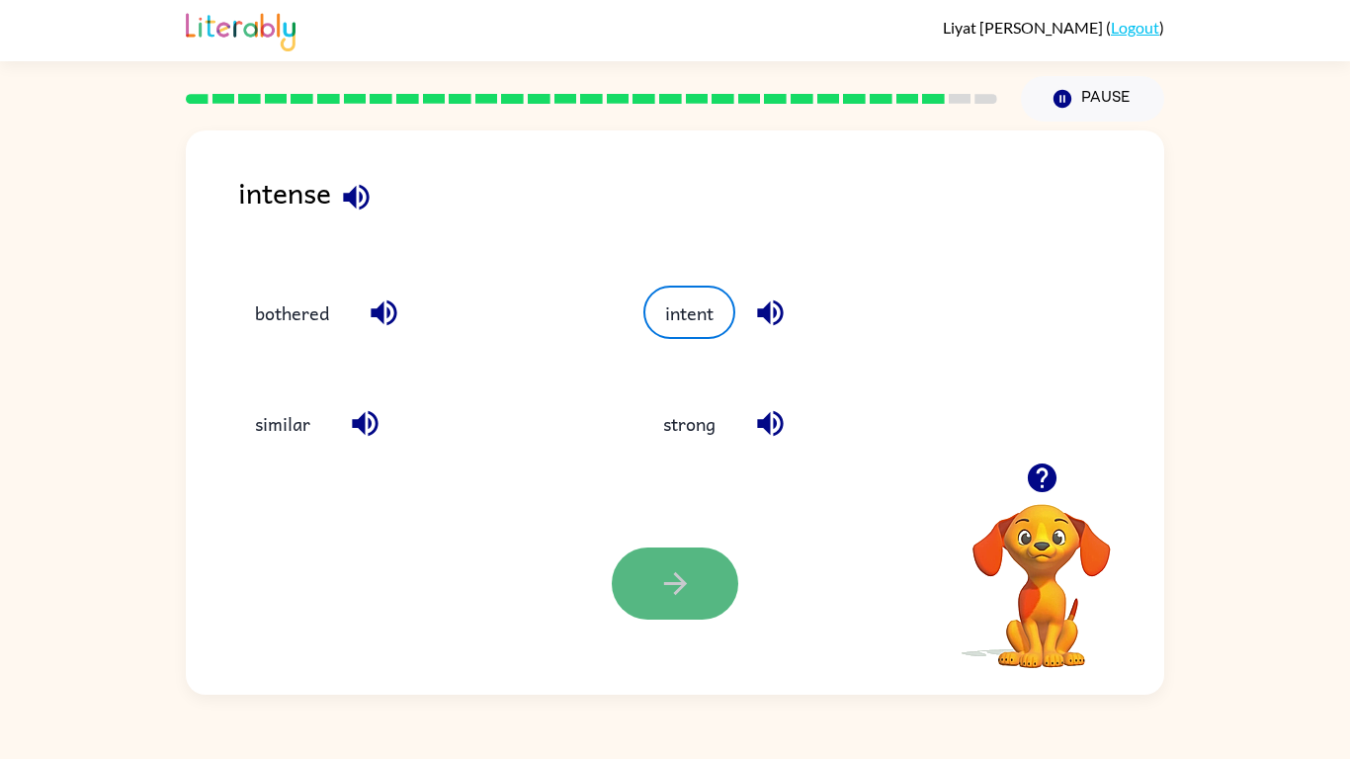
click at [673, 567] on icon "button" at bounding box center [675, 583] width 35 height 35
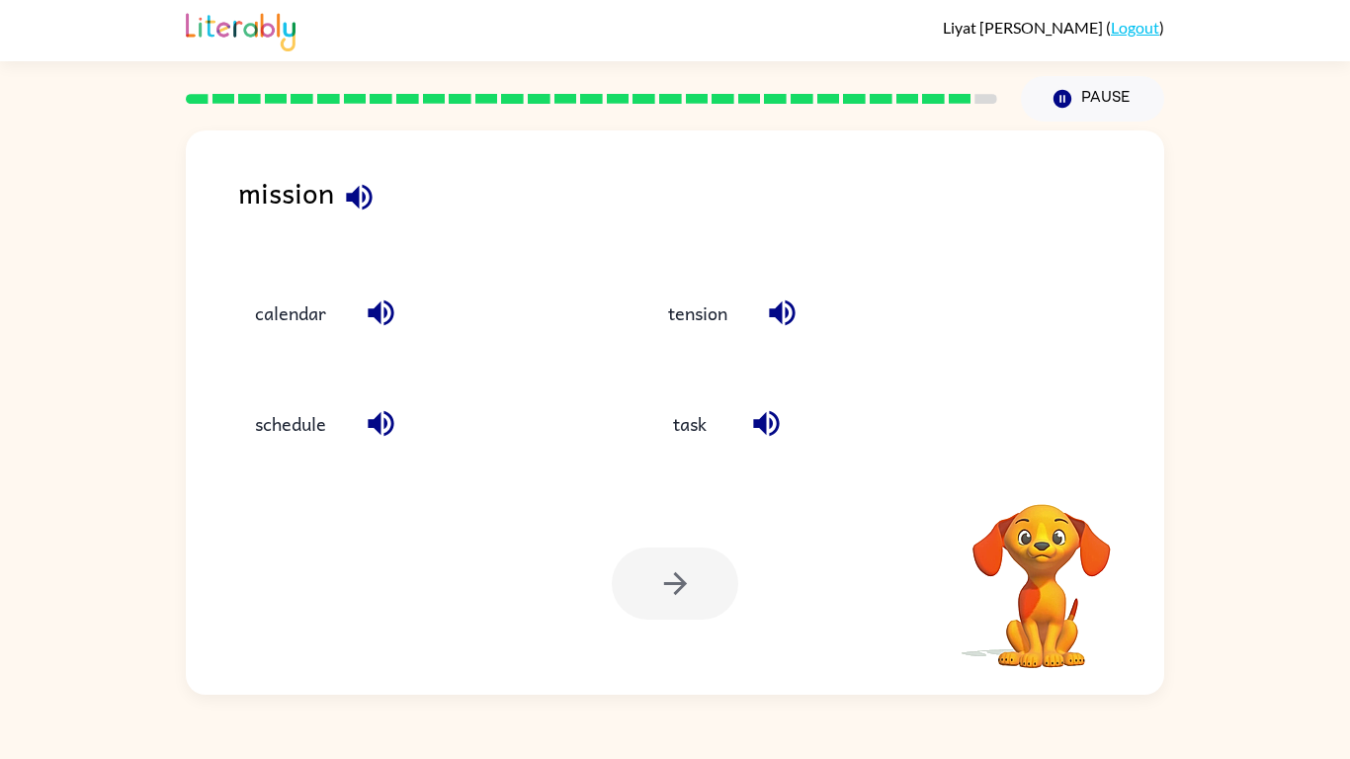
click at [963, 100] on rect at bounding box center [960, 99] width 23 height 10
click at [961, 100] on rect at bounding box center [960, 99] width 23 height 10
click at [651, 395] on div "task" at bounding box center [817, 415] width 413 height 111
click at [694, 433] on button "task" at bounding box center [689, 423] width 83 height 53
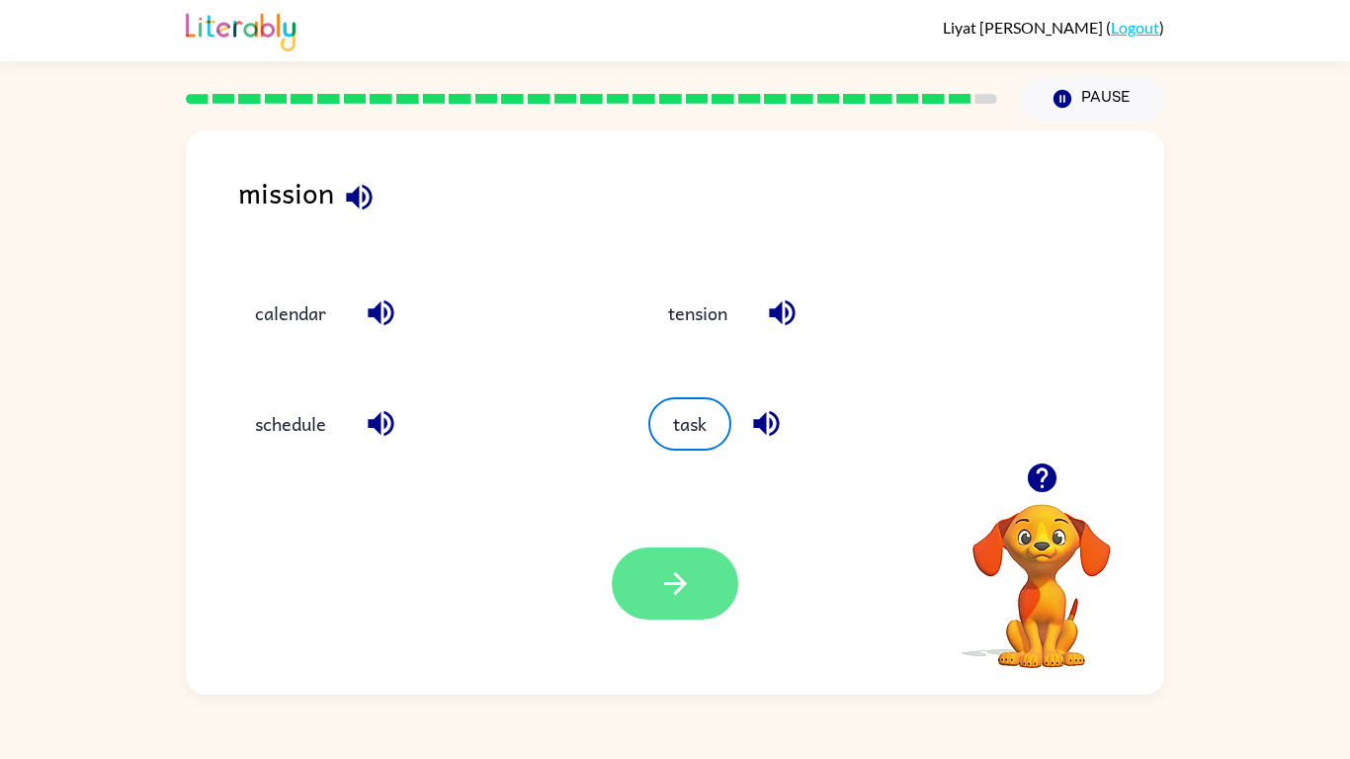
click at [674, 584] on icon "button" at bounding box center [674, 583] width 23 height 23
